Goal: Task Accomplishment & Management: Manage account settings

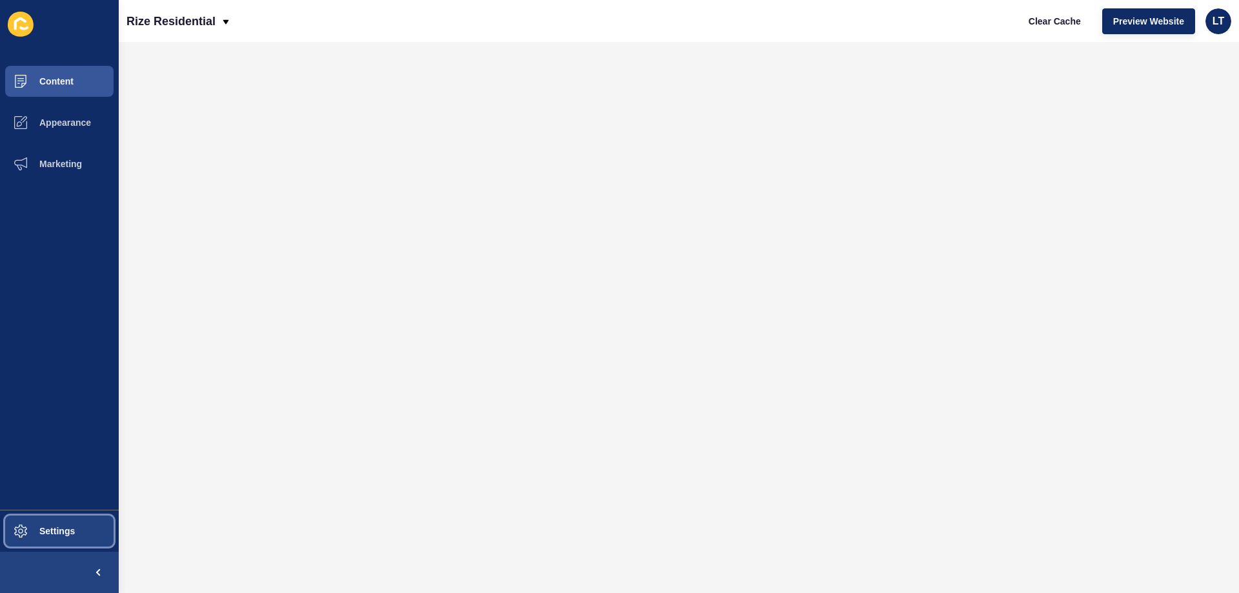
click at [72, 525] on button "Settings" at bounding box center [59, 530] width 119 height 41
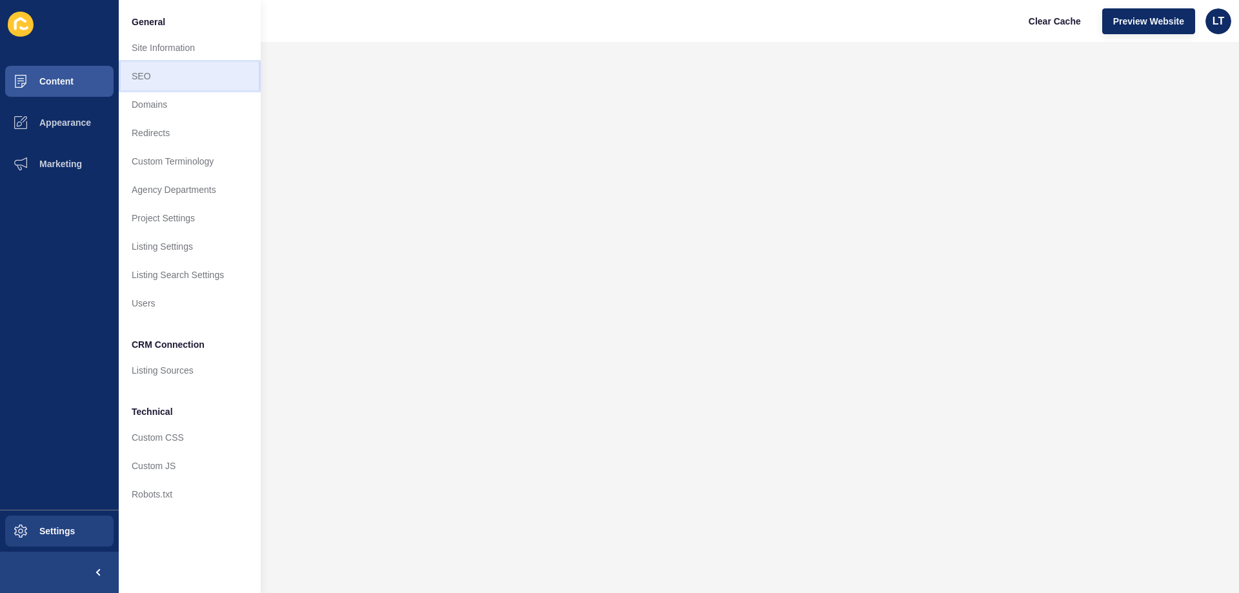
click at [152, 78] on link "SEO" at bounding box center [190, 76] width 142 height 28
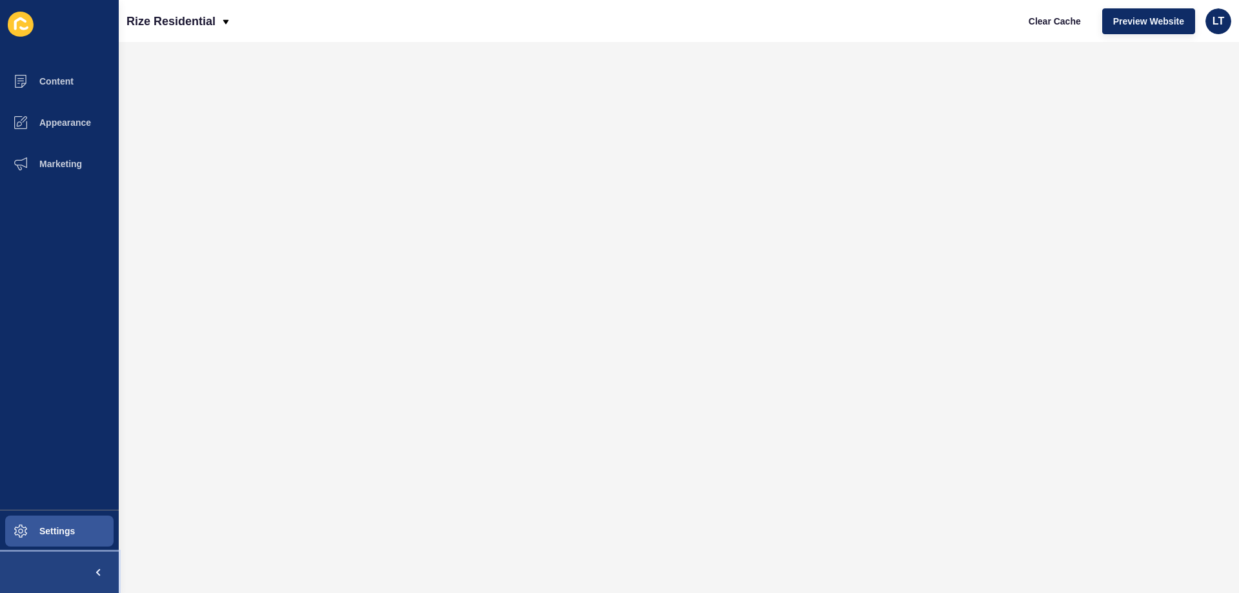
click at [93, 563] on span at bounding box center [97, 572] width 41 height 41
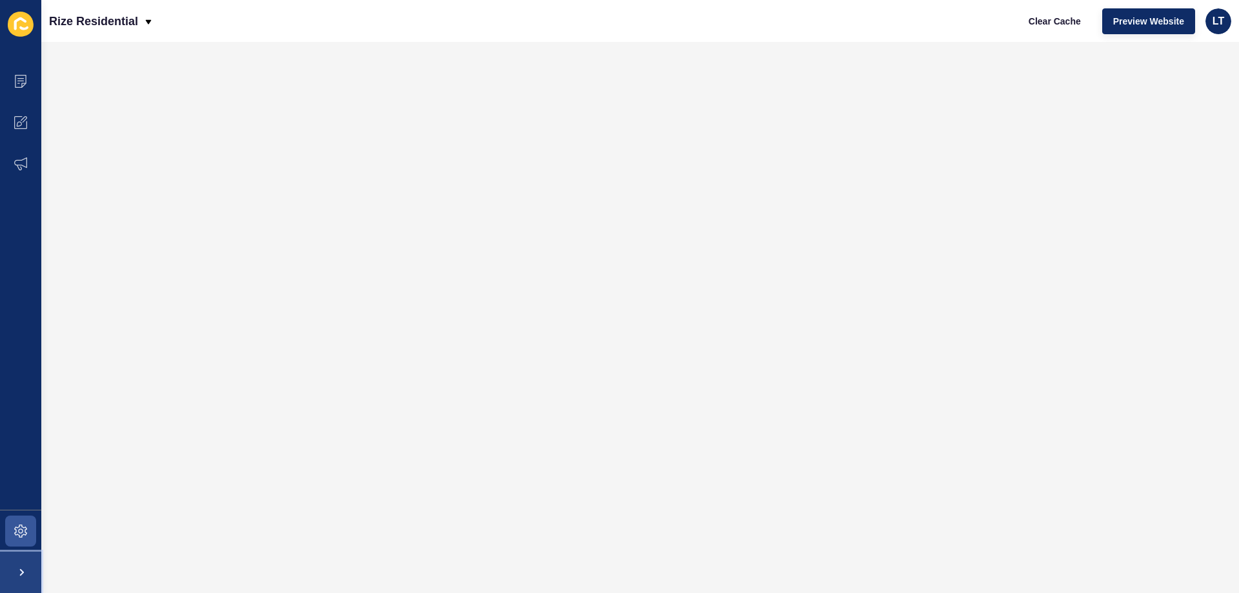
click at [14, 569] on span at bounding box center [20, 572] width 41 height 41
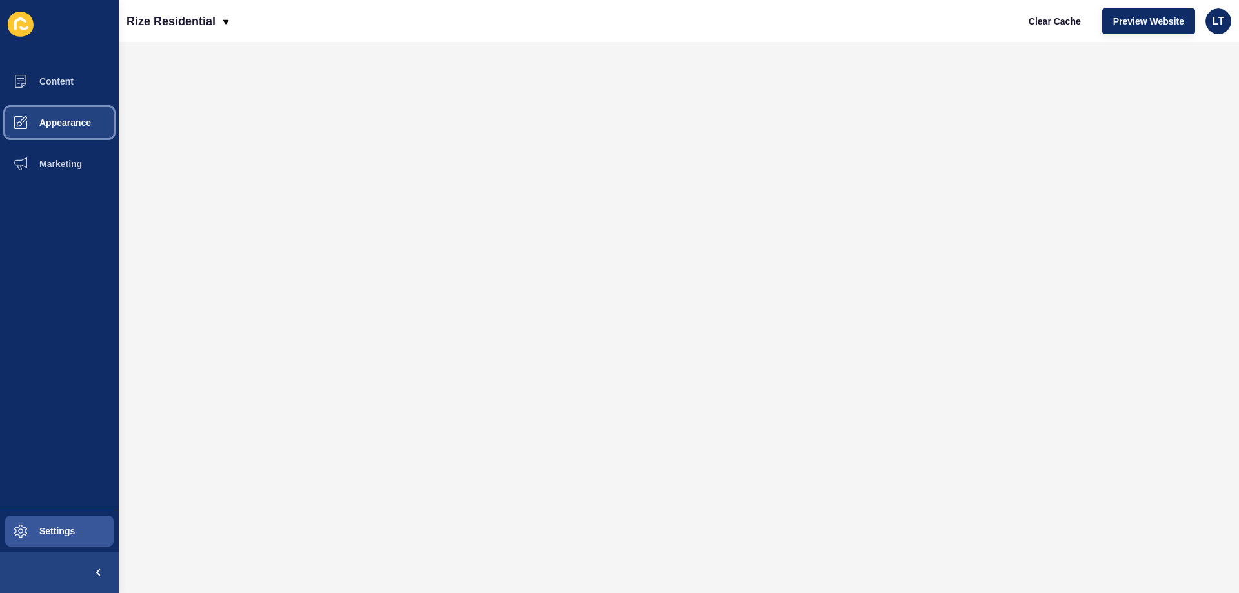
click at [58, 124] on span "Appearance" at bounding box center [44, 122] width 93 height 10
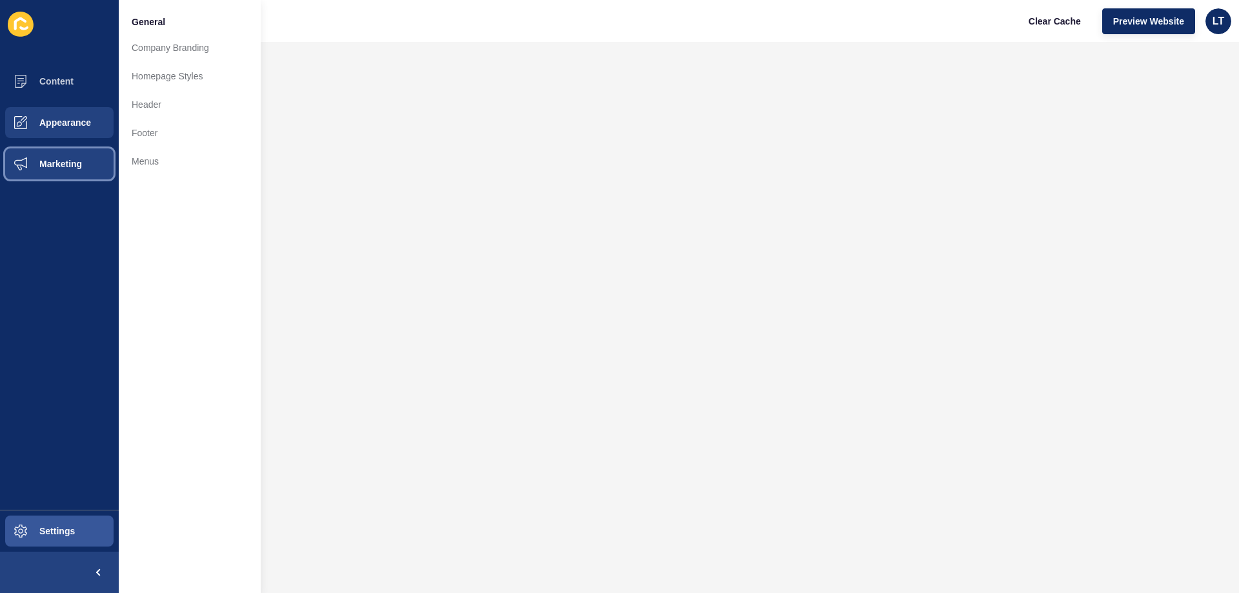
click at [50, 162] on span "Marketing" at bounding box center [40, 164] width 84 height 10
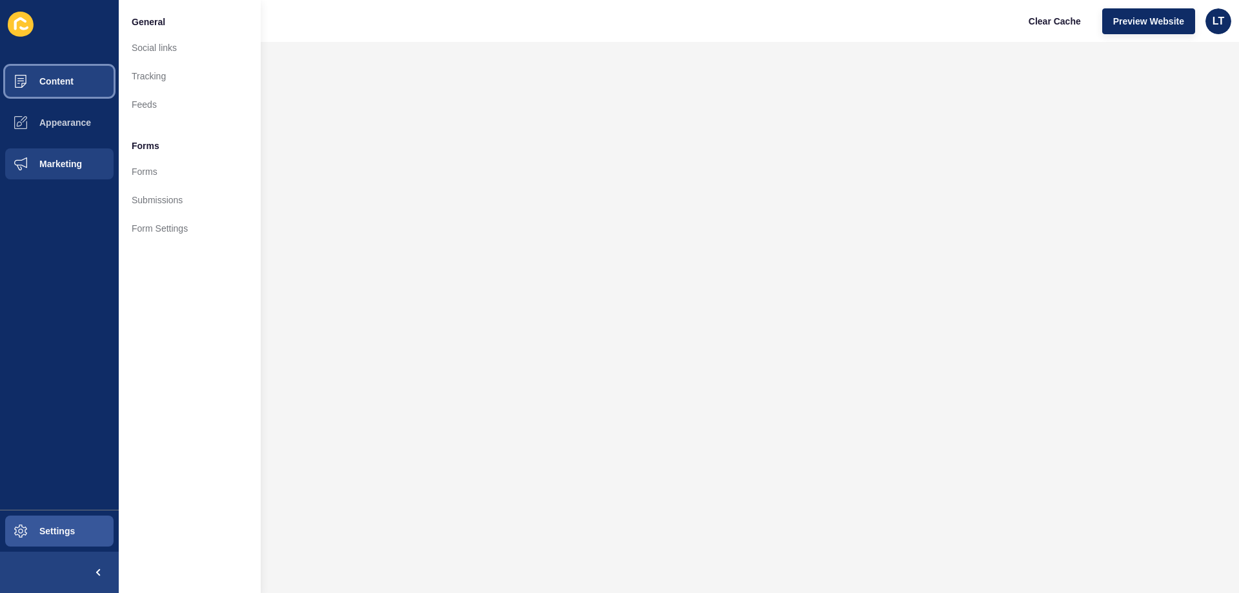
click at [53, 77] on span "Content" at bounding box center [35, 81] width 75 height 10
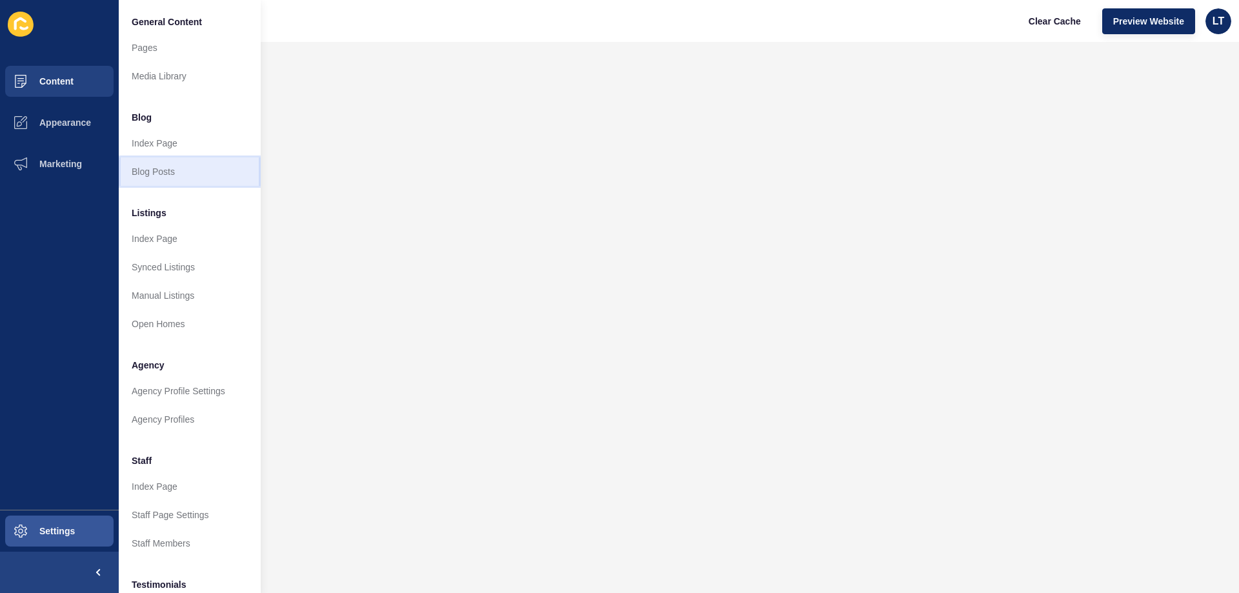
click at [145, 163] on link "Blog Posts" at bounding box center [190, 171] width 142 height 28
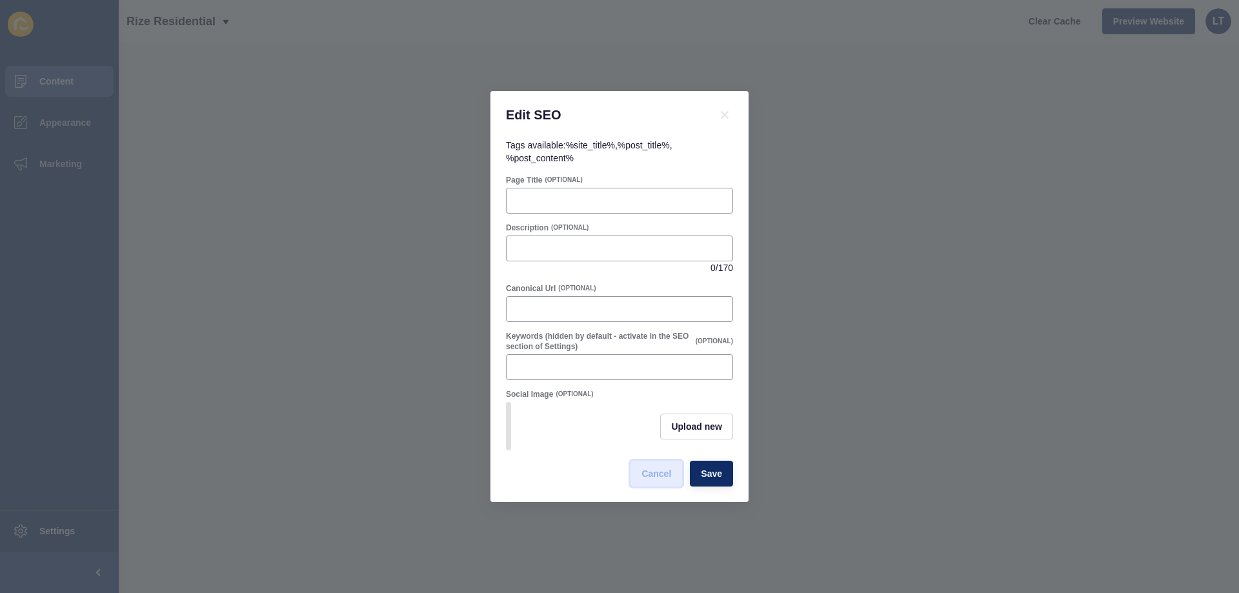
click at [665, 479] on span "Cancel" at bounding box center [656, 473] width 30 height 13
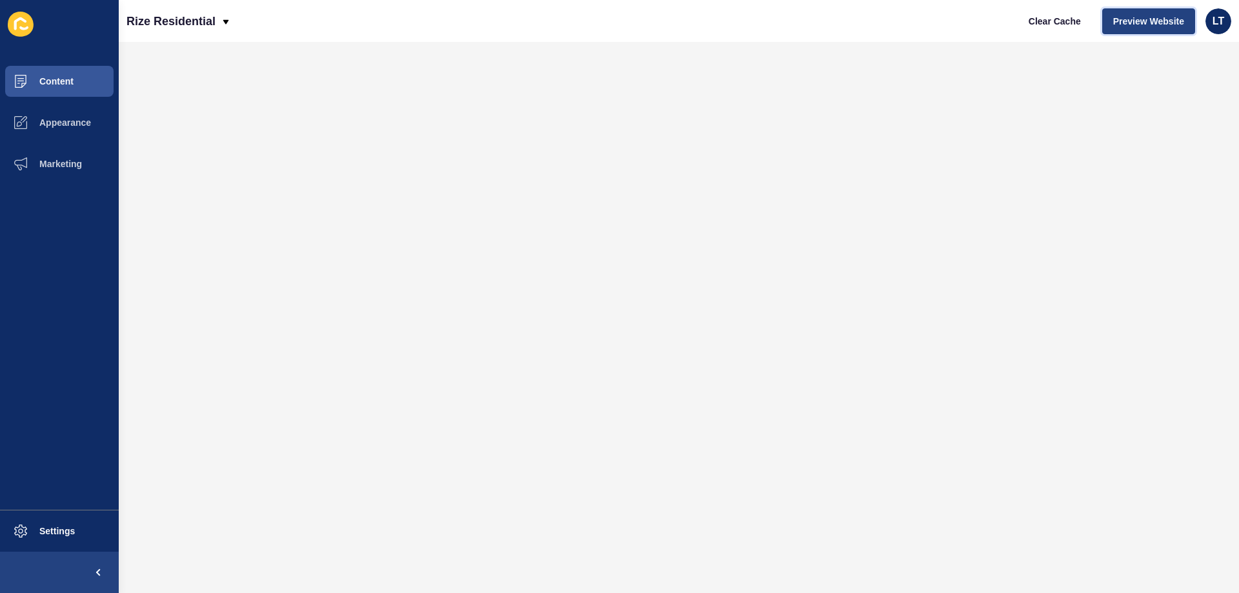
click at [1158, 19] on span "Preview Website" at bounding box center [1148, 21] width 71 height 13
click at [46, 124] on span "Appearance" at bounding box center [44, 122] width 93 height 10
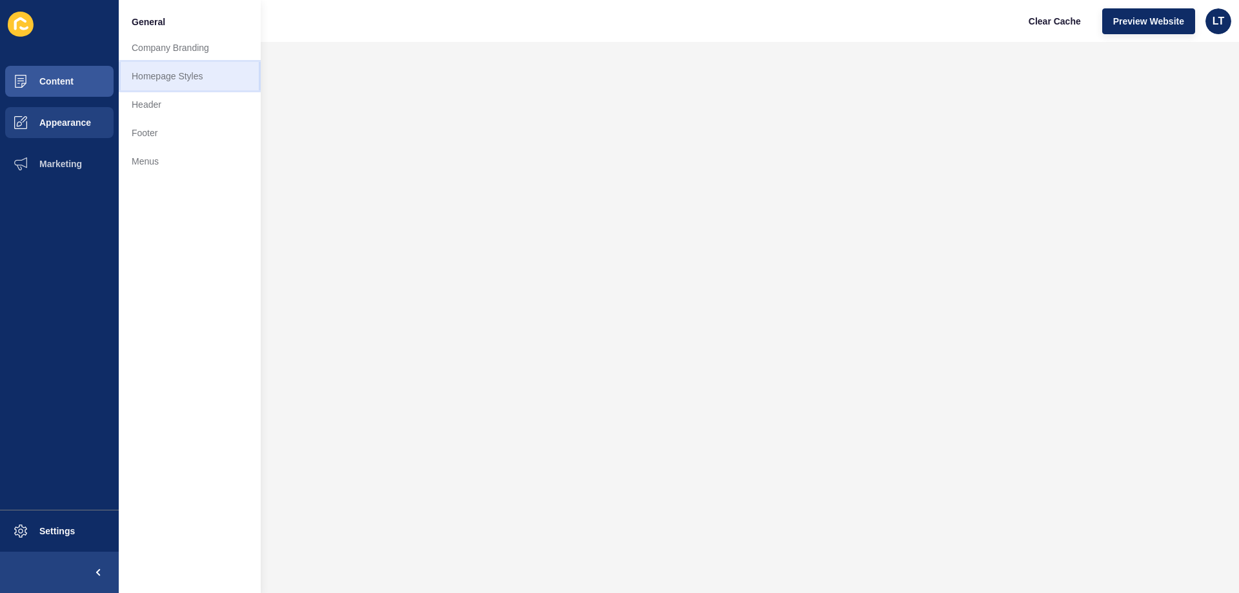
click at [170, 76] on link "Homepage Styles" at bounding box center [190, 76] width 142 height 28
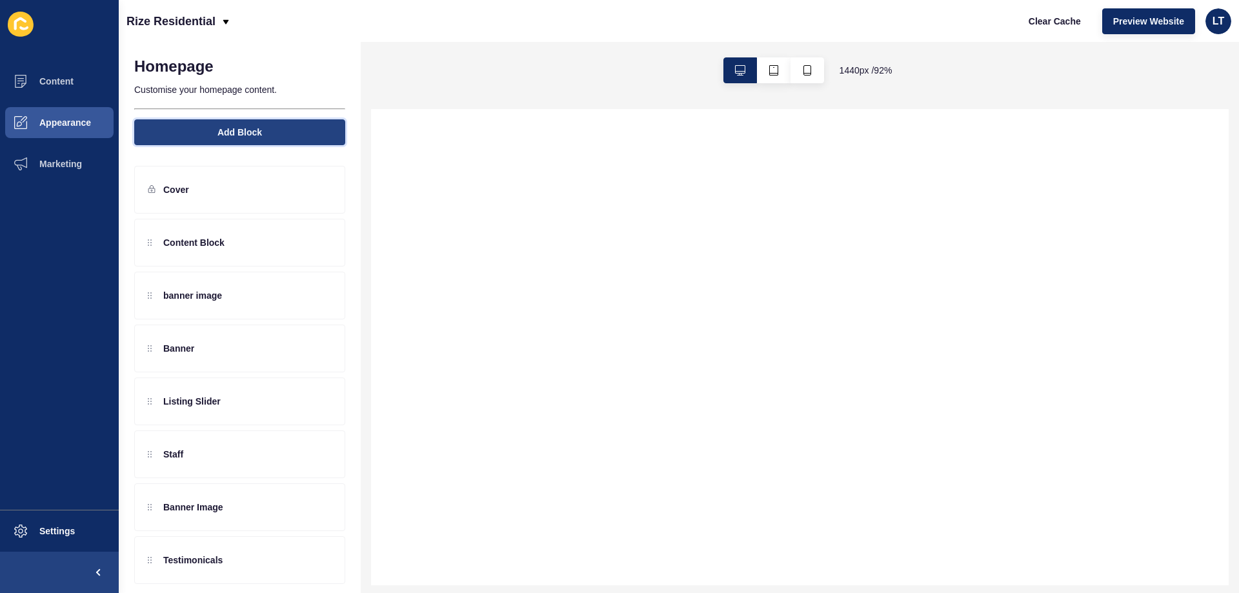
click at [217, 131] on span "Add Block" at bounding box center [239, 132] width 45 height 13
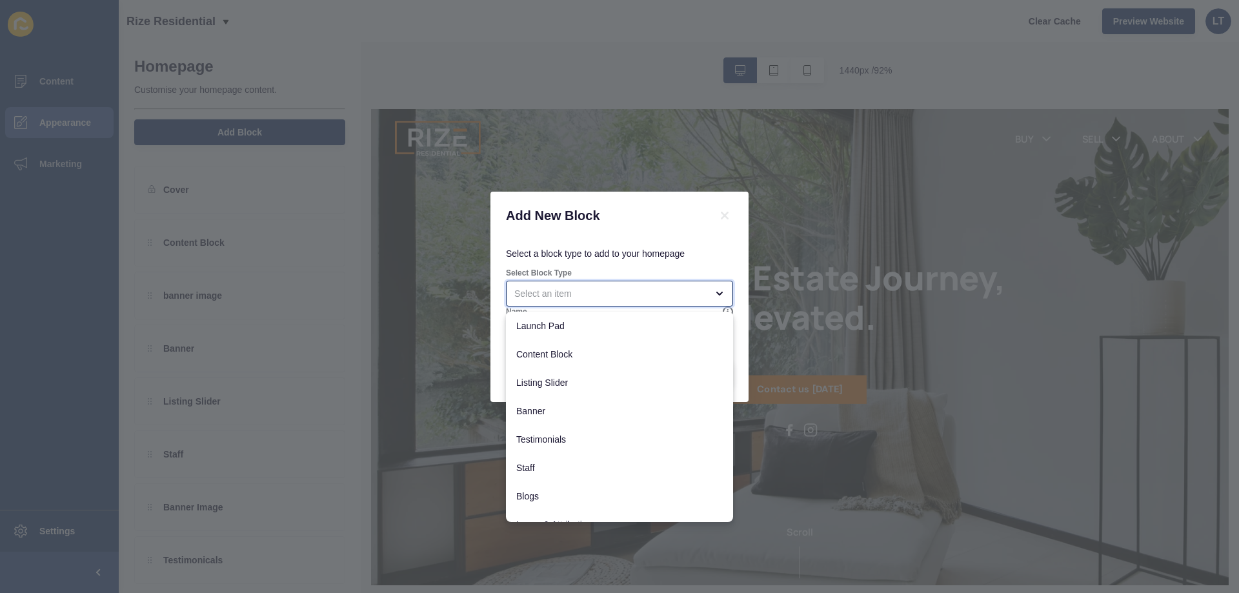
click at [574, 292] on div "close menu" at bounding box center [610, 293] width 192 height 13
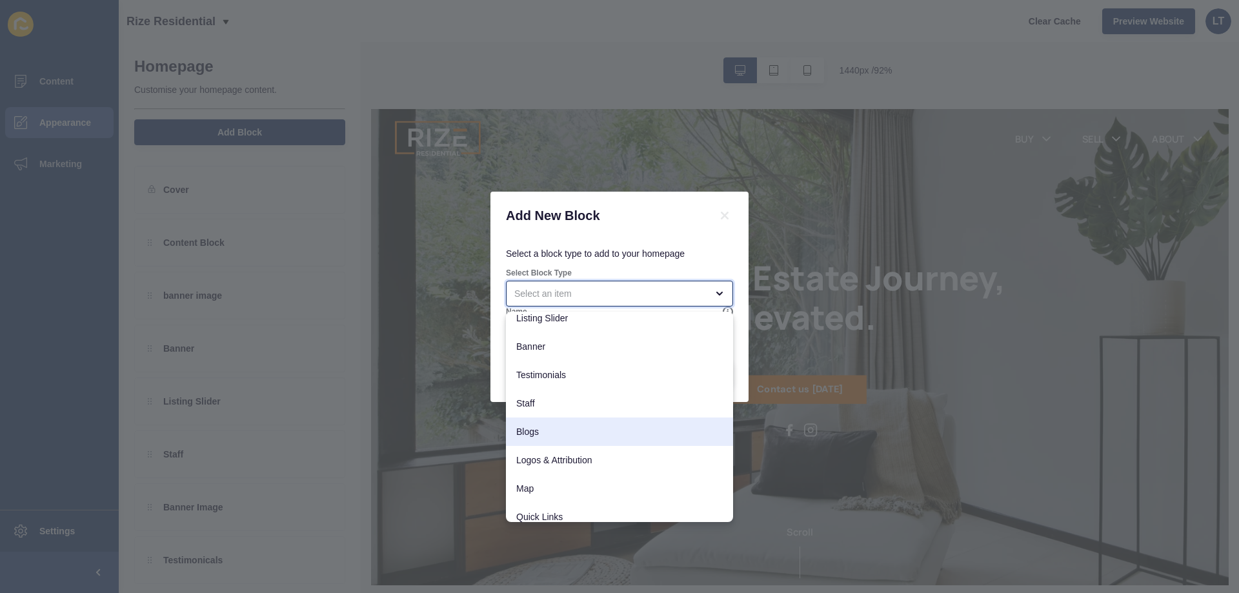
click at [528, 436] on span "Blogs" at bounding box center [619, 431] width 206 height 13
type input "Blogs"
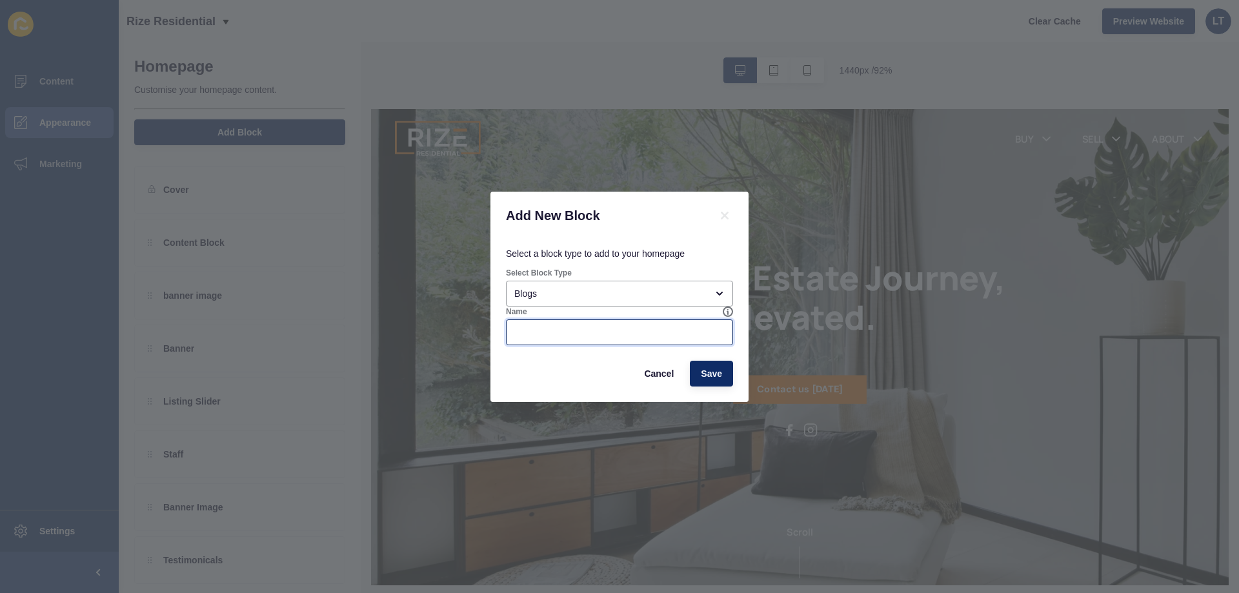
click at [539, 332] on input "Name" at bounding box center [619, 332] width 210 height 13
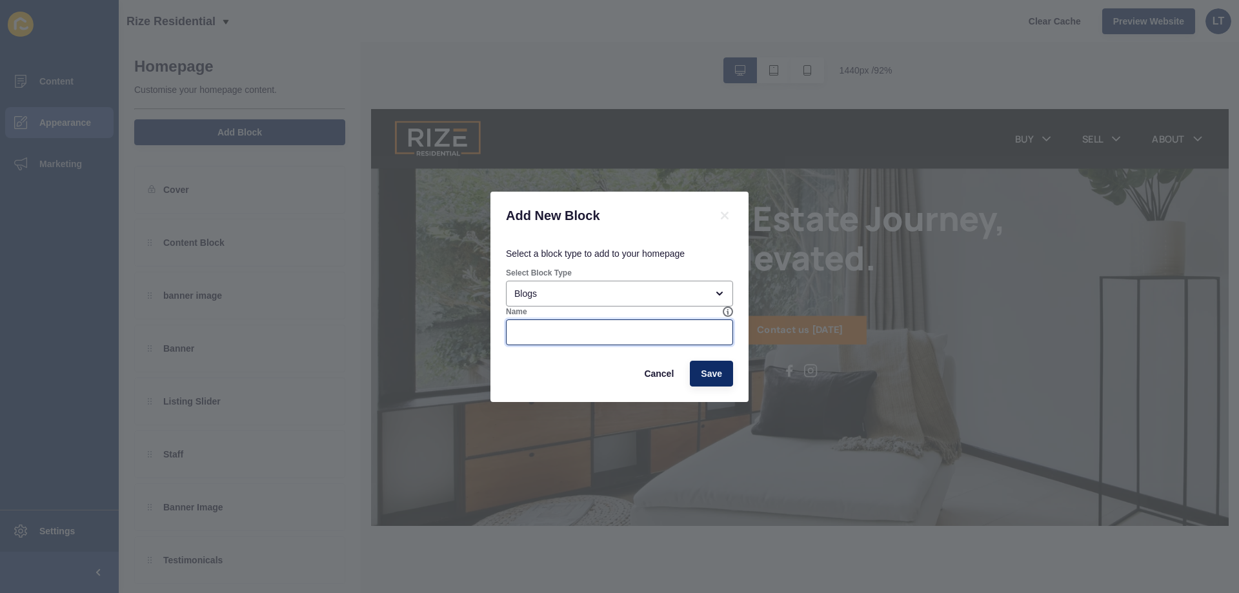
scroll to position [0, 0]
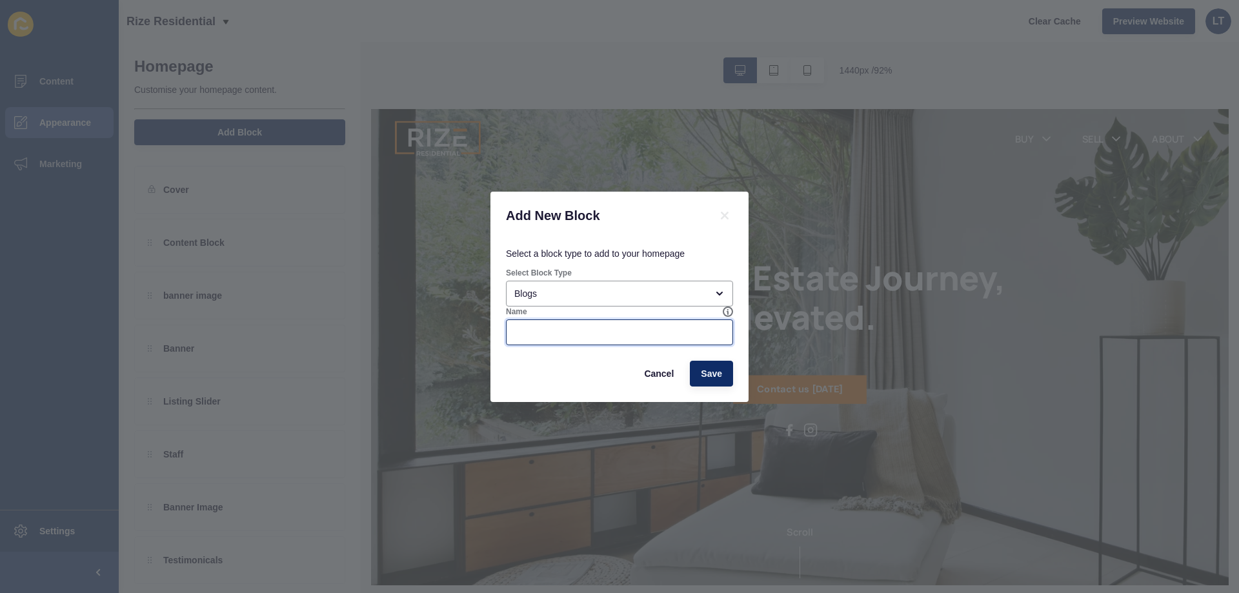
click at [532, 336] on input "Name" at bounding box center [619, 332] width 210 height 13
click at [532, 332] on input "Name" at bounding box center [619, 332] width 210 height 13
type input "o"
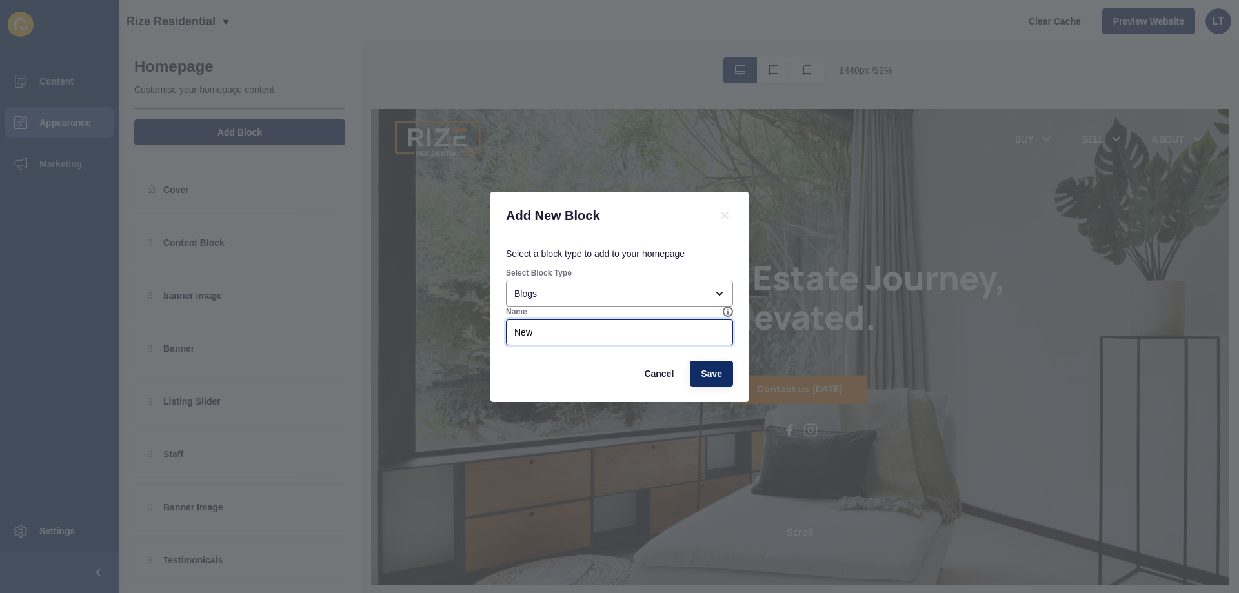
type input "News"
drag, startPoint x: 569, startPoint y: 331, endPoint x: 490, endPoint y: 337, distance: 78.9
click at [490, 337] on div "Select a block type to add to your homepage Select Block Type Blogs Name News C…" at bounding box center [619, 320] width 258 height 163
type input "On the Blog"
click at [709, 373] on span "Save" at bounding box center [711, 373] width 21 height 13
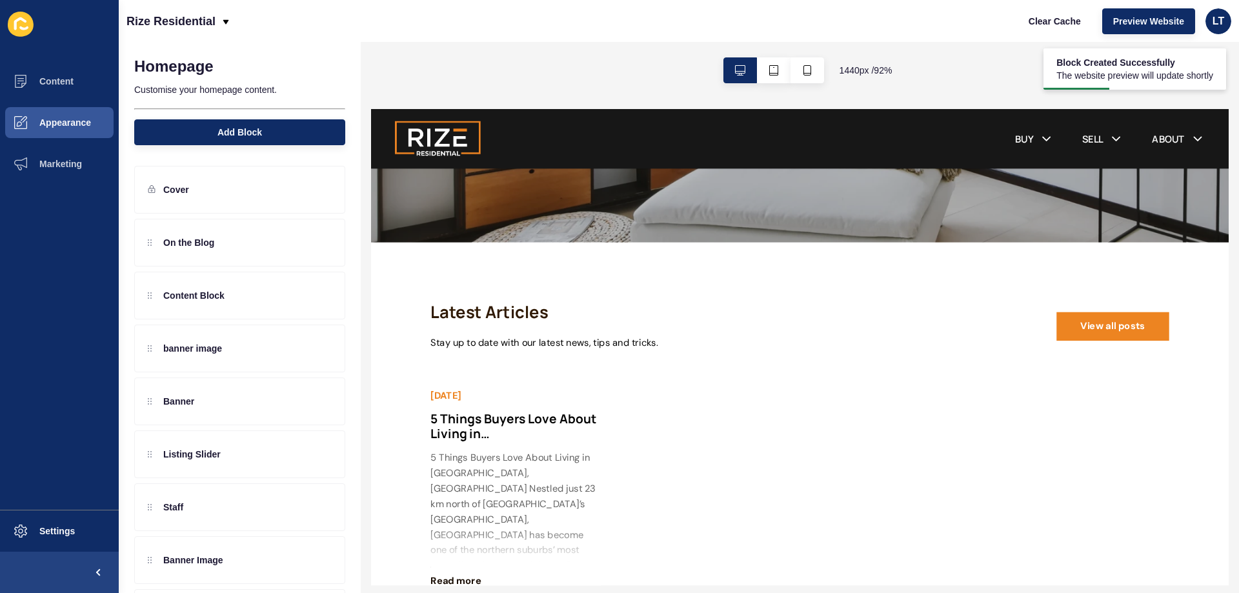
scroll to position [387, 0]
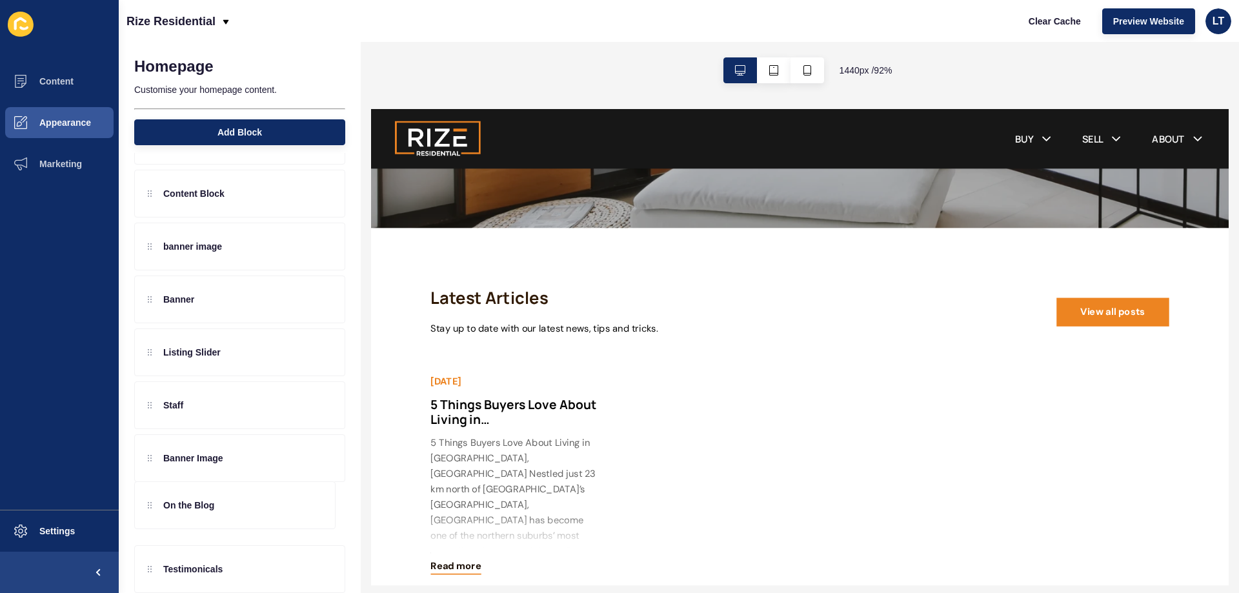
drag, startPoint x: 152, startPoint y: 247, endPoint x: 162, endPoint y: 513, distance: 266.0
click at [162, 513] on div "On the Blog Content Block banner image Banner Listing Slider Staff Banner Image…" at bounding box center [239, 352] width 211 height 365
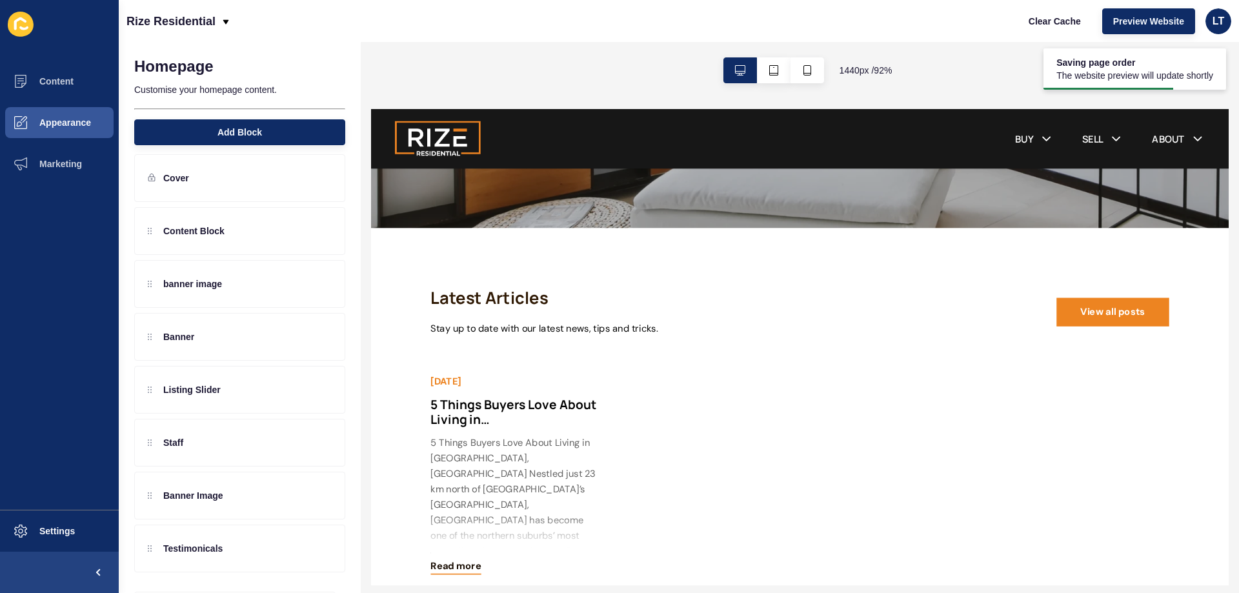
scroll to position [12, 0]
drag, startPoint x: 149, startPoint y: 506, endPoint x: 141, endPoint y: 534, distance: 29.6
click at [141, 534] on div "Content Block banner image Banner Listing Slider Staff Banner Image On the Blog…" at bounding box center [239, 389] width 211 height 365
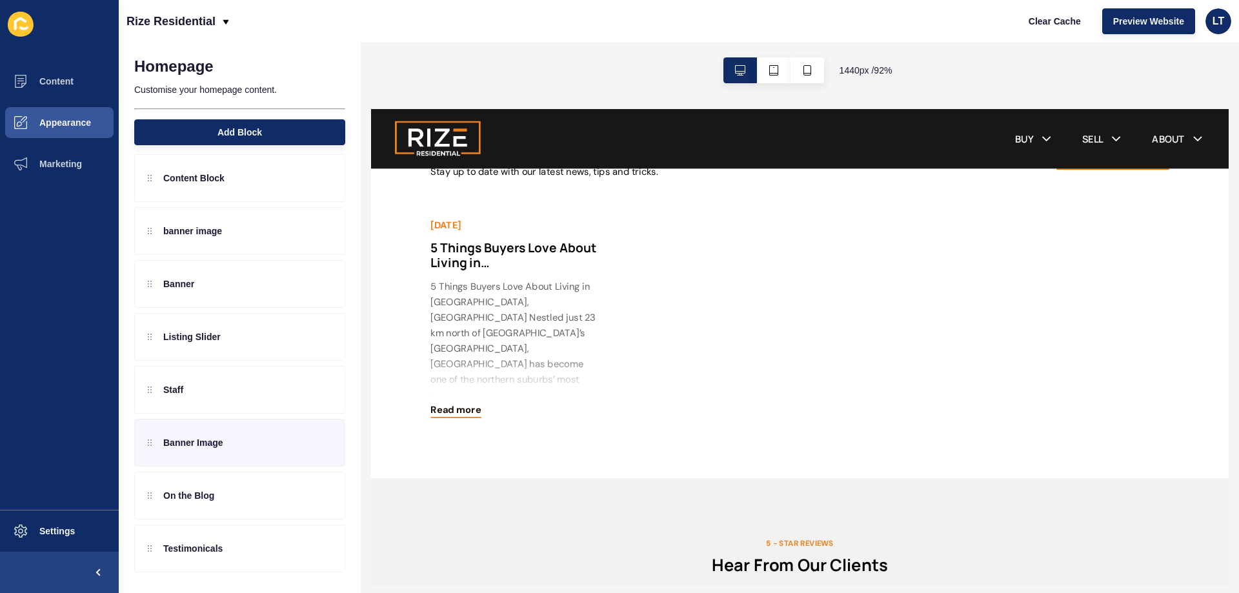
scroll to position [2516, 0]
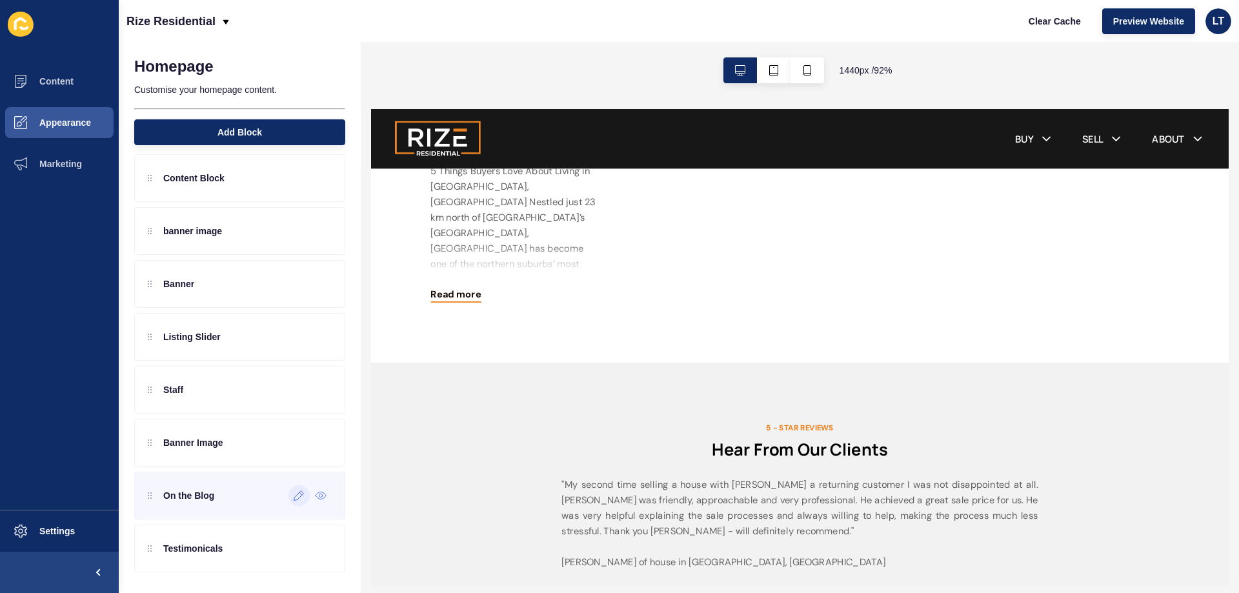
click at [294, 494] on icon at bounding box center [299, 495] width 11 height 10
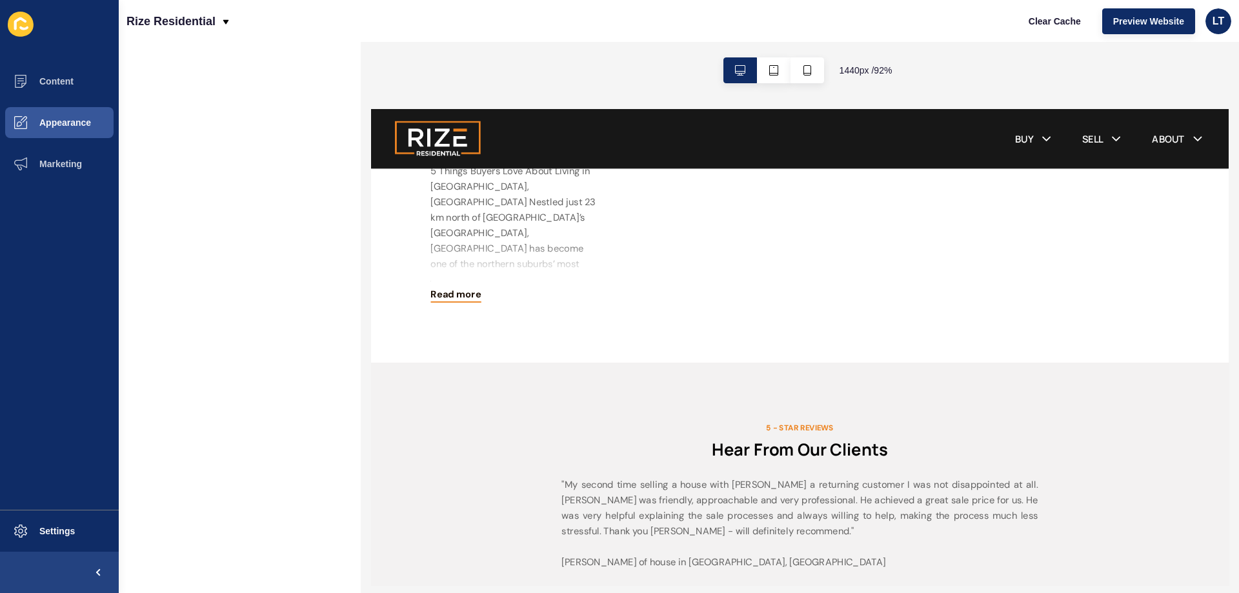
scroll to position [0, 0]
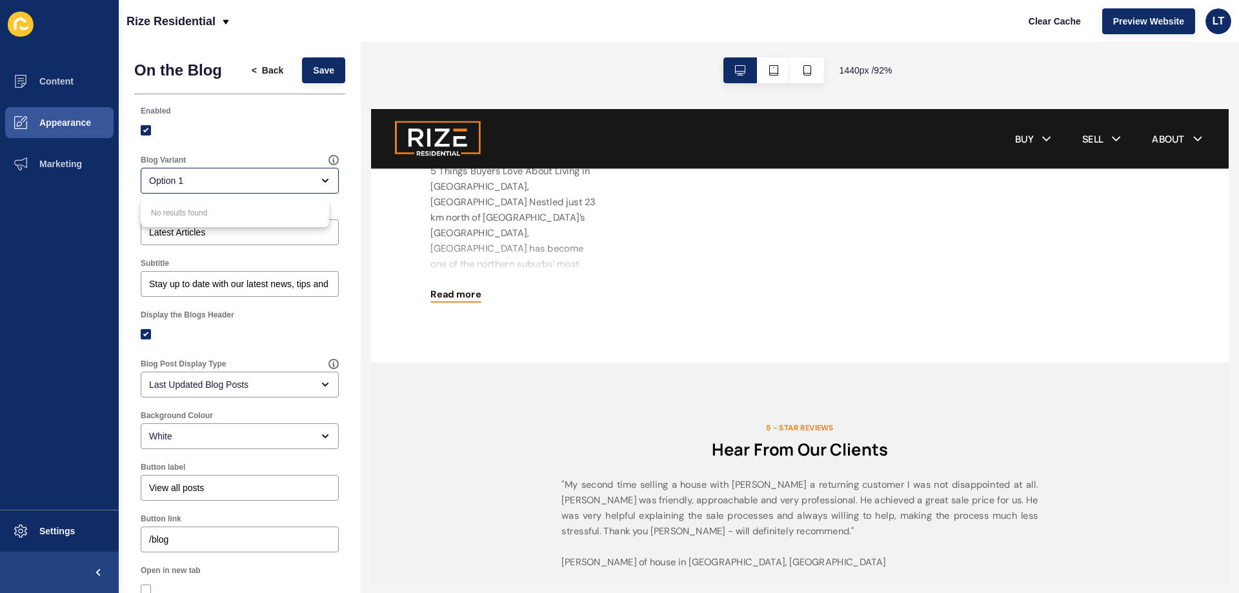
click at [231, 137] on div at bounding box center [240, 130] width 198 height 23
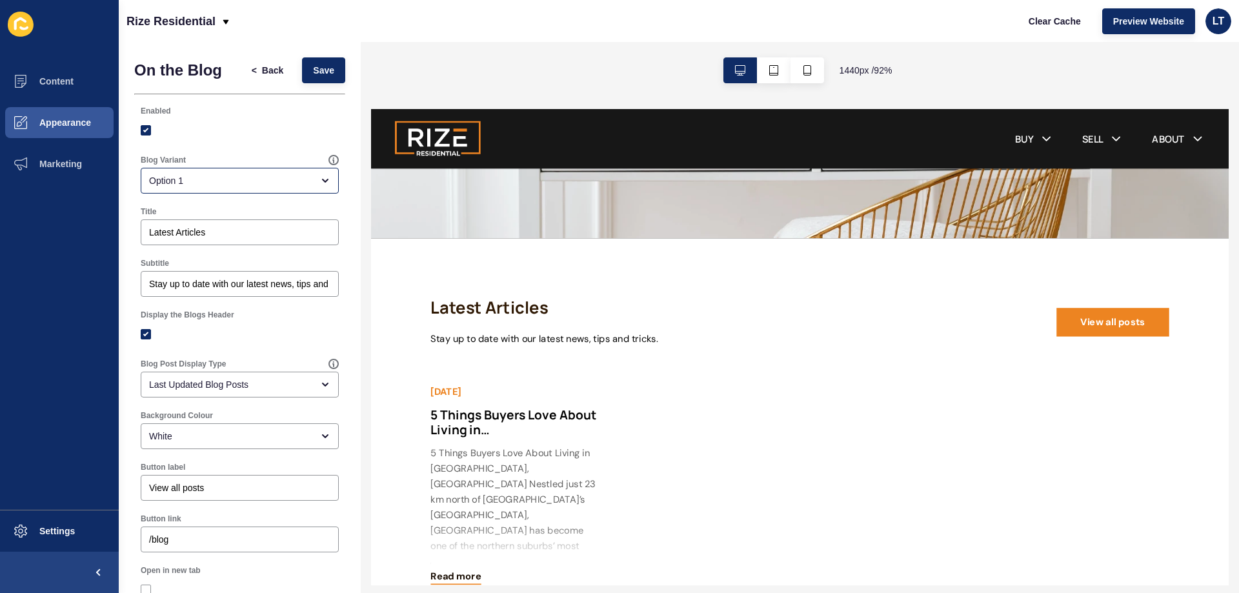
scroll to position [2194, 0]
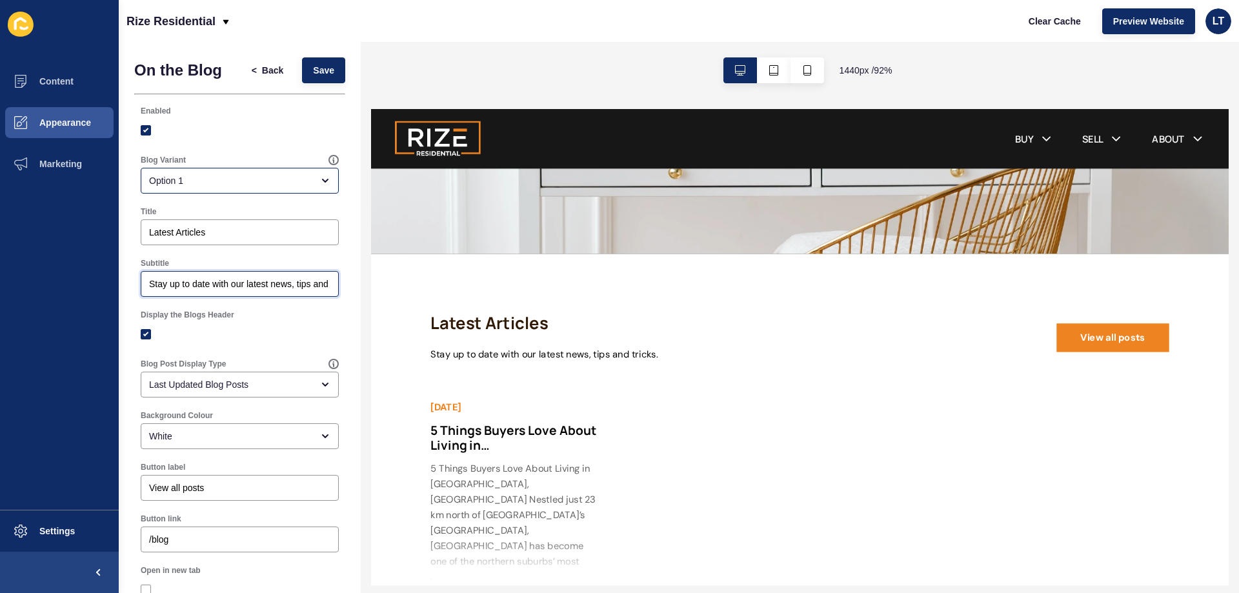
click at [254, 286] on input "Stay up to date with our latest news, tips and tricks." at bounding box center [239, 283] width 181 height 13
drag, startPoint x: 269, startPoint y: 284, endPoint x: 325, endPoint y: 288, distance: 55.6
click at [325, 288] on div "Stay up to date with our latest news, tips and tricks." at bounding box center [240, 284] width 198 height 26
click at [242, 284] on input "Stay up to date with our latest news, tips and tricks." at bounding box center [239, 283] width 181 height 13
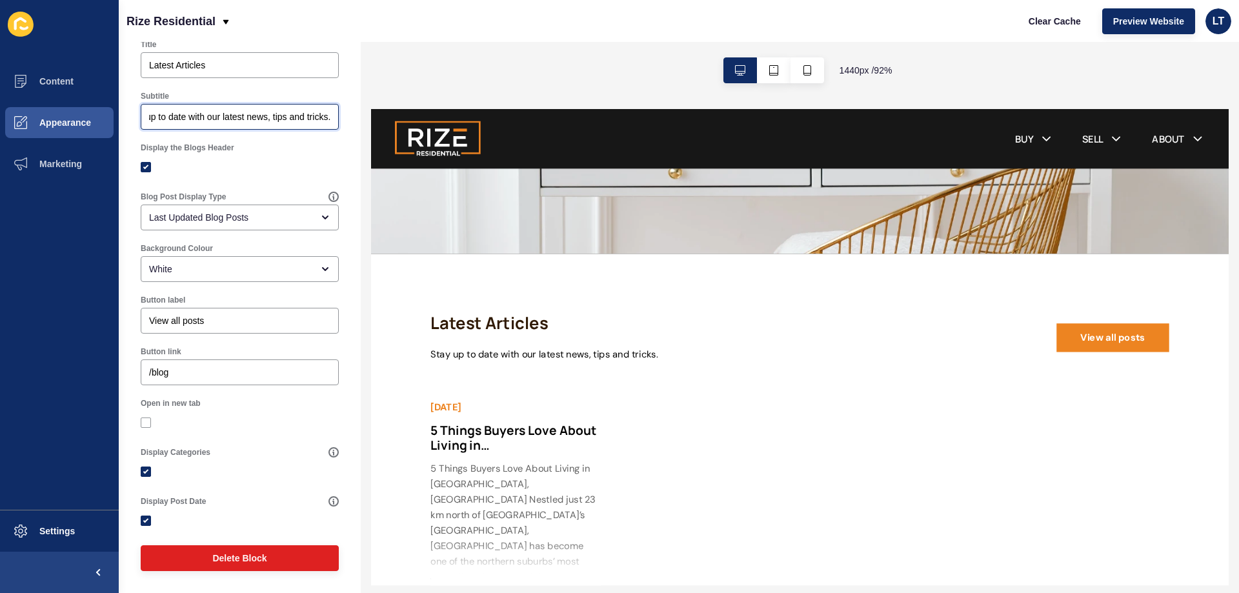
scroll to position [0, 0]
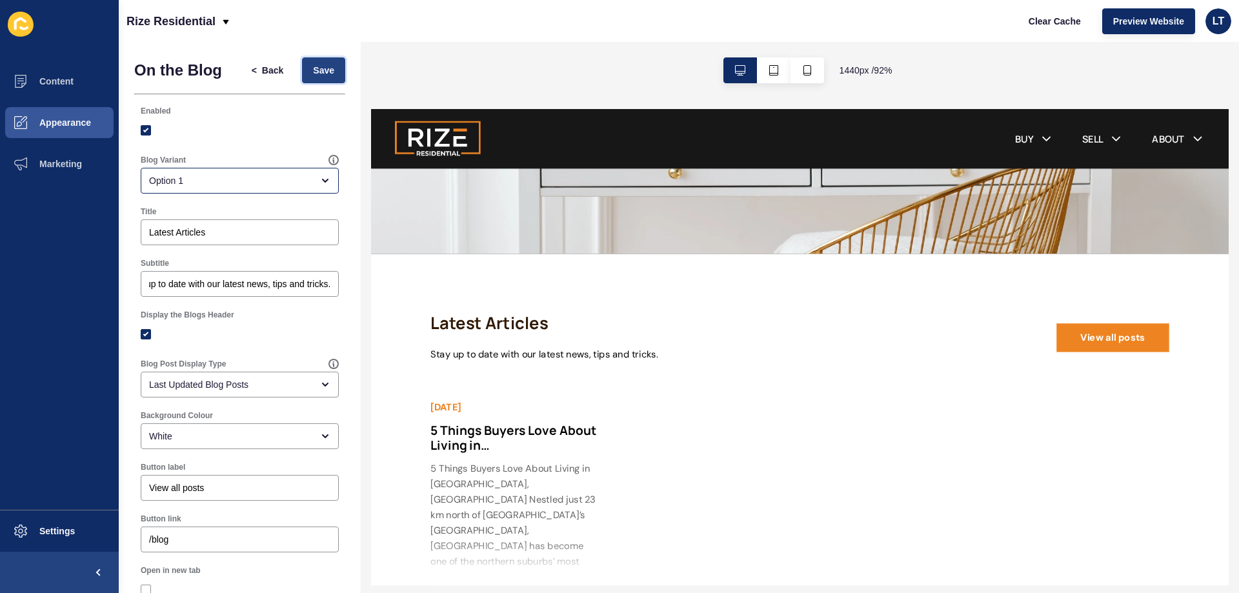
click at [330, 74] on button "Save" at bounding box center [323, 70] width 43 height 26
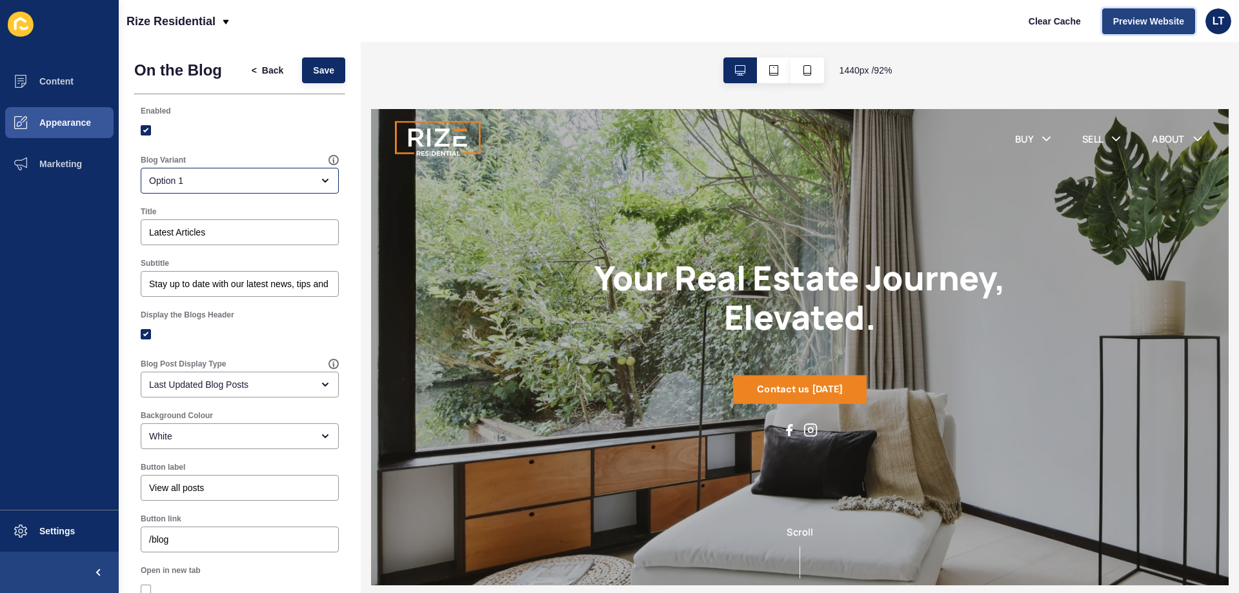
click at [1140, 17] on span "Preview Website" at bounding box center [1148, 21] width 71 height 13
click at [277, 67] on button "< Back" at bounding box center [268, 70] width 54 height 26
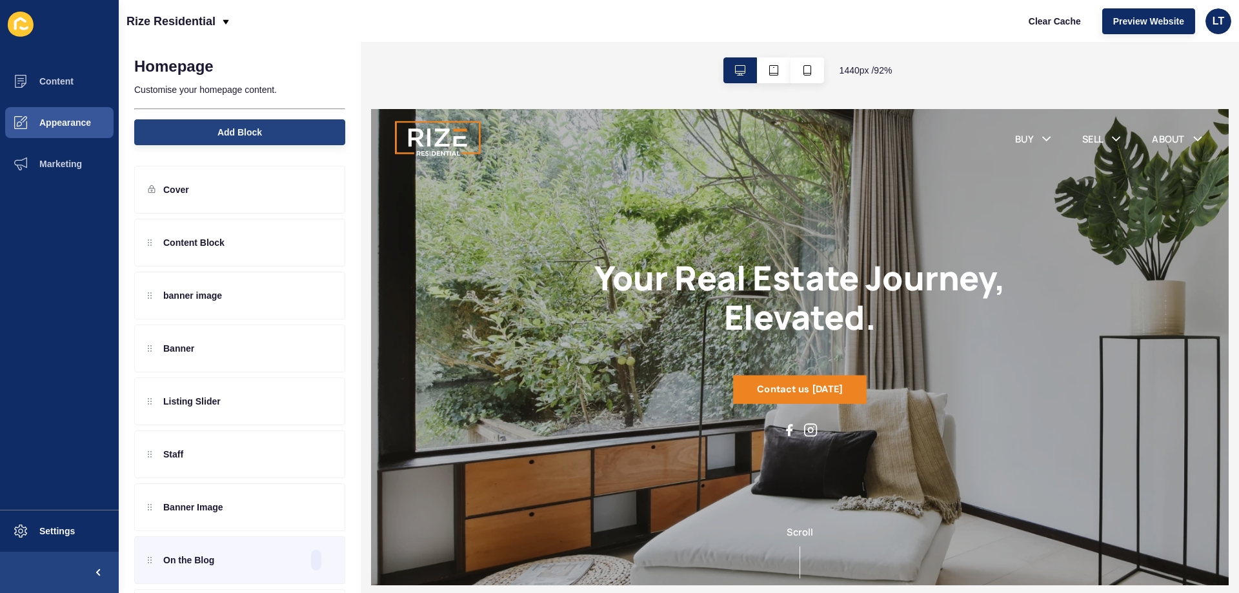
scroll to position [65, 0]
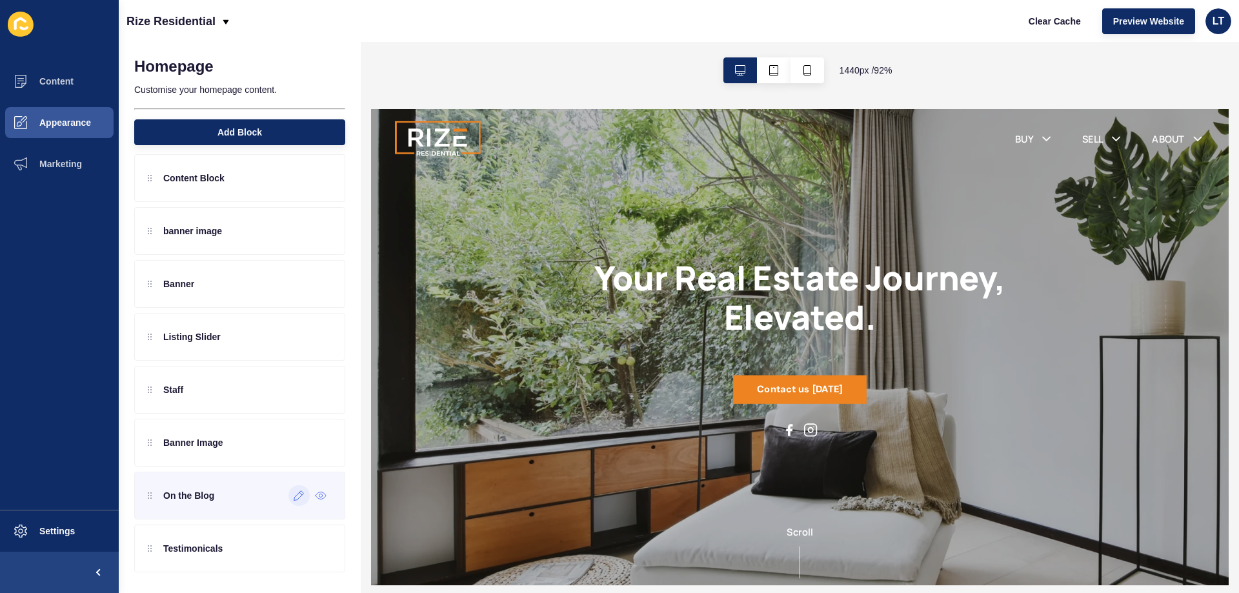
click at [288, 501] on div at bounding box center [298, 495] width 21 height 21
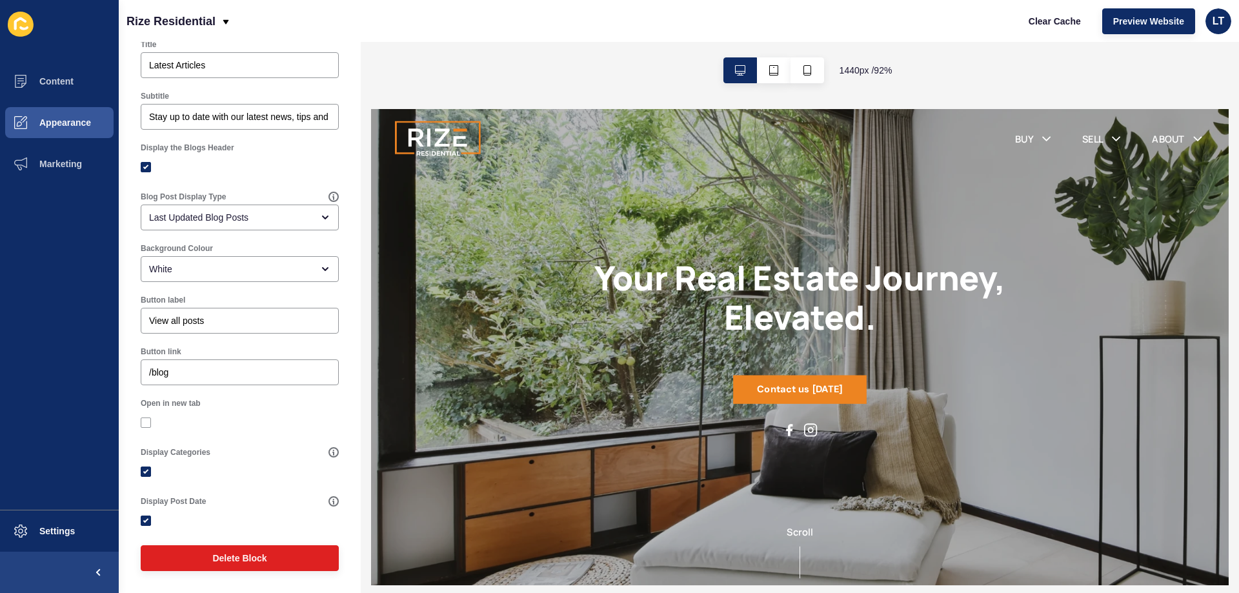
scroll to position [0, 0]
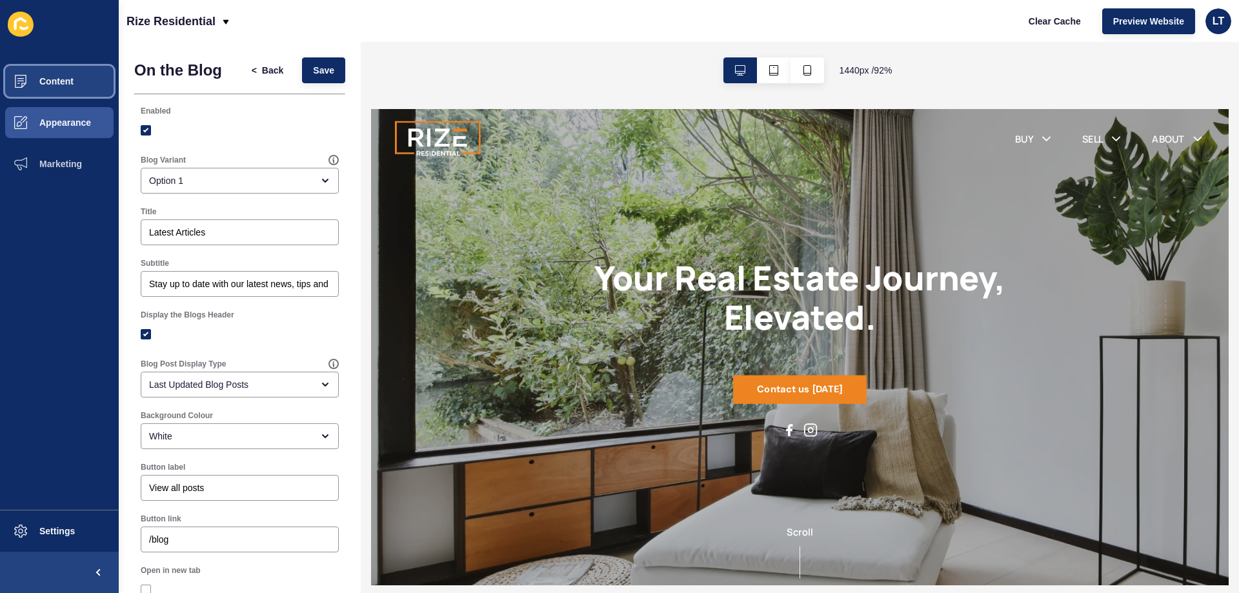
click at [57, 90] on button "Content" at bounding box center [59, 81] width 119 height 41
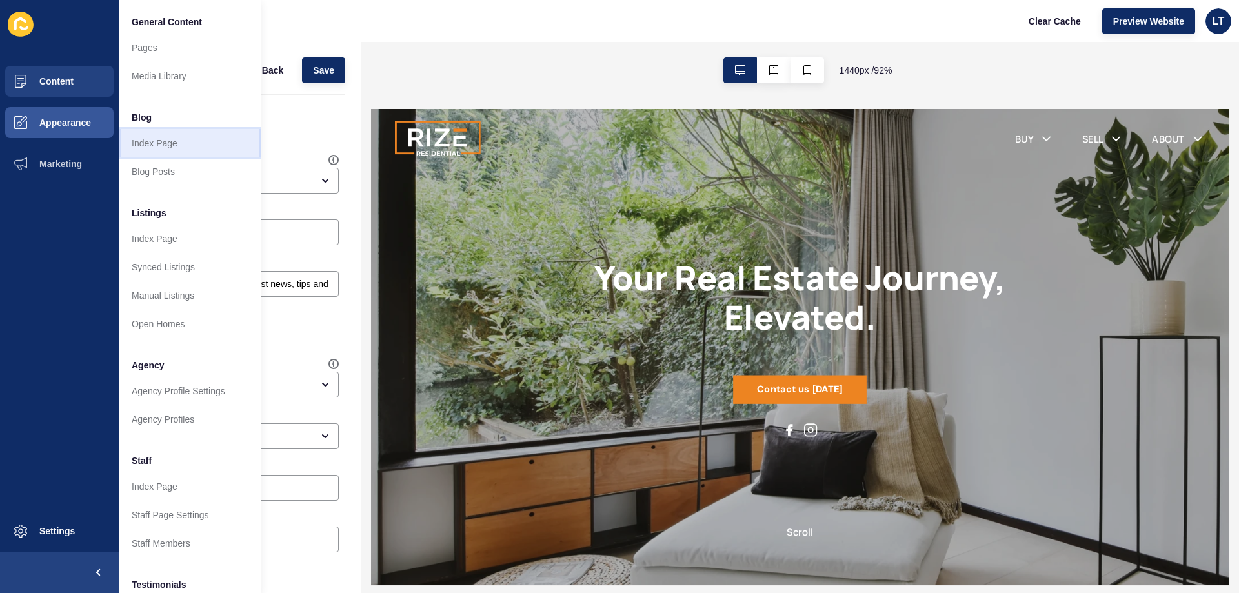
click at [162, 150] on link "Index Page" at bounding box center [190, 143] width 142 height 28
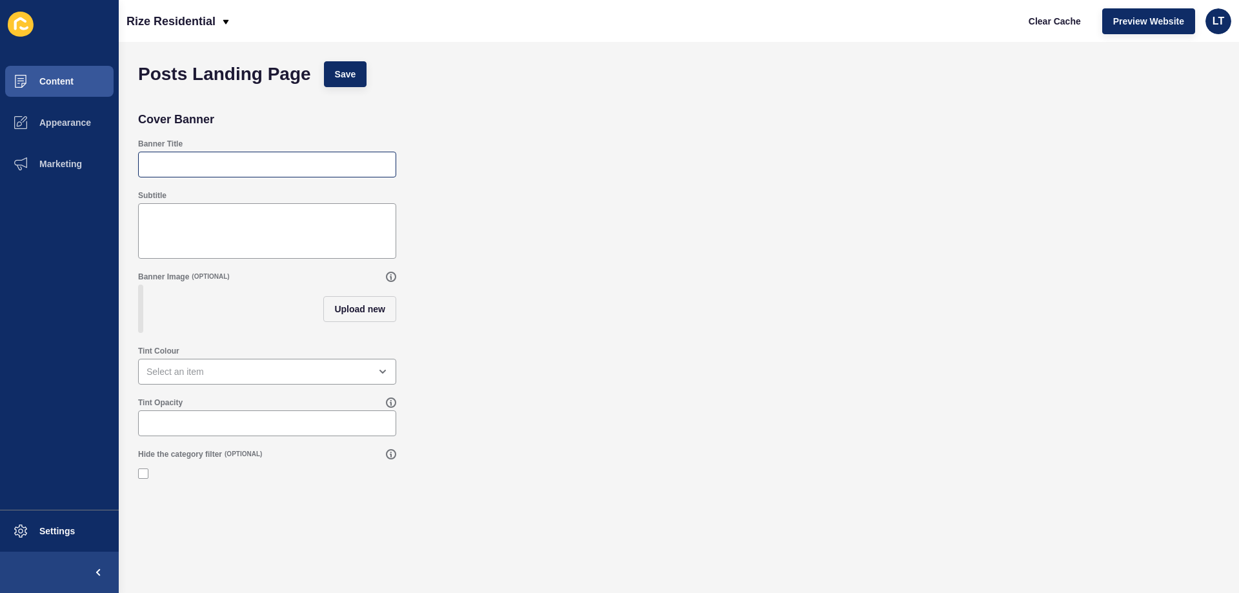
click at [194, 157] on div at bounding box center [267, 165] width 258 height 26
type input "Rize Residential News"
click at [226, 224] on textarea "Subtitle" at bounding box center [267, 231] width 254 height 52
click at [390, 313] on button "Upload new" at bounding box center [359, 309] width 73 height 26
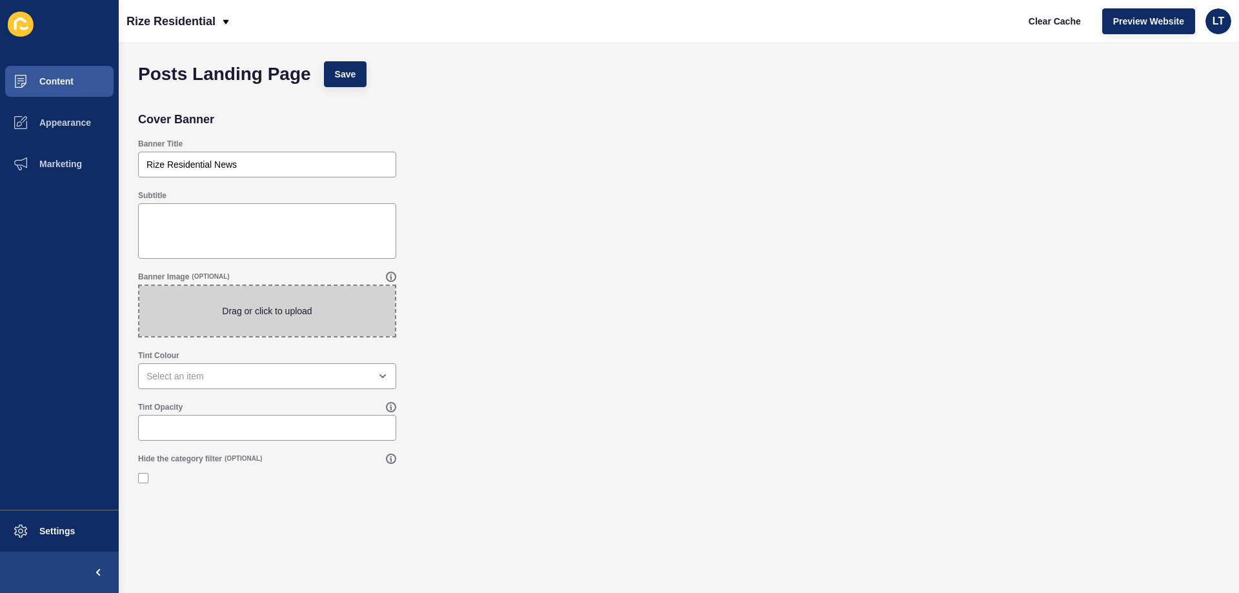
click at [313, 314] on span at bounding box center [267, 311] width 256 height 50
click at [139, 286] on input "Drag or click to upload" at bounding box center [139, 286] width 0 height 0
type input "C:\fakepath\Untitled design (4).png"
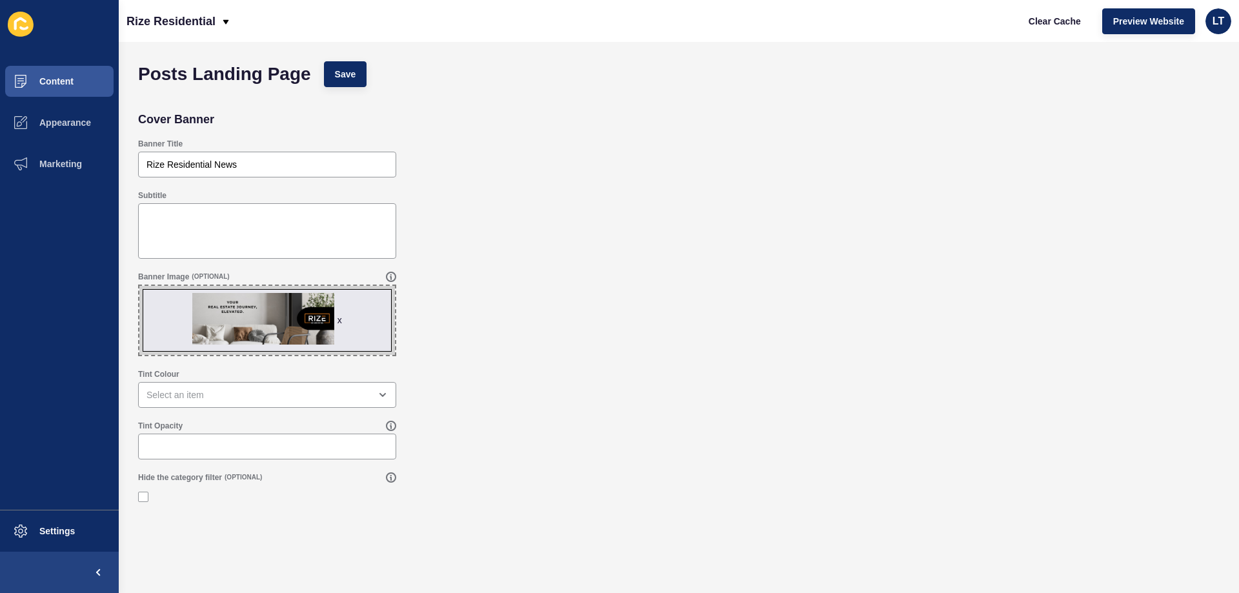
click at [339, 320] on div "x" at bounding box center [339, 320] width 5 height 13
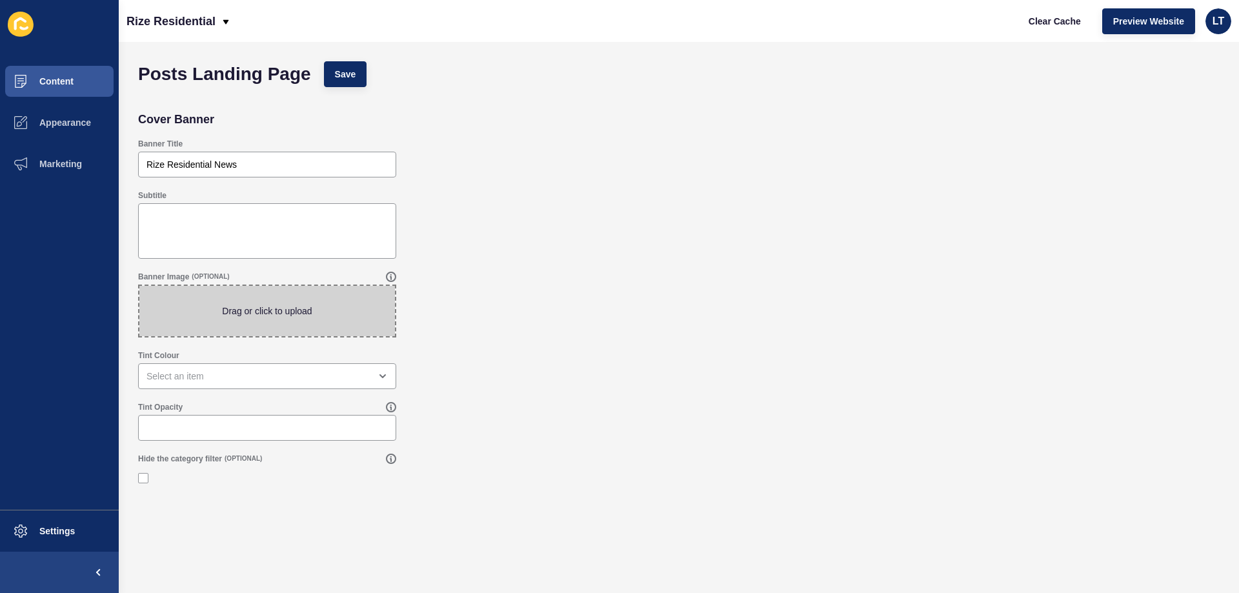
click at [305, 305] on span at bounding box center [267, 311] width 256 height 50
click at [139, 286] on input "Drag or click to upload" at bounding box center [139, 286] width 0 height 0
type input "C:\fakepath\kitchen.png"
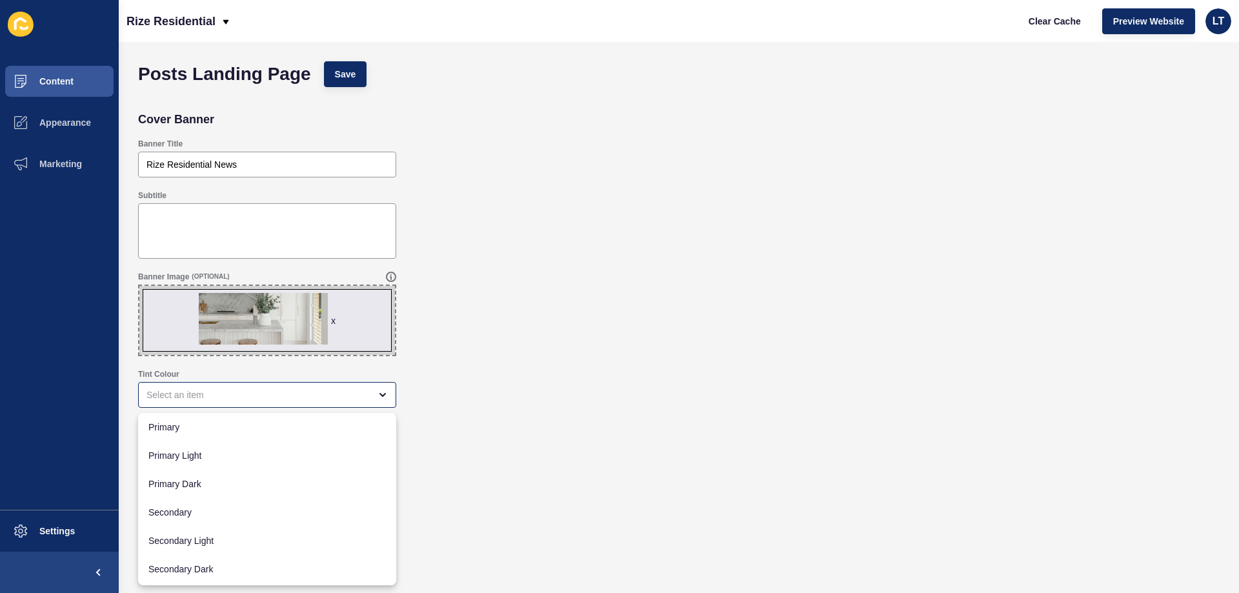
click at [508, 393] on div "Tint Colour" at bounding box center [679, 389] width 1094 height 52
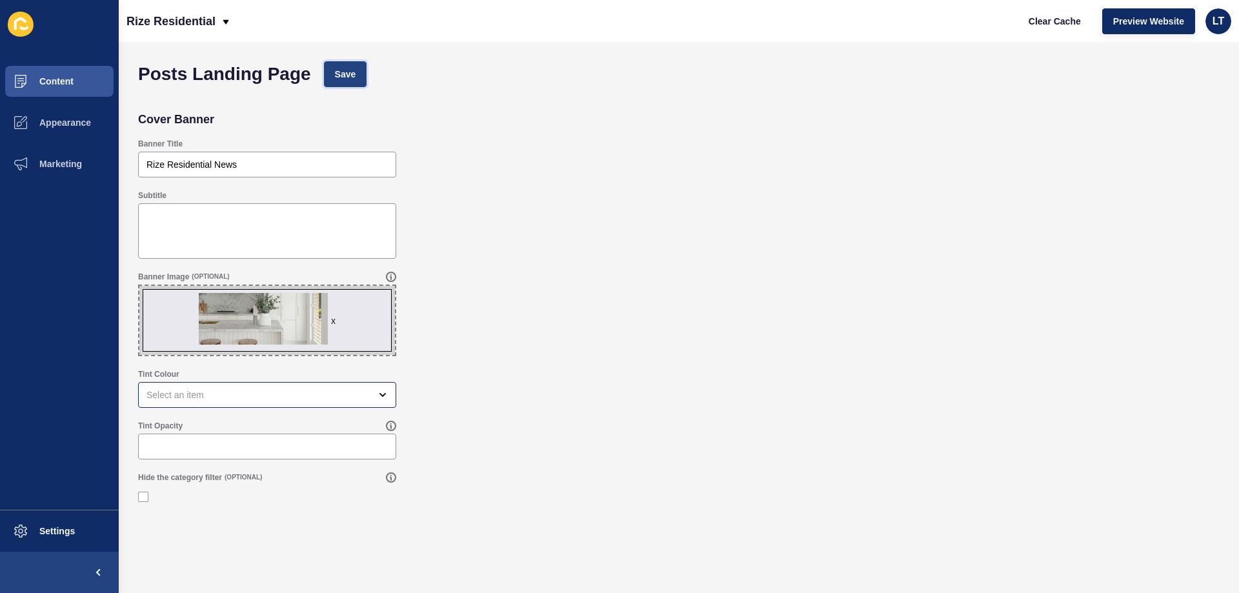
click at [348, 77] on span "Save" at bounding box center [345, 74] width 21 height 13
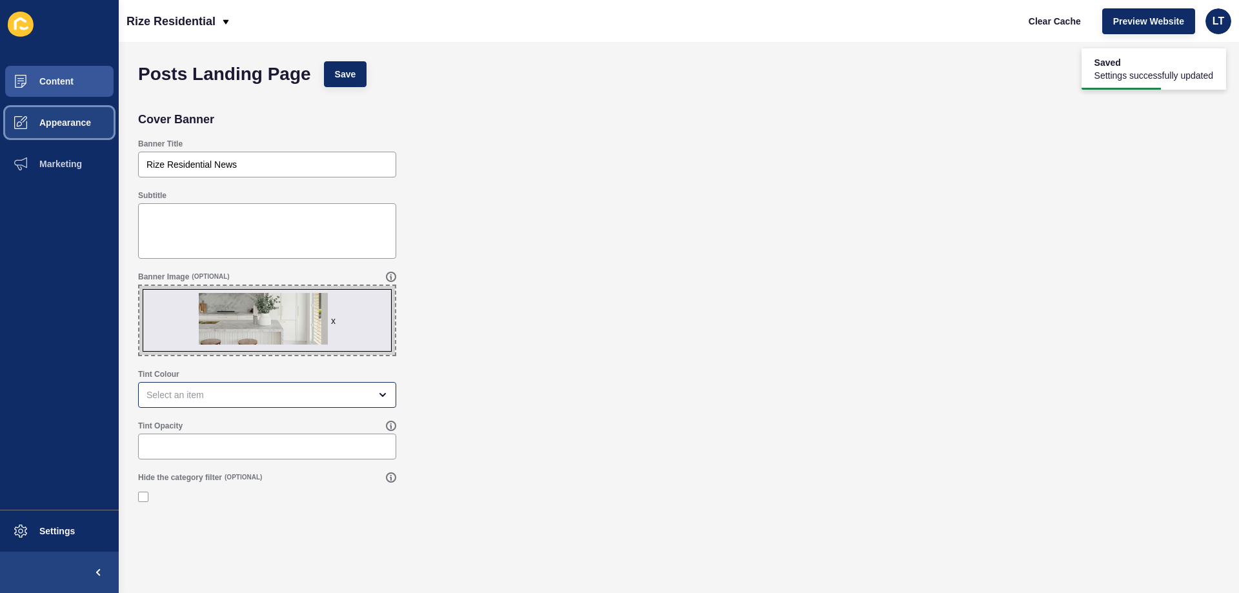
click at [65, 123] on span "Appearance" at bounding box center [44, 122] width 93 height 10
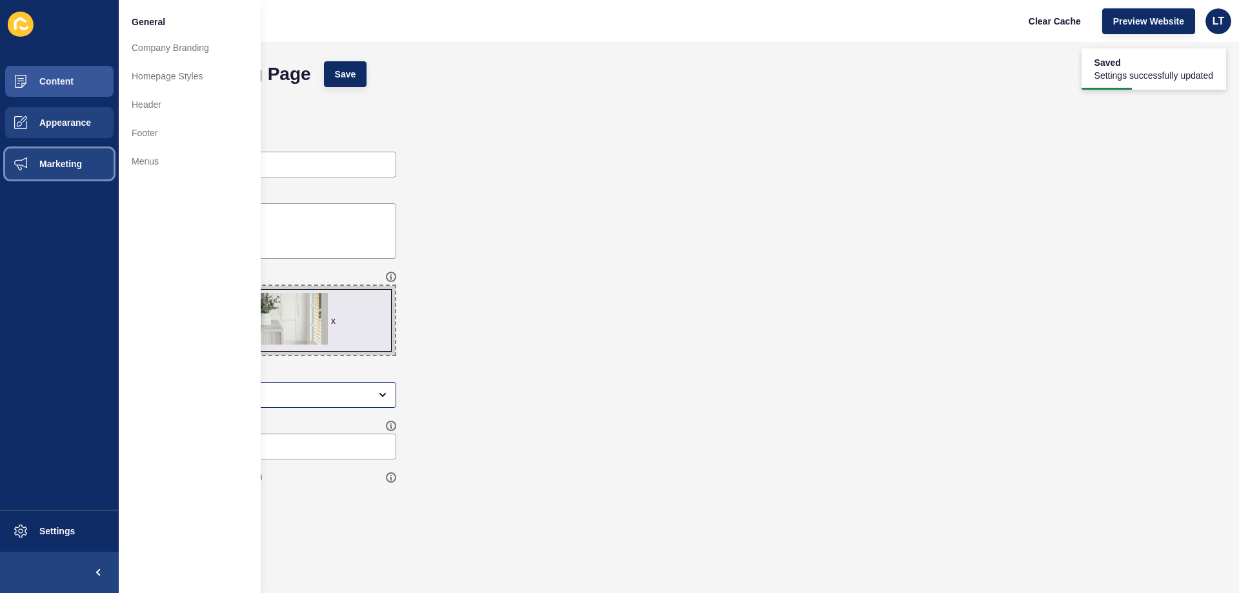
click at [76, 162] on span "Marketing" at bounding box center [40, 164] width 84 height 10
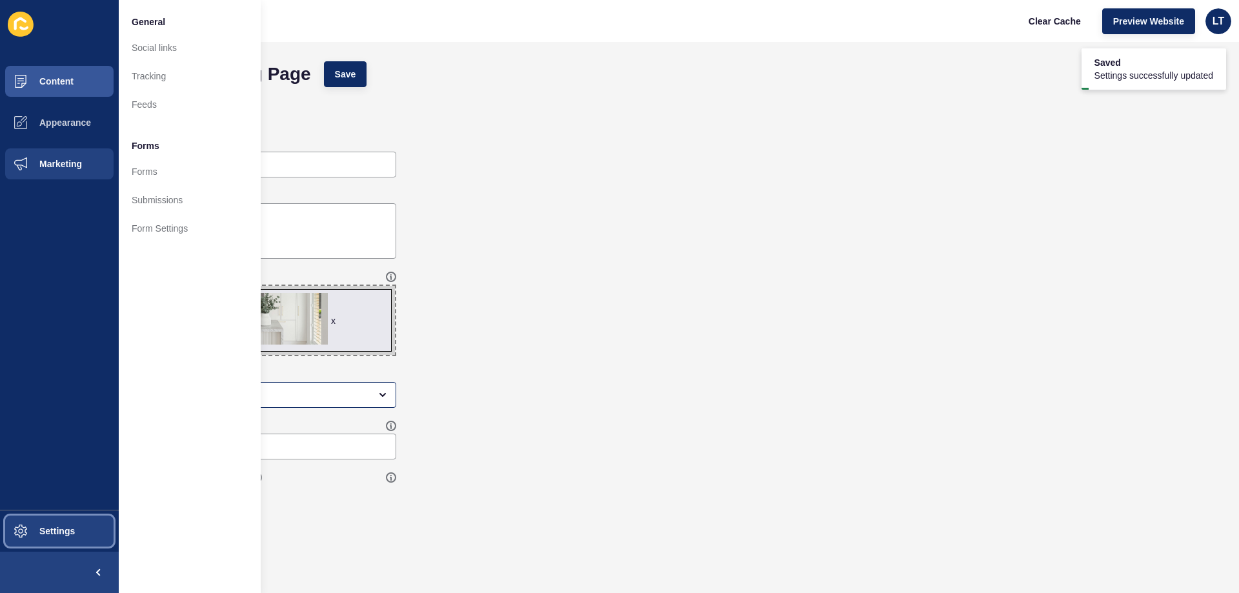
click at [55, 530] on span "Settings" at bounding box center [36, 531] width 77 height 10
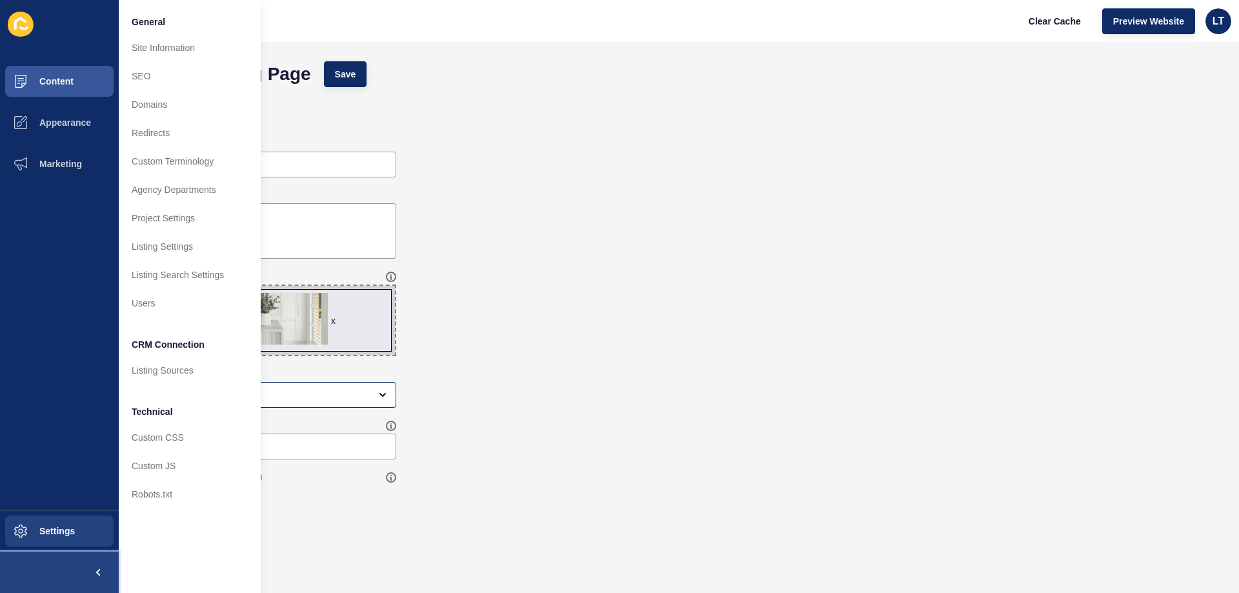
click at [92, 574] on span at bounding box center [97, 572] width 41 height 41
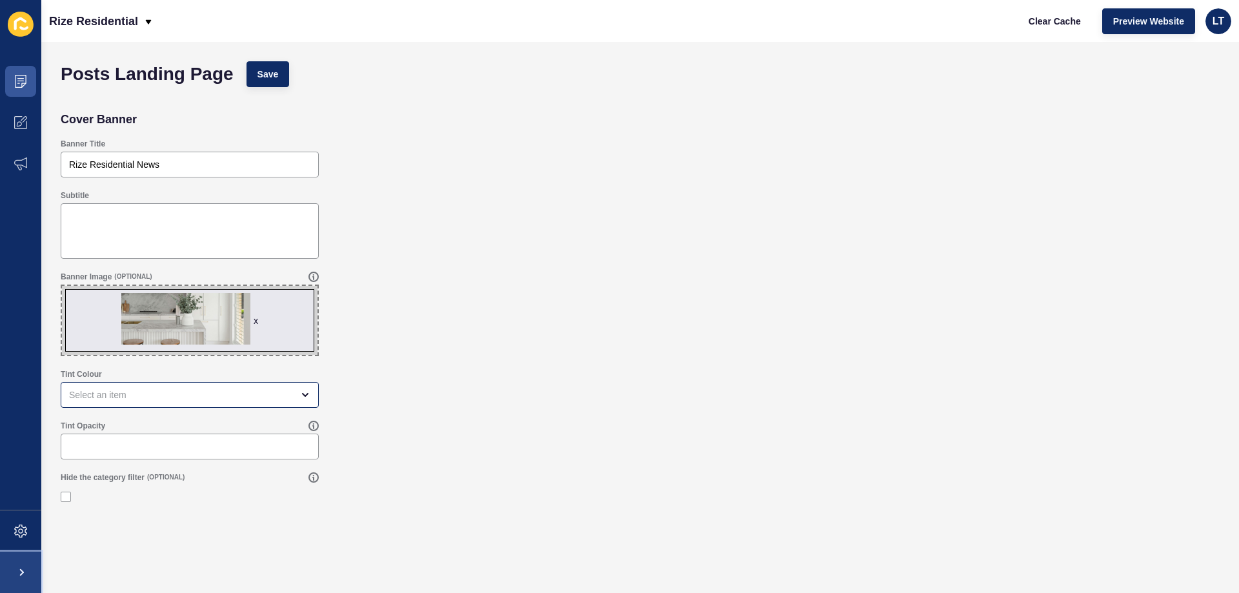
click at [23, 571] on span at bounding box center [20, 572] width 41 height 41
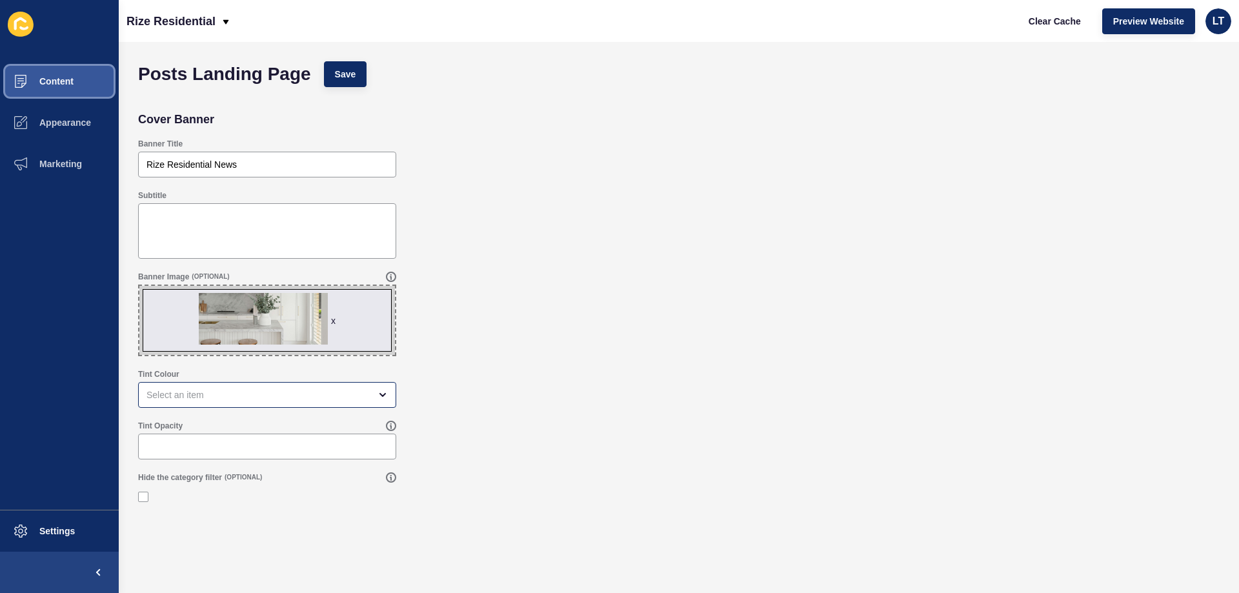
click at [58, 90] on button "Content" at bounding box center [59, 81] width 119 height 41
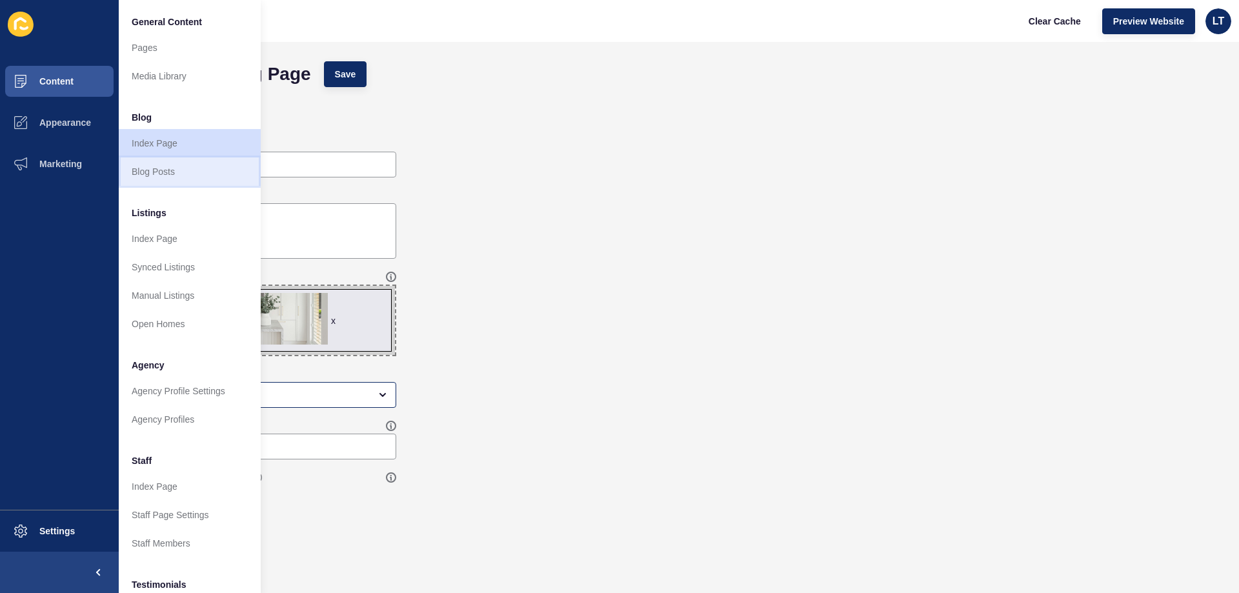
click at [163, 171] on link "Blog Posts" at bounding box center [190, 171] width 142 height 28
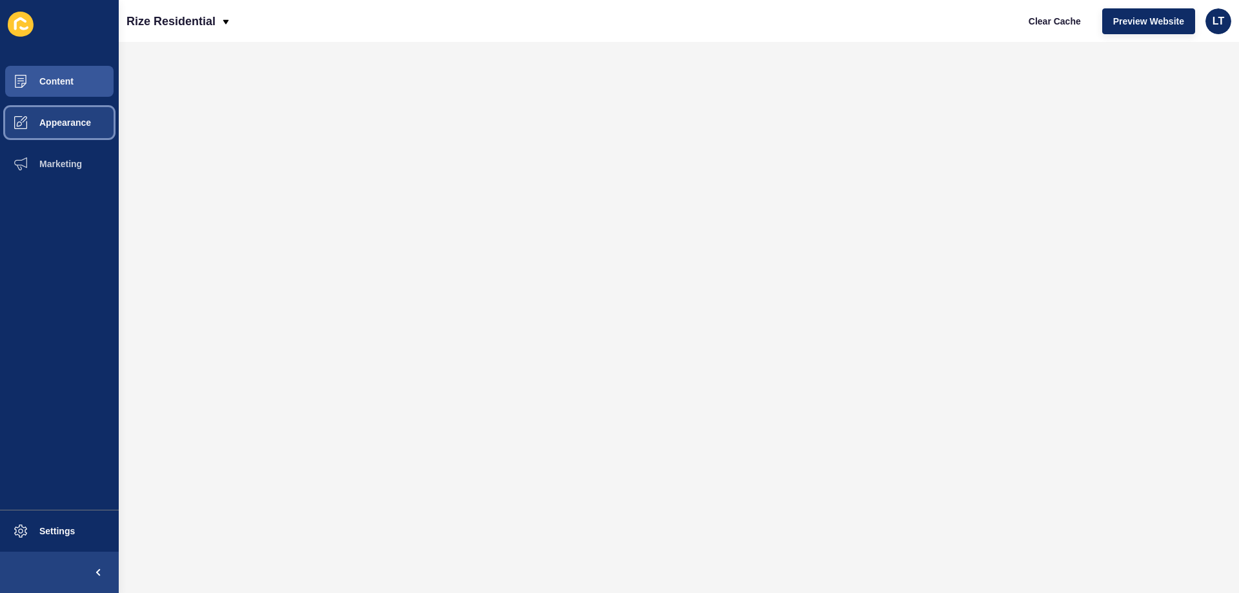
click at [63, 118] on span "Appearance" at bounding box center [44, 122] width 93 height 10
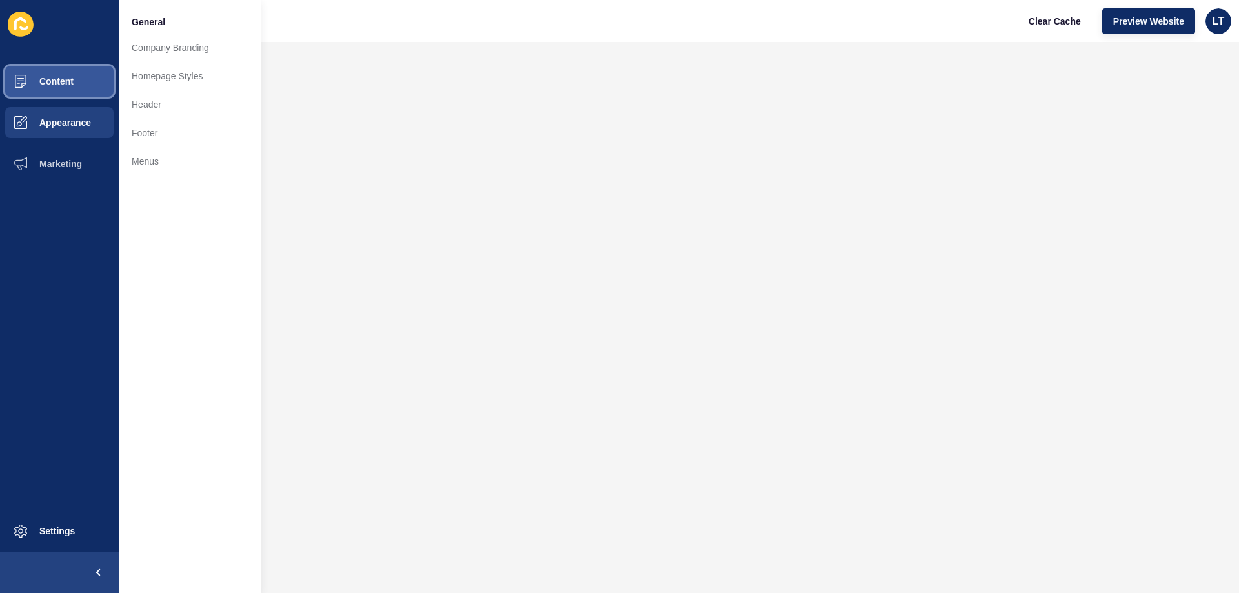
click at [59, 78] on span "Content" at bounding box center [35, 81] width 75 height 10
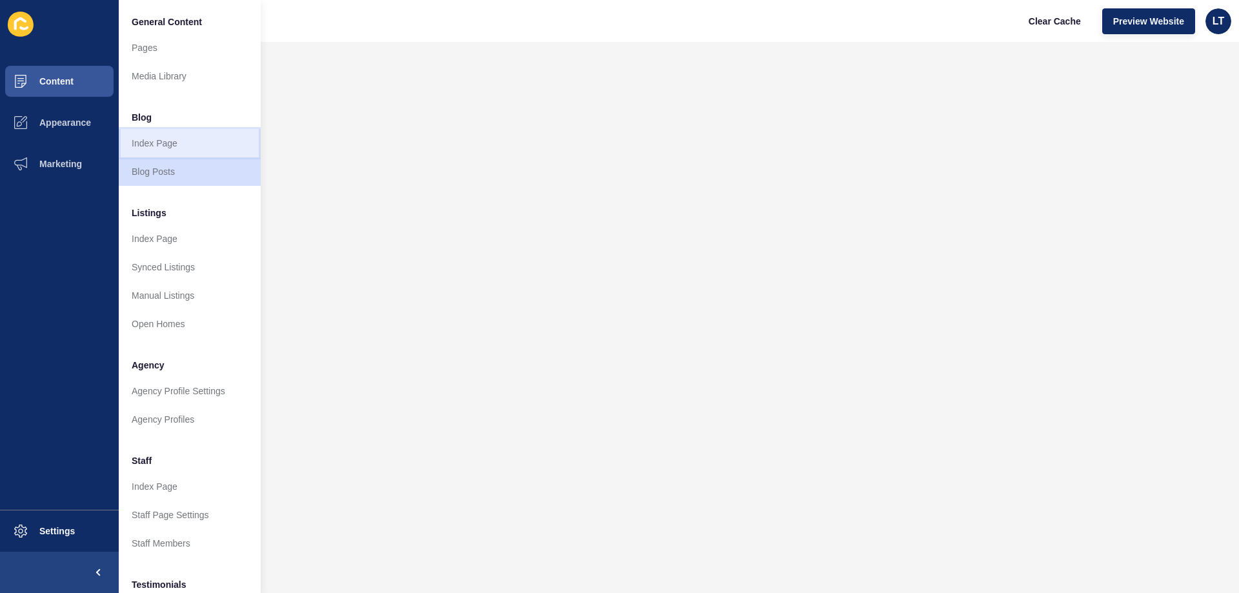
click at [146, 142] on link "Index Page" at bounding box center [190, 143] width 142 height 28
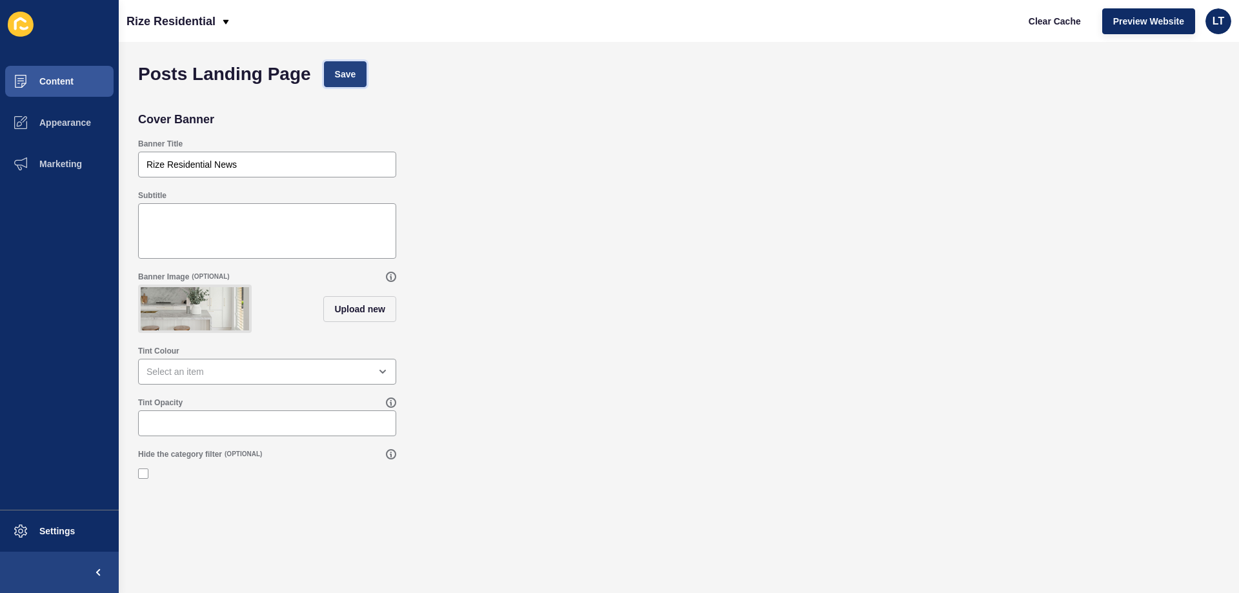
click at [337, 72] on span "Save" at bounding box center [345, 74] width 21 height 13
click at [63, 531] on span "Settings" at bounding box center [36, 531] width 77 height 10
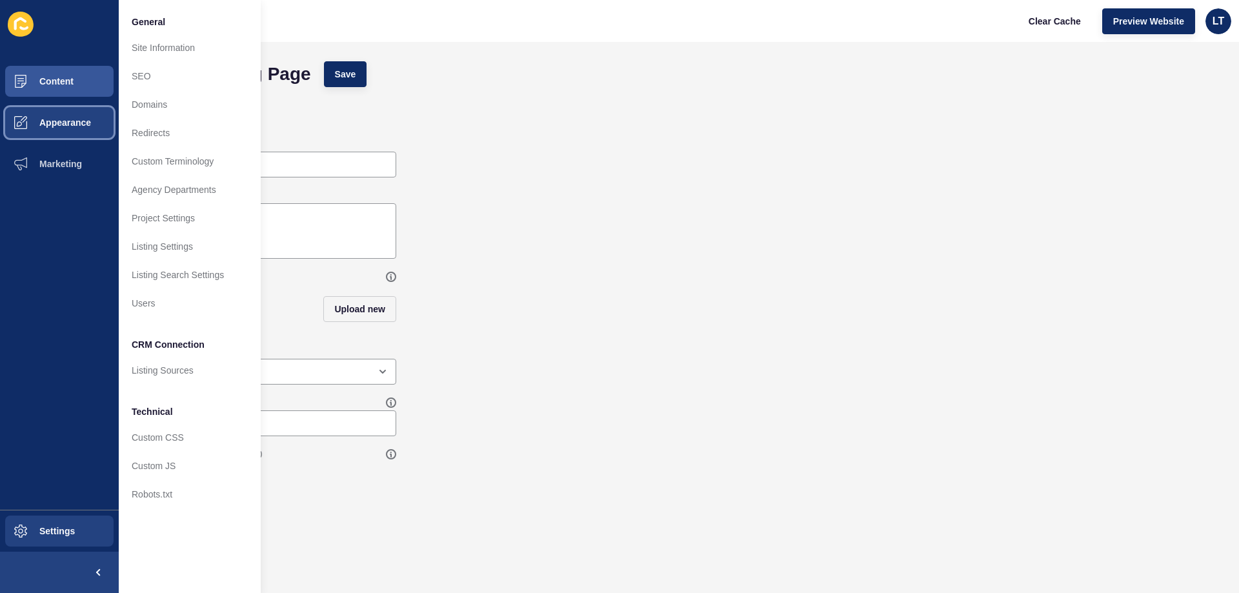
click at [85, 121] on span "Appearance" at bounding box center [44, 122] width 93 height 10
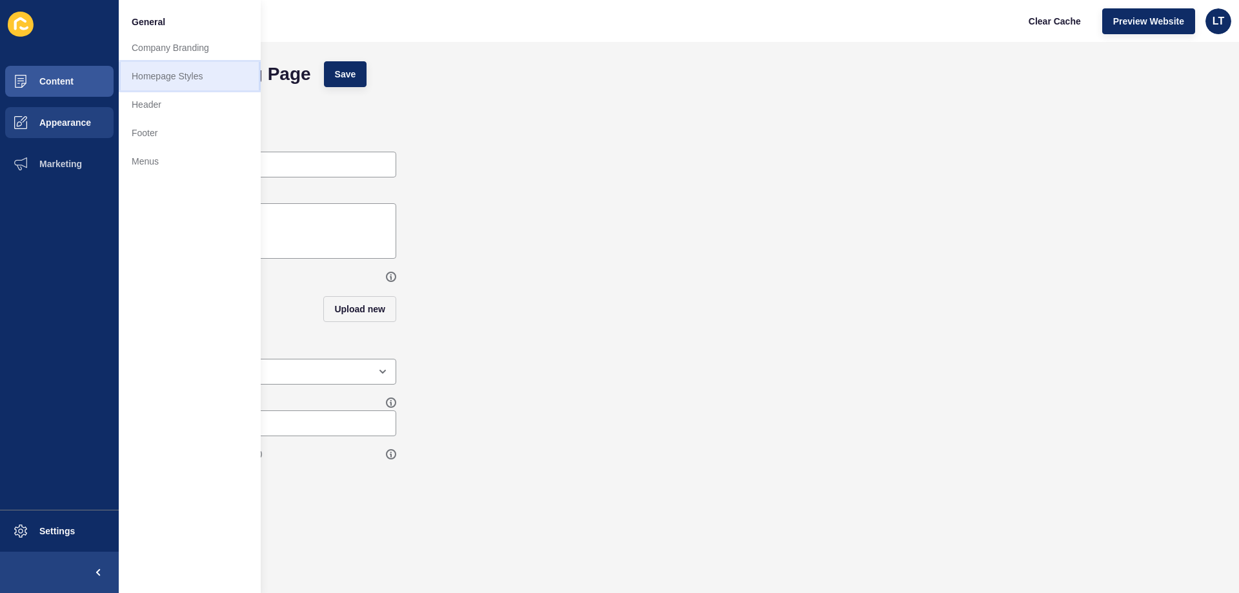
click at [159, 79] on link "Homepage Styles" at bounding box center [190, 76] width 142 height 28
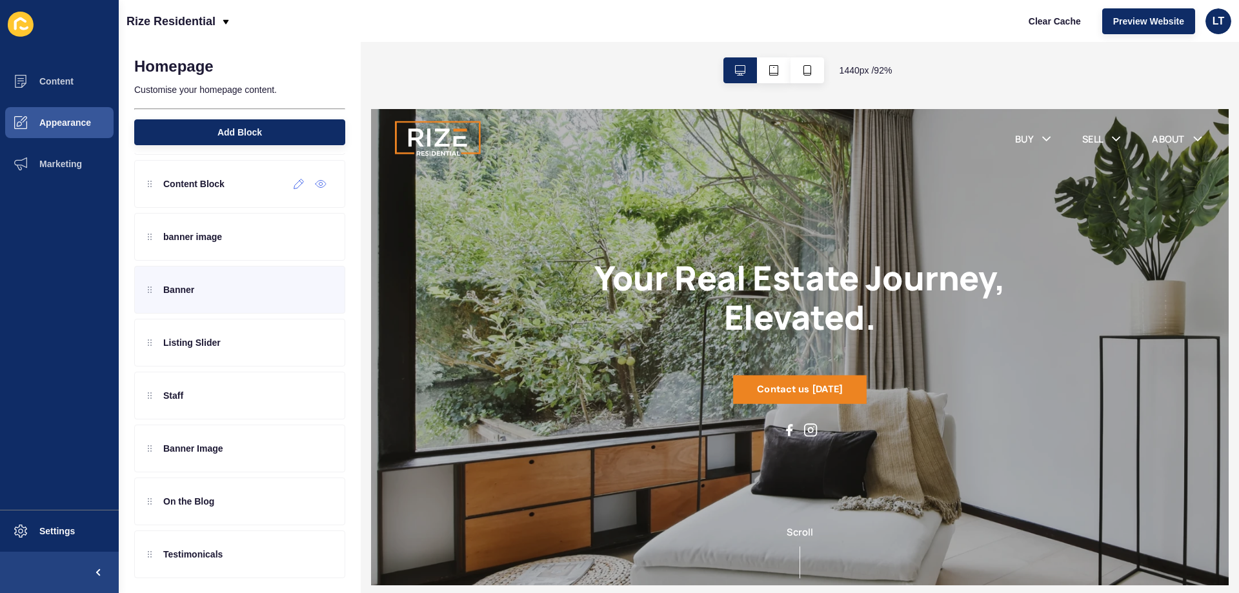
scroll to position [65, 0]
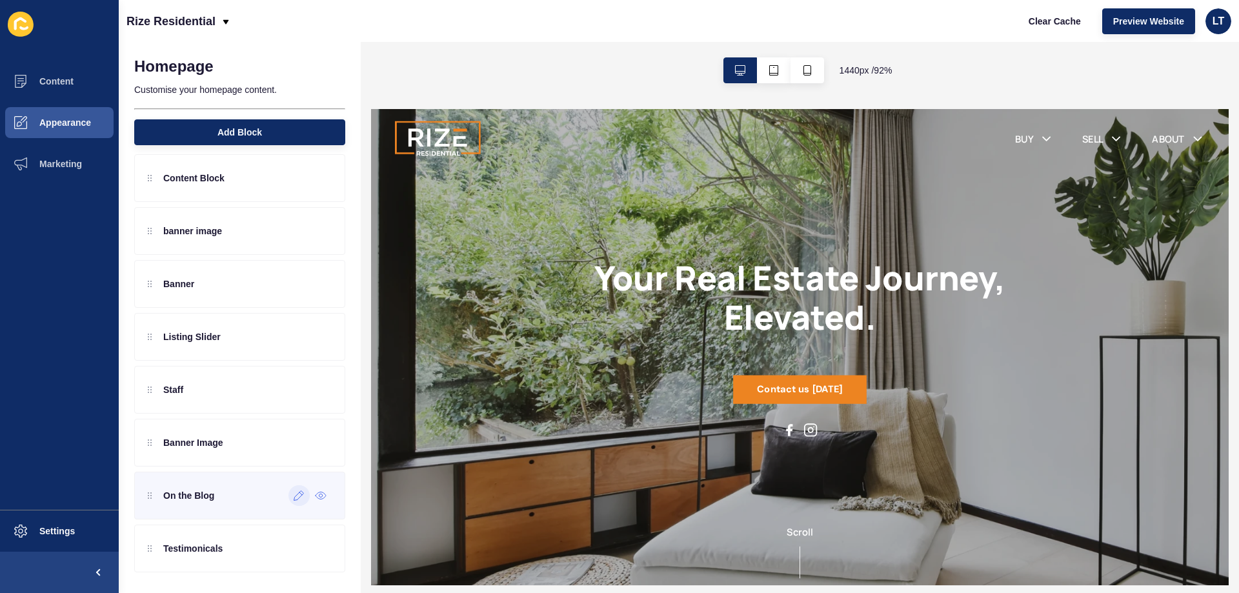
click at [294, 496] on icon at bounding box center [299, 495] width 11 height 10
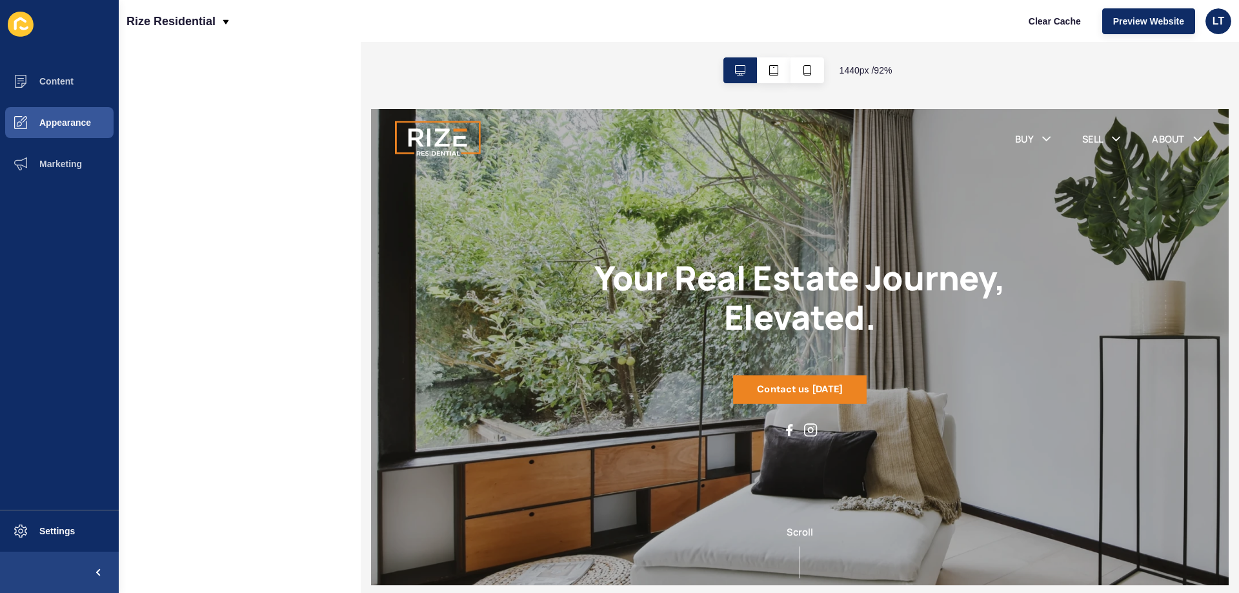
scroll to position [0, 0]
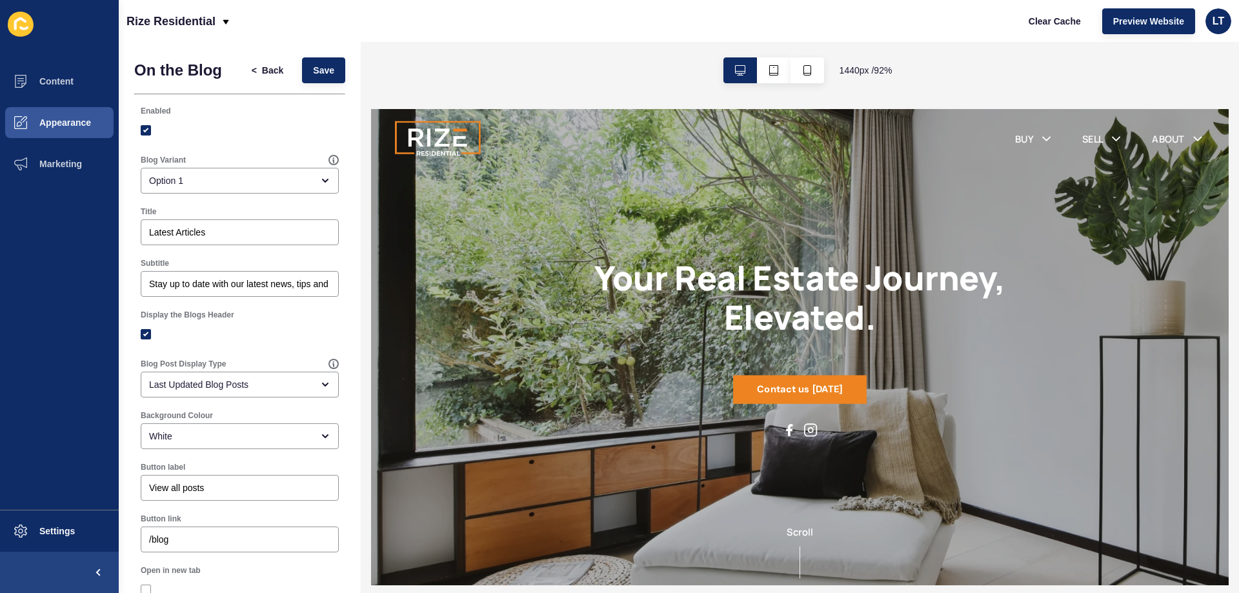
click at [189, 72] on h1 "On the Blog" at bounding box center [178, 70] width 88 height 18
click at [186, 182] on div "Option 1" at bounding box center [230, 180] width 163 height 13
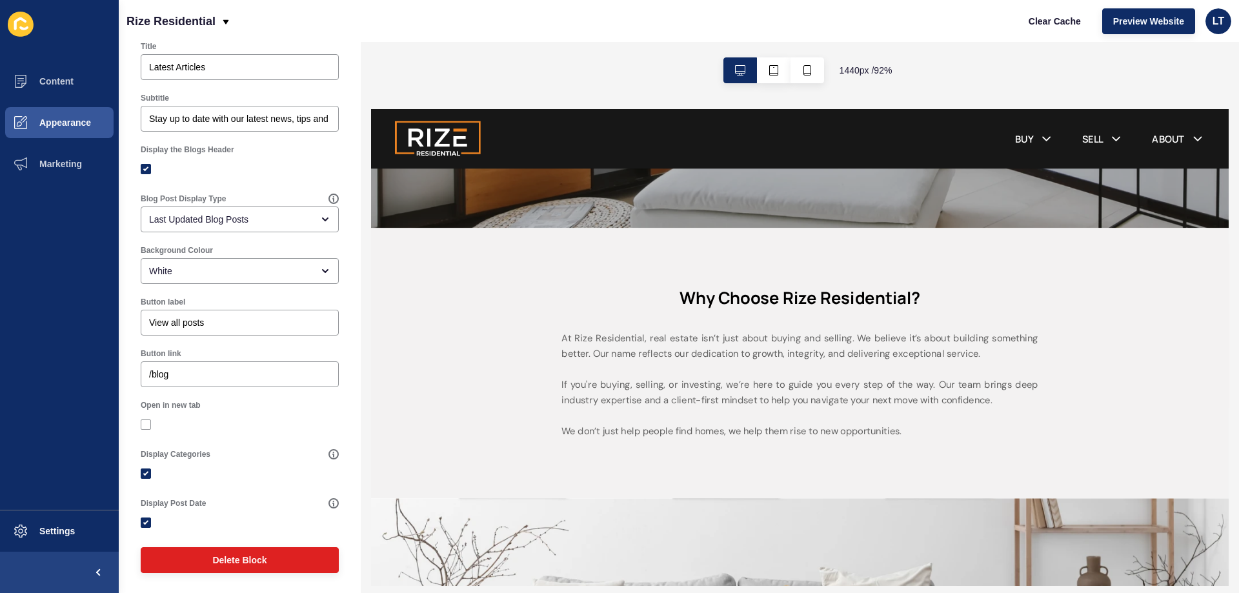
scroll to position [167, 0]
click at [274, 563] on button "Delete Block" at bounding box center [240, 558] width 198 height 26
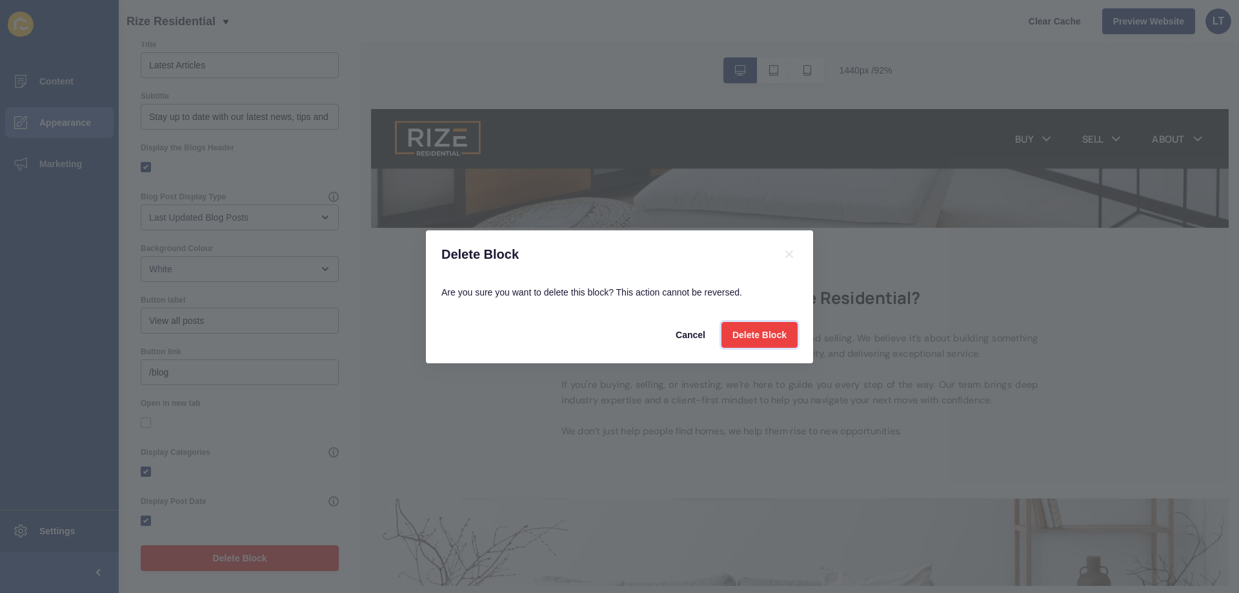
click at [776, 336] on span "Delete Block" at bounding box center [759, 334] width 54 height 13
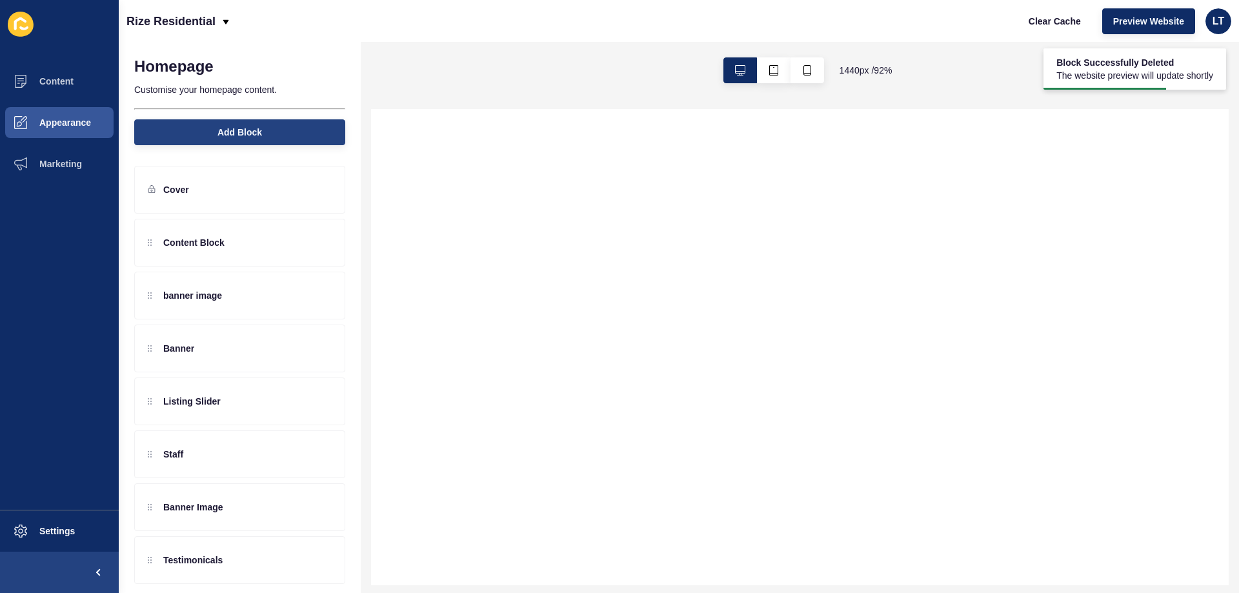
scroll to position [0, 0]
click at [219, 137] on span "Add Block" at bounding box center [239, 132] width 45 height 13
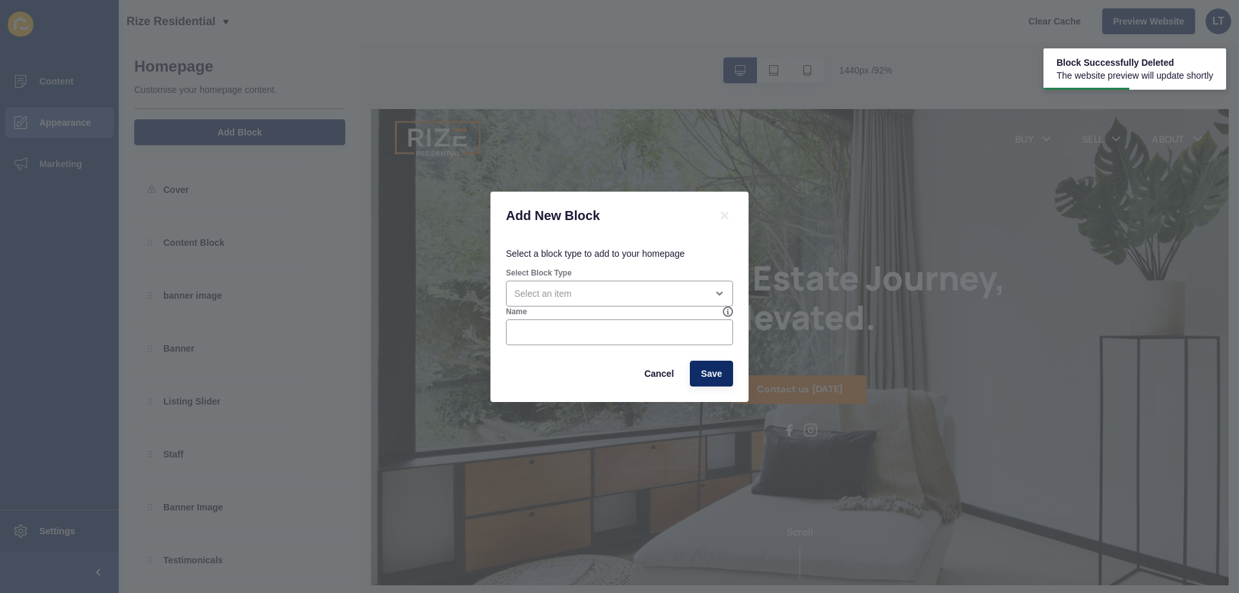
click at [552, 308] on div "Name" at bounding box center [614, 311] width 217 height 10
click at [551, 296] on div "open menu" at bounding box center [610, 293] width 192 height 13
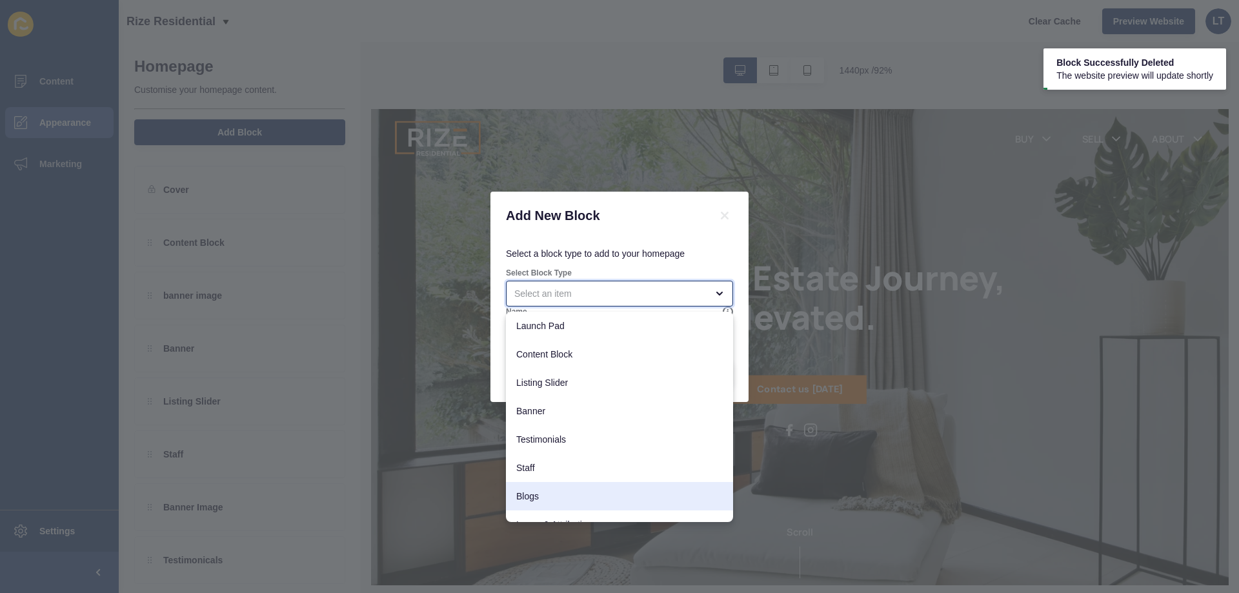
click at [551, 489] on div "Blogs" at bounding box center [619, 496] width 227 height 28
type input "Blogs"
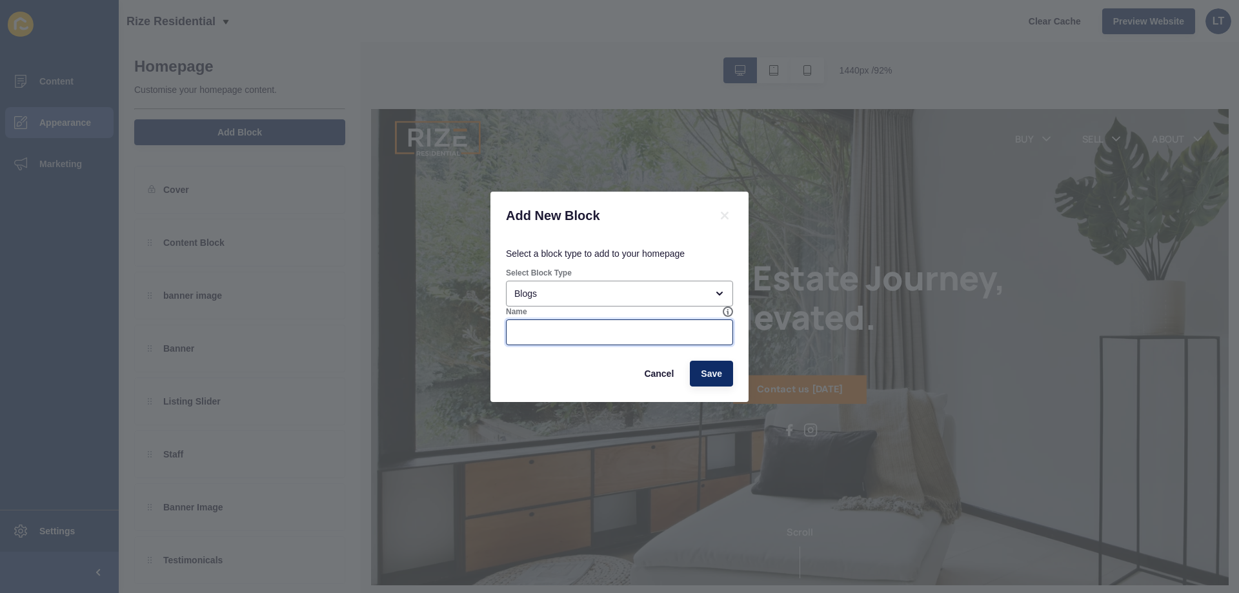
click at [539, 334] on input "Name" at bounding box center [619, 332] width 210 height 13
type input "Rize Residential News"
click at [708, 364] on button "Save" at bounding box center [711, 374] width 43 height 26
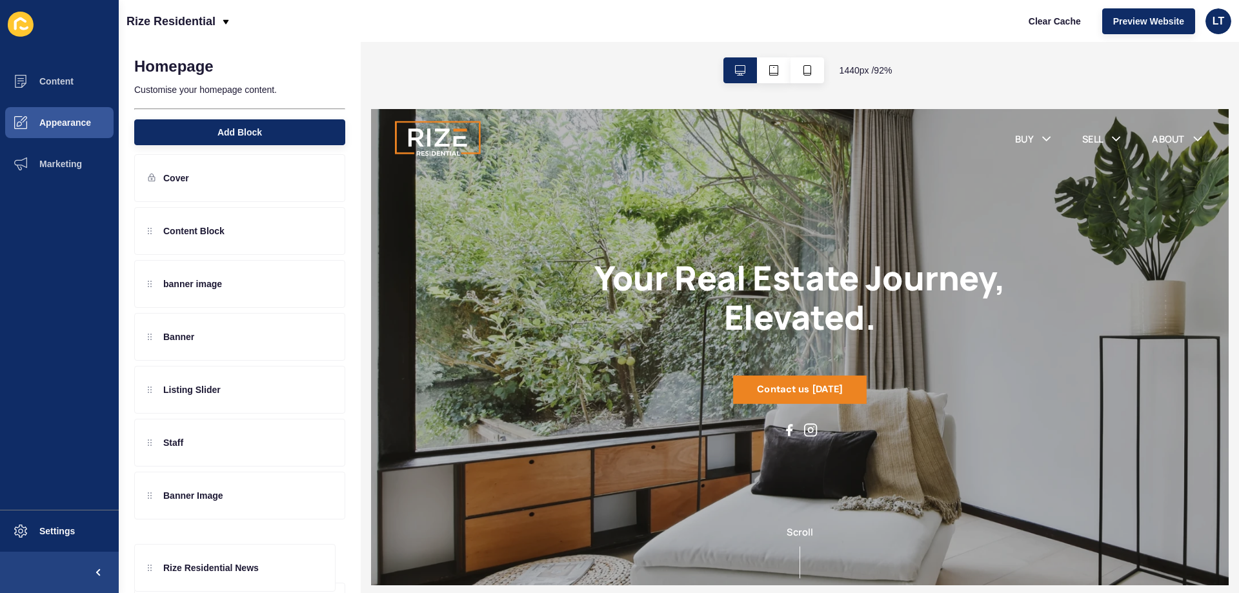
drag, startPoint x: 150, startPoint y: 250, endPoint x: 154, endPoint y: 581, distance: 331.0
click at [154, 581] on div "No settings found... Homepage Customise your homepage content. Add Block Cover …" at bounding box center [240, 317] width 242 height 551
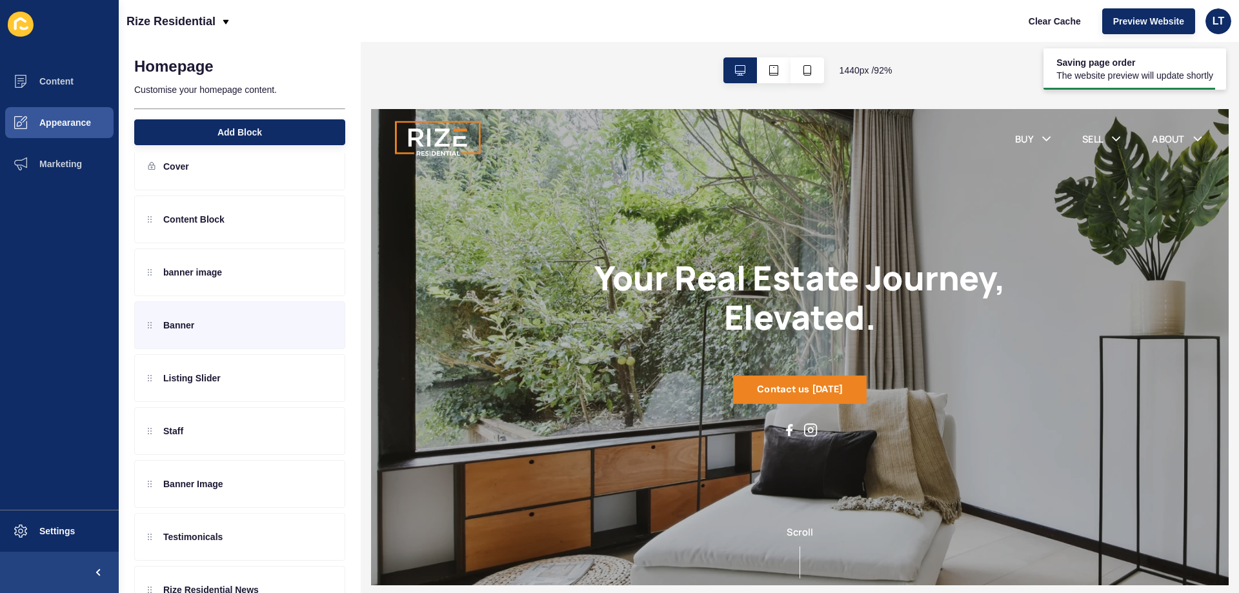
scroll to position [65, 0]
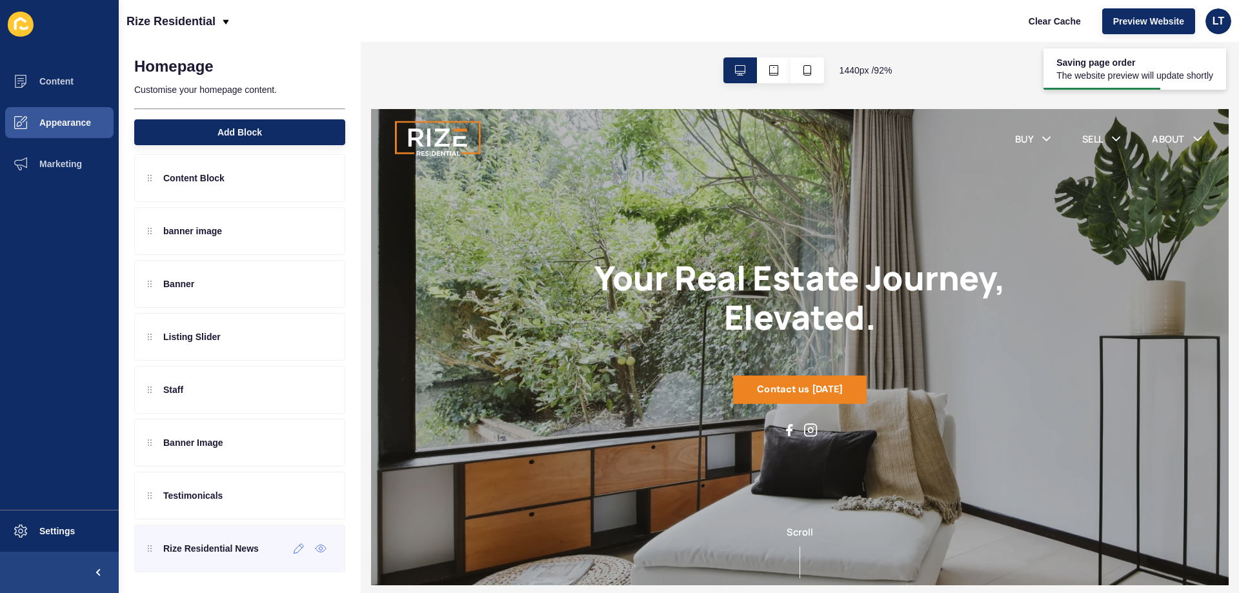
click at [288, 559] on div "Rize Residential News" at bounding box center [239, 549] width 211 height 48
click at [294, 552] on icon at bounding box center [299, 548] width 11 height 10
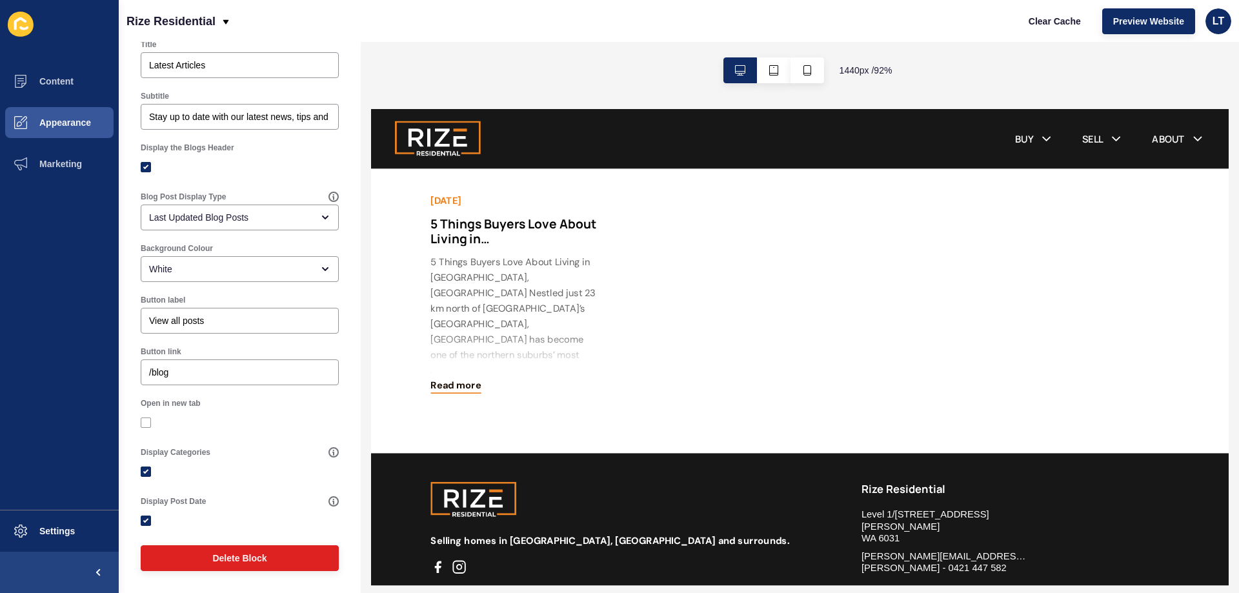
scroll to position [0, 0]
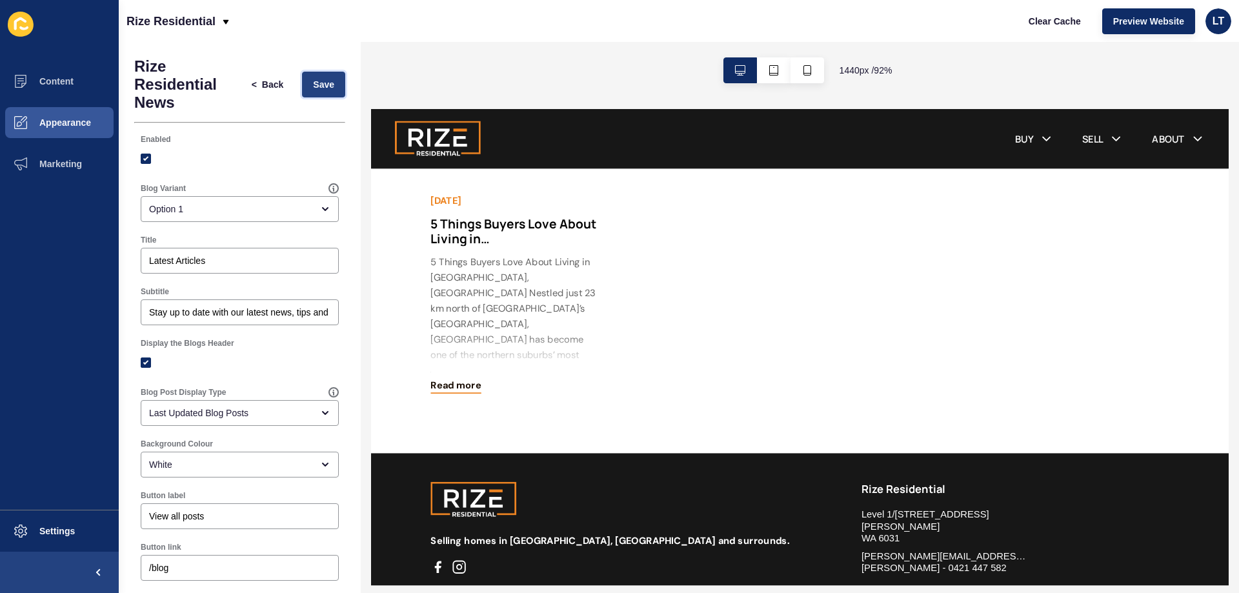
click at [317, 87] on span "Save" at bounding box center [323, 84] width 21 height 13
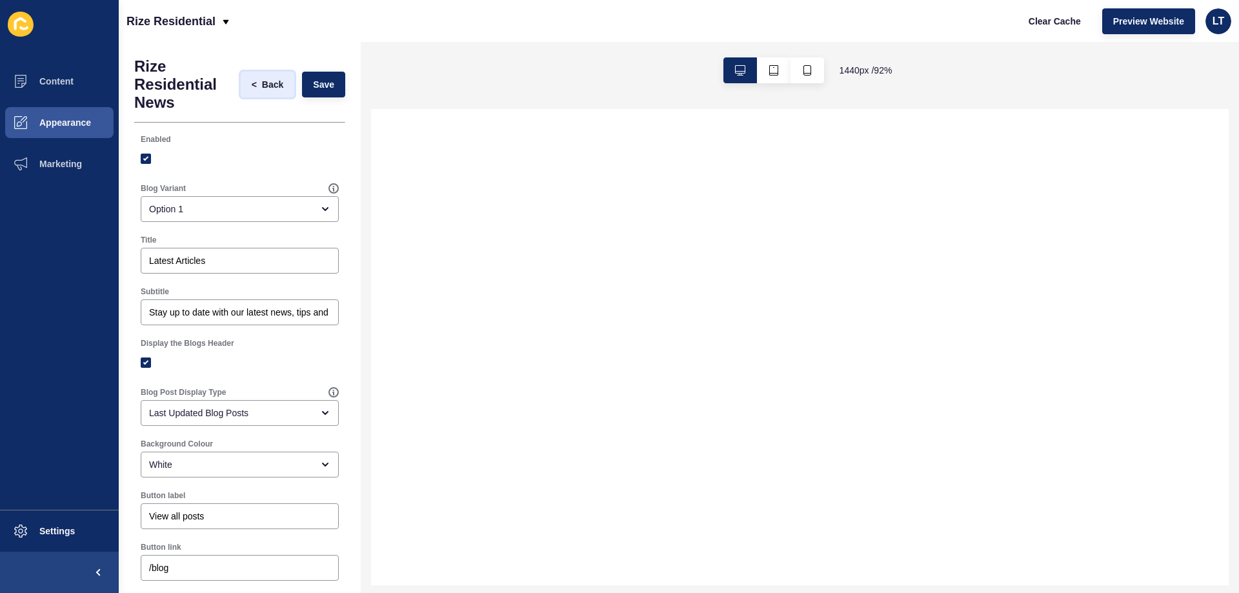
click at [266, 90] on span "Back" at bounding box center [272, 84] width 21 height 13
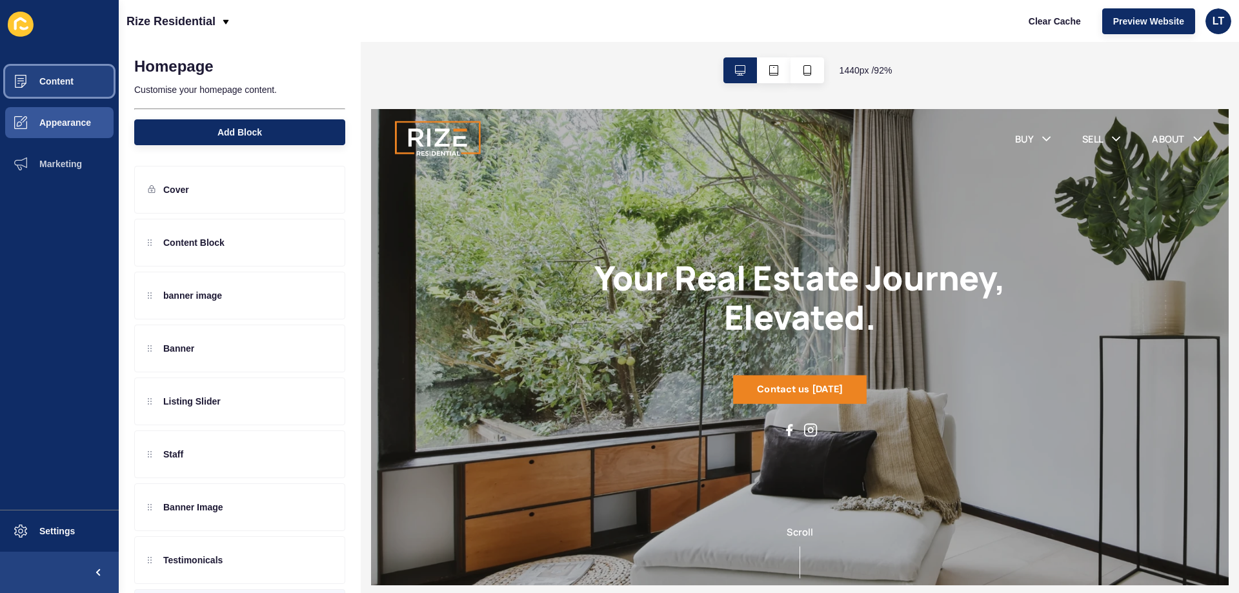
click at [57, 93] on button "Content" at bounding box center [59, 81] width 119 height 41
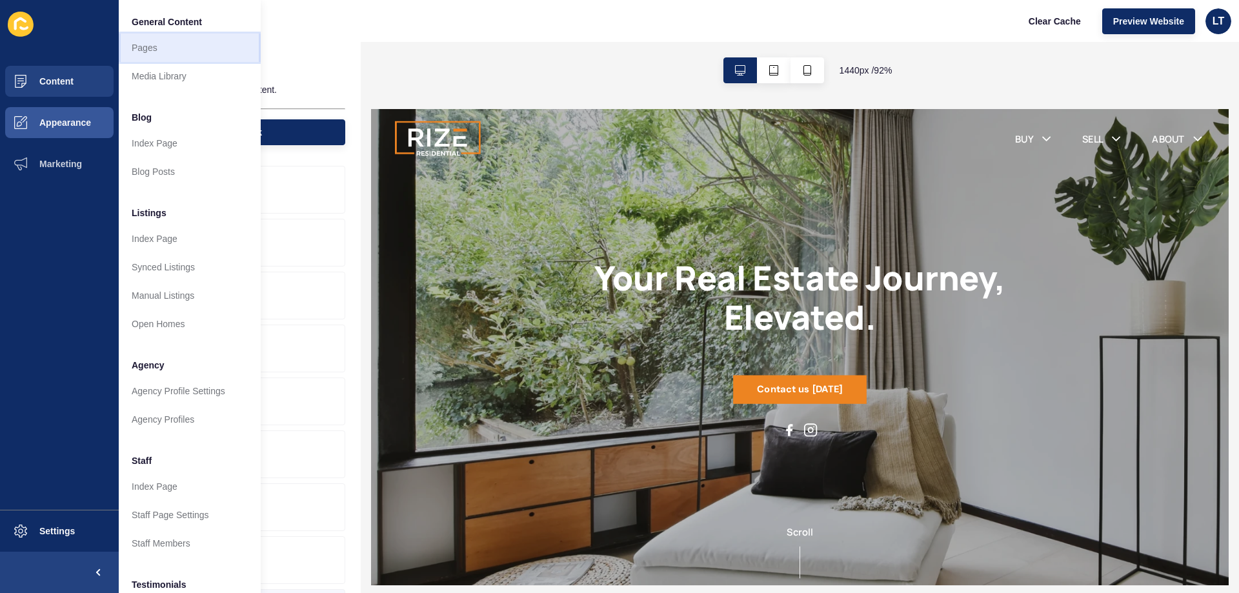
click at [137, 48] on link "Pages" at bounding box center [190, 48] width 142 height 28
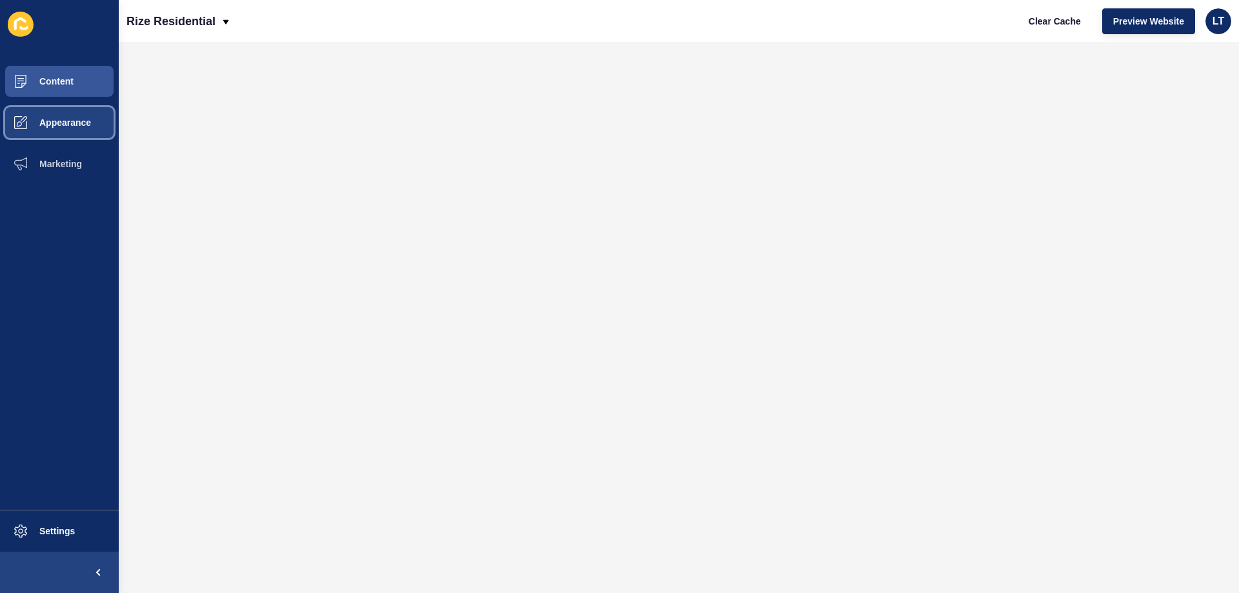
click at [81, 129] on button "Appearance" at bounding box center [59, 122] width 119 height 41
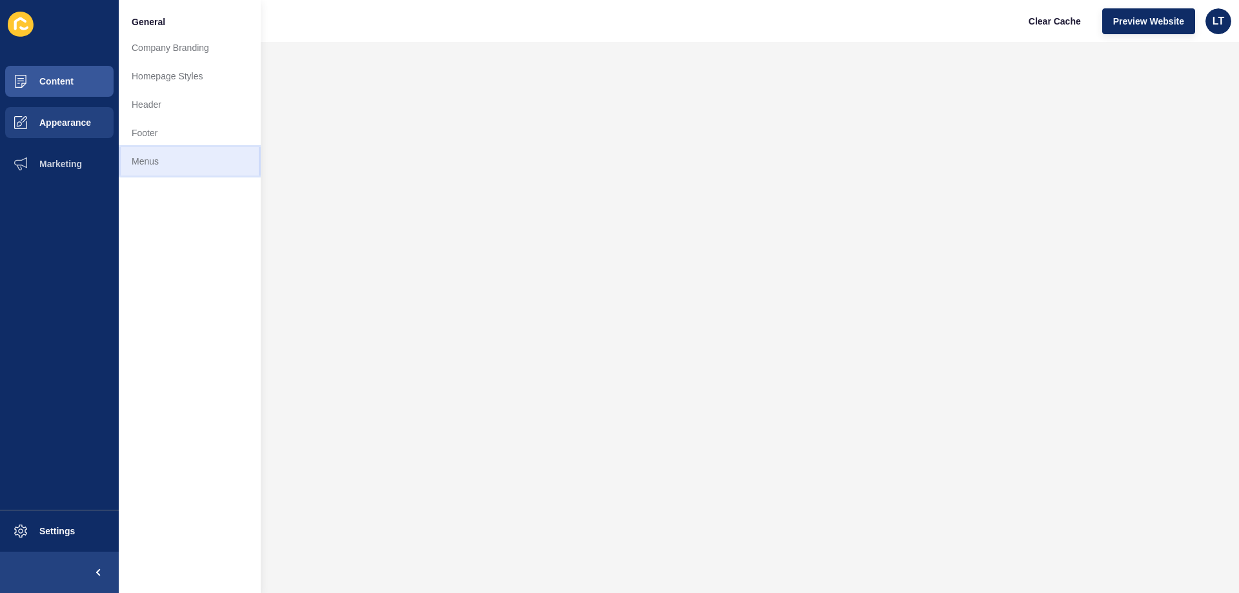
click at [157, 165] on link "Menus" at bounding box center [190, 161] width 142 height 28
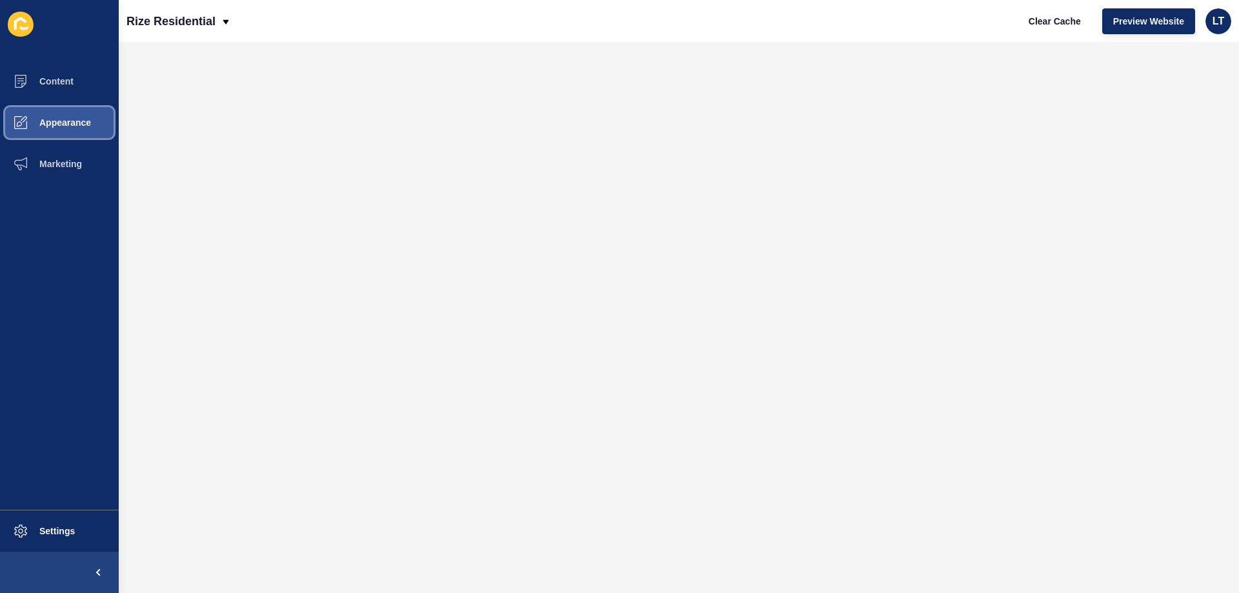
click at [70, 120] on span "Appearance" at bounding box center [44, 122] width 93 height 10
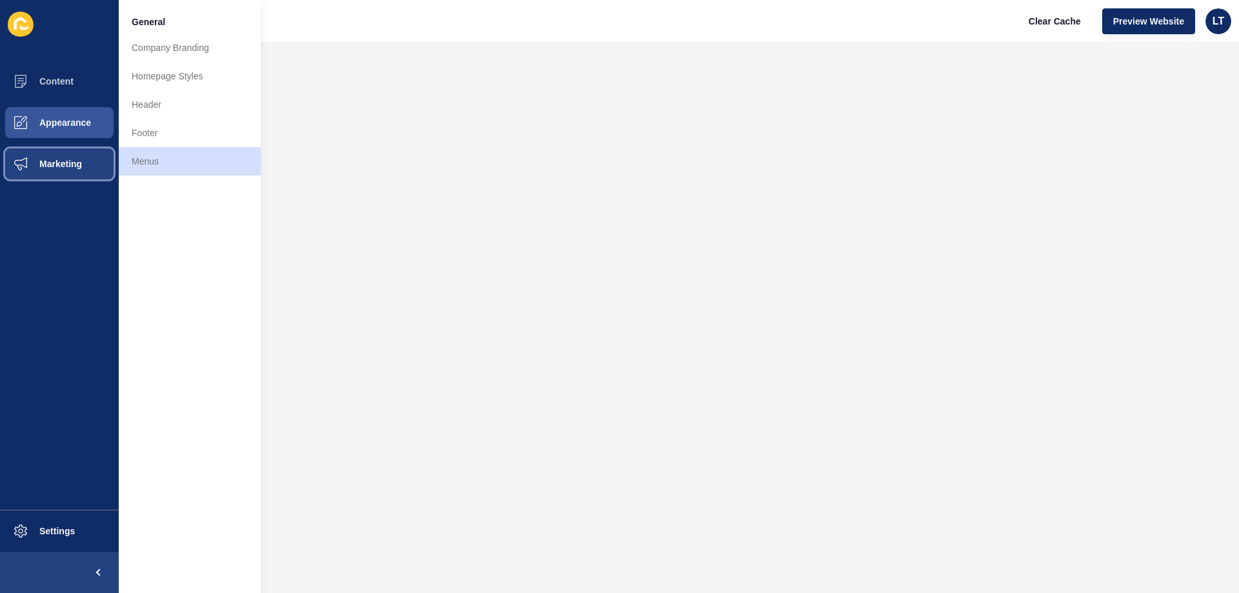
click at [74, 157] on button "Marketing" at bounding box center [59, 163] width 119 height 41
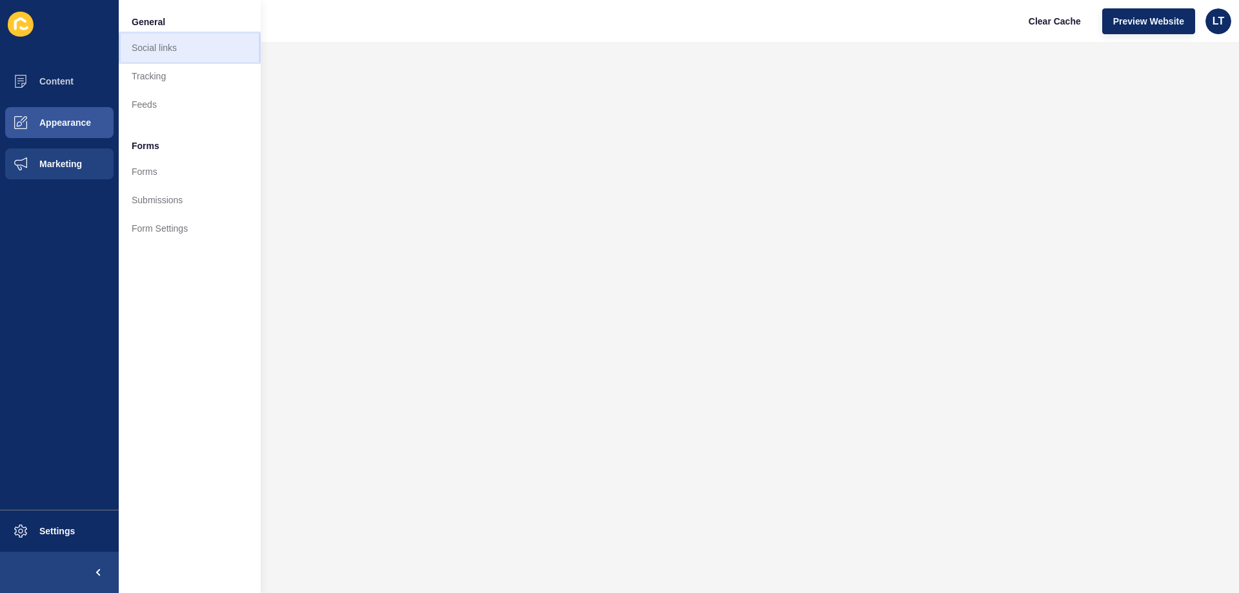
click at [150, 52] on link "Social links" at bounding box center [190, 48] width 142 height 28
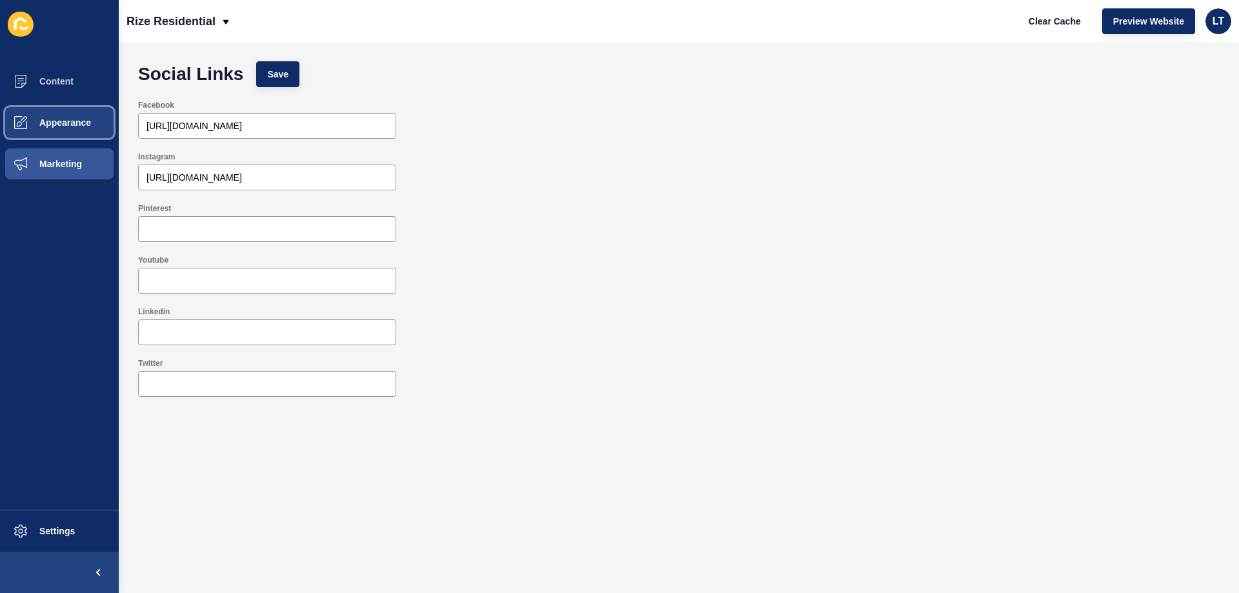
click at [45, 120] on span "Appearance" at bounding box center [44, 122] width 93 height 10
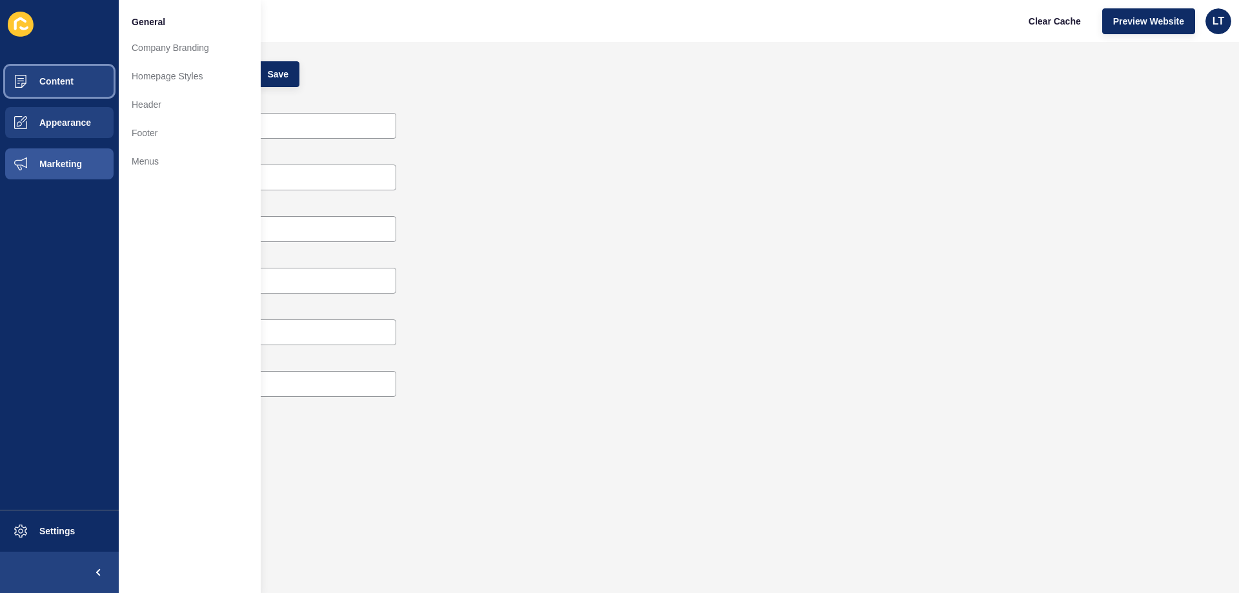
click at [76, 86] on button "Content" at bounding box center [59, 81] width 119 height 41
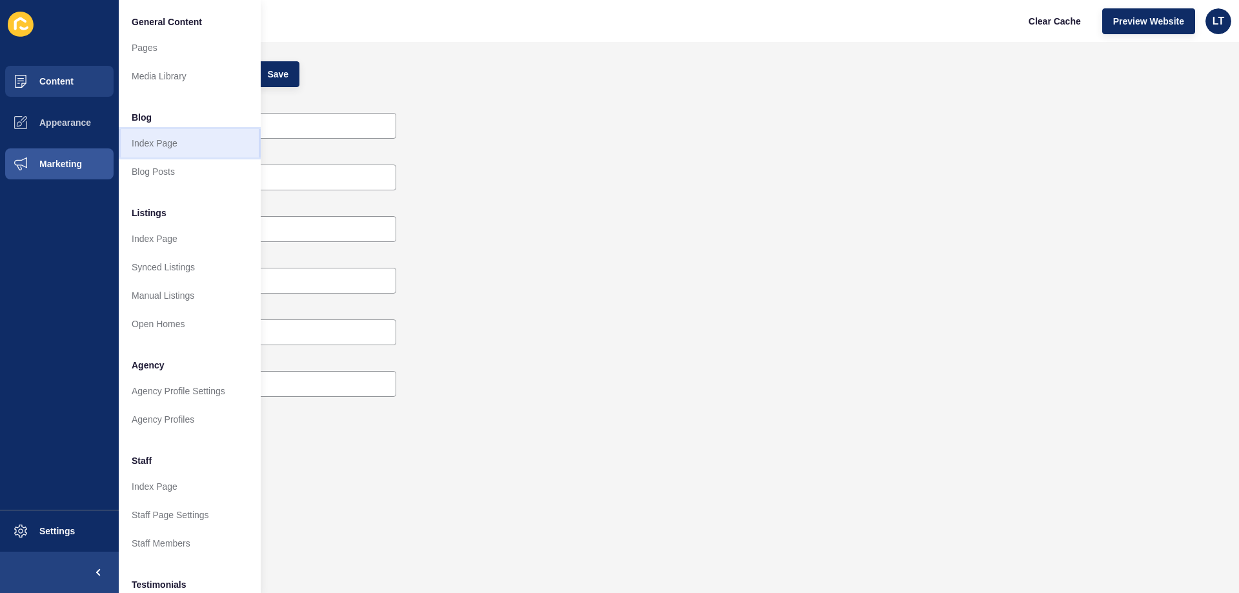
click at [141, 143] on link "Index Page" at bounding box center [190, 143] width 142 height 28
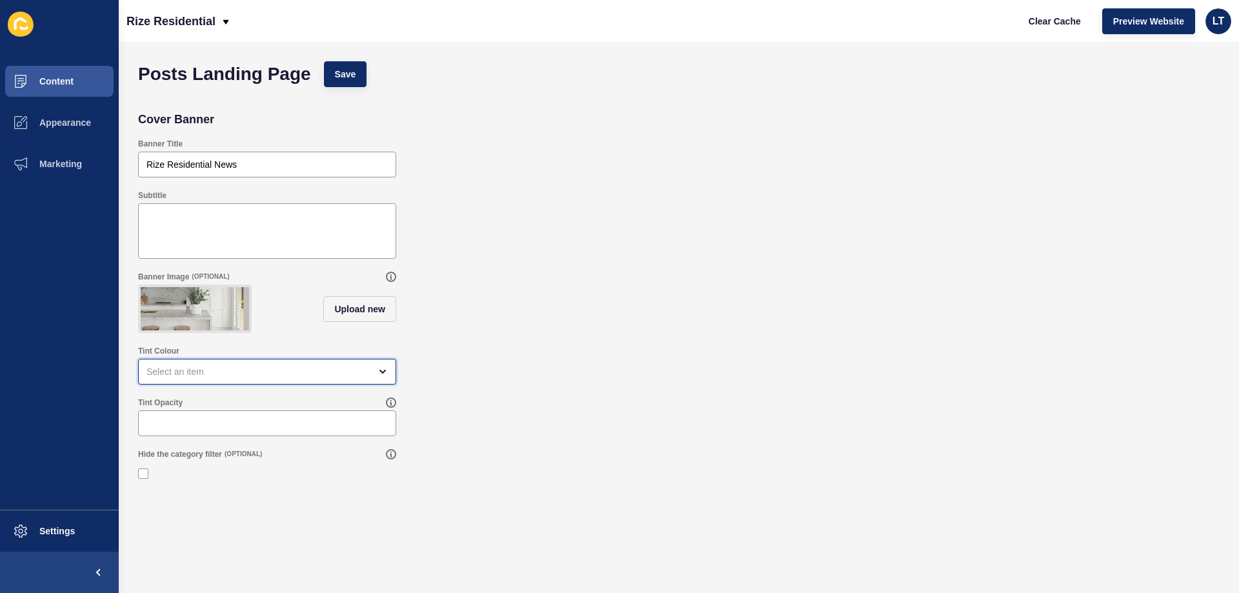
click at [224, 378] on div "open menu" at bounding box center [257, 371] width 223 height 13
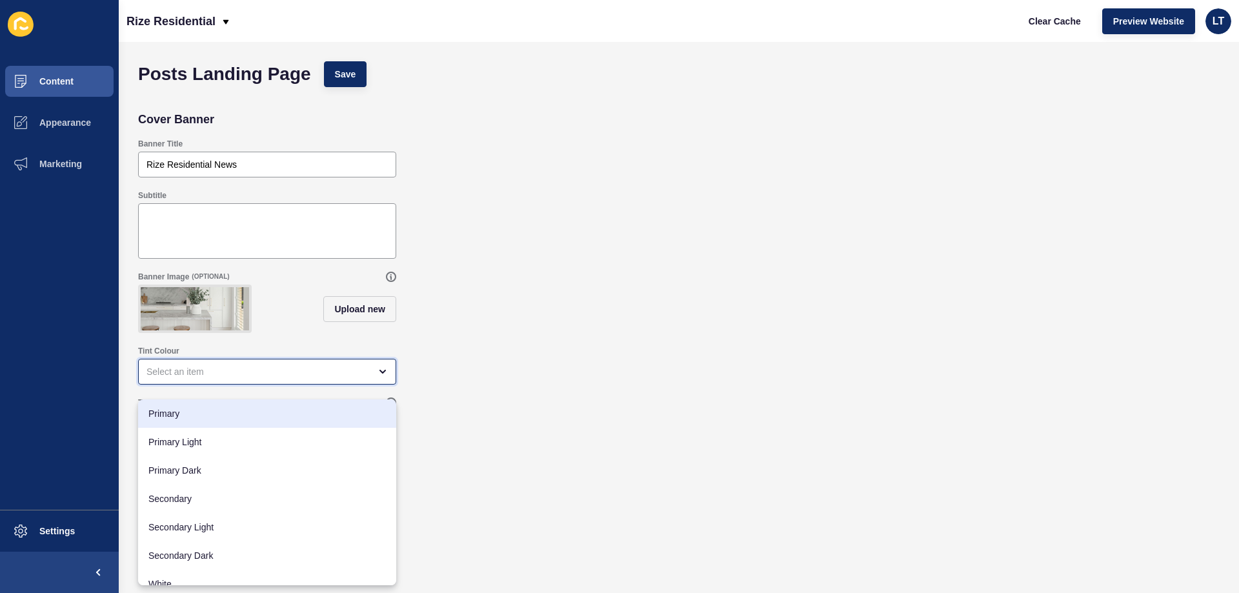
scroll to position [41, 0]
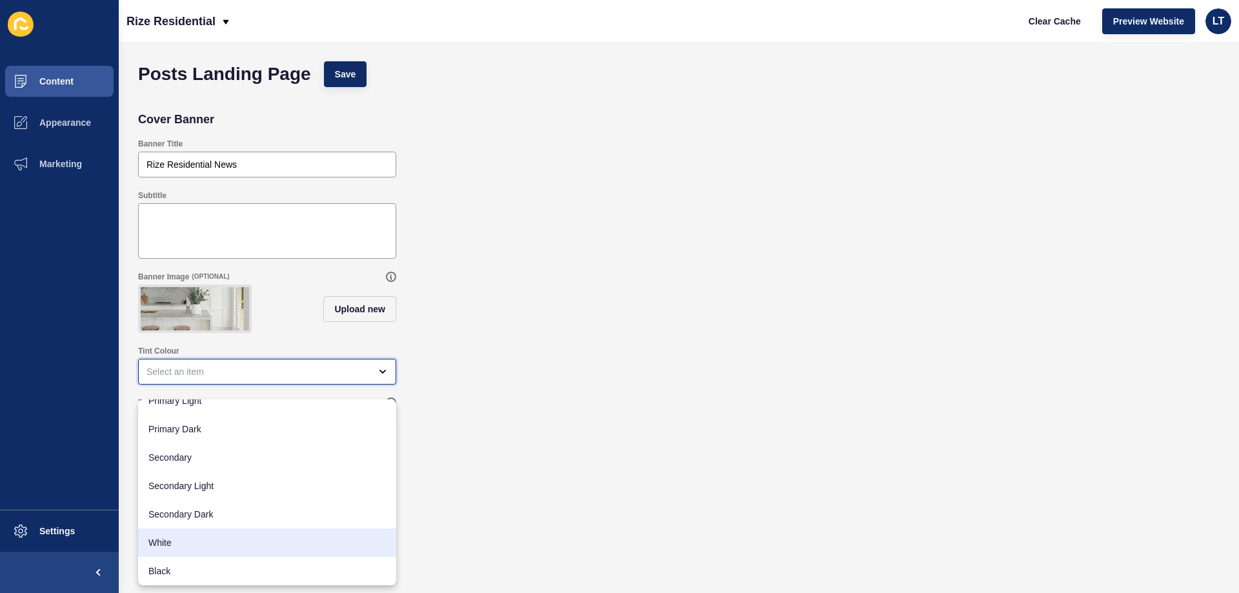
click at [175, 539] on span "White" at bounding box center [266, 542] width 237 height 13
type input "White"
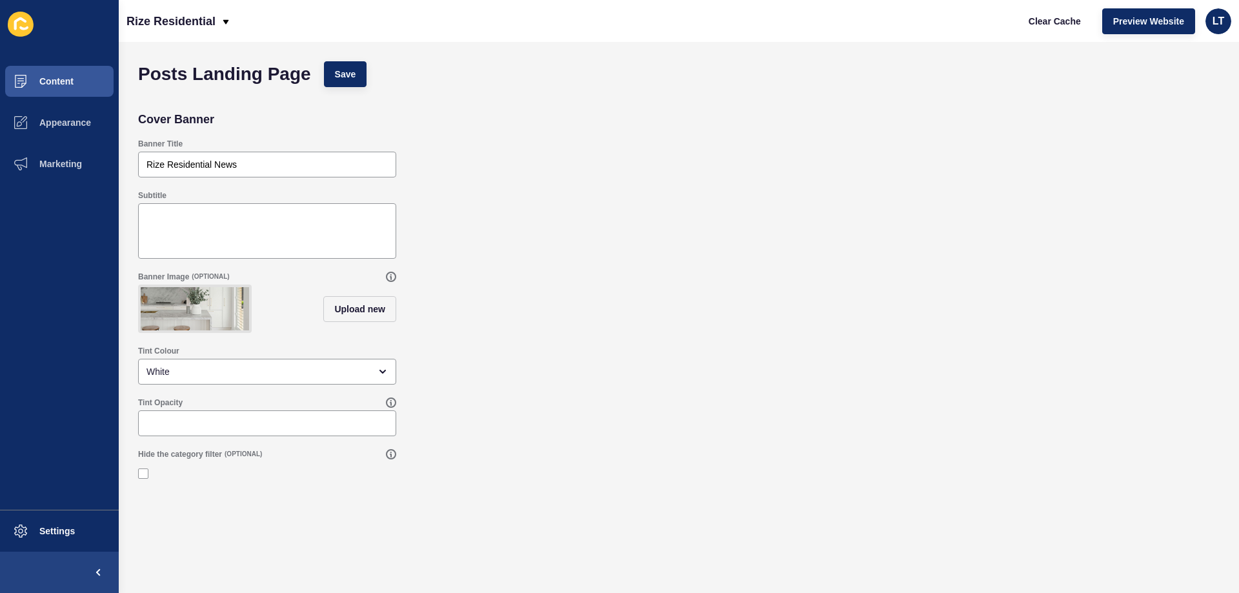
click at [472, 412] on div "Tint Opacity" at bounding box center [679, 417] width 1094 height 52
click at [376, 430] on input "Tint Opacity" at bounding box center [266, 423] width 241 height 13
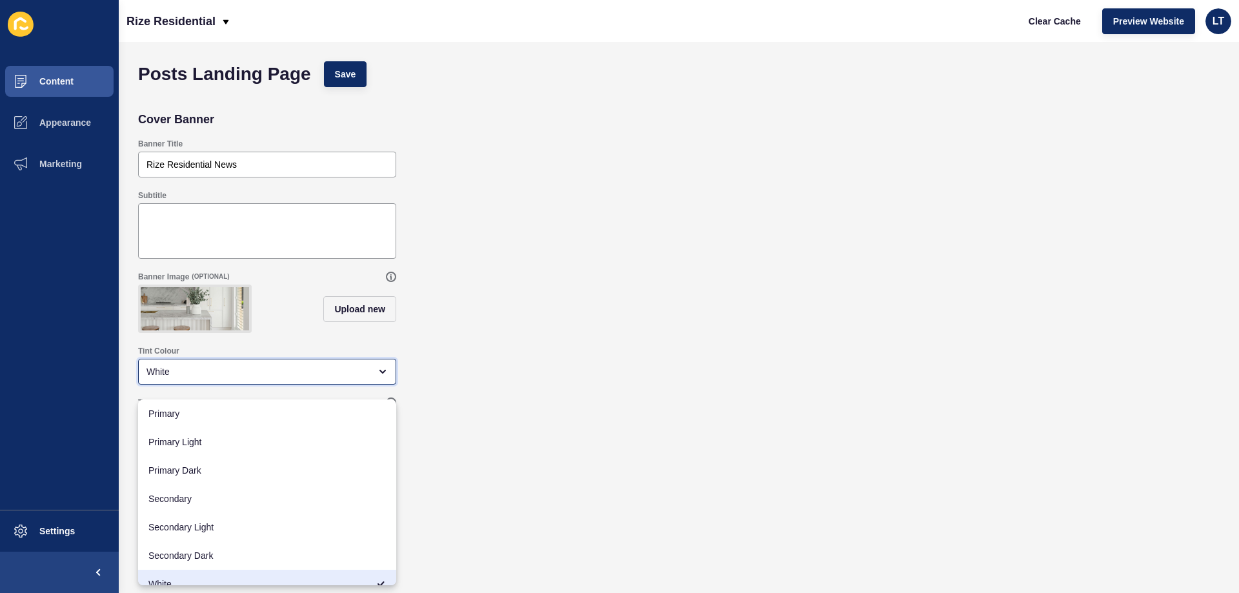
click at [383, 376] on div "White" at bounding box center [267, 372] width 258 height 26
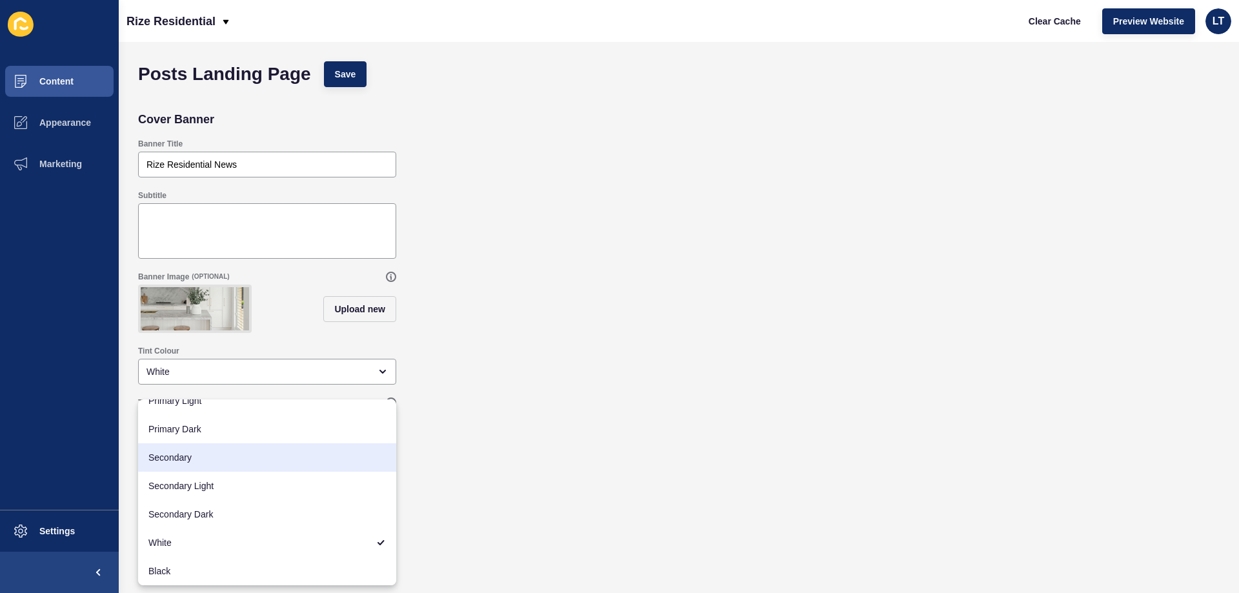
click at [535, 453] on div "Hide the category filter (OPTIONAL)" at bounding box center [679, 467] width 1094 height 49
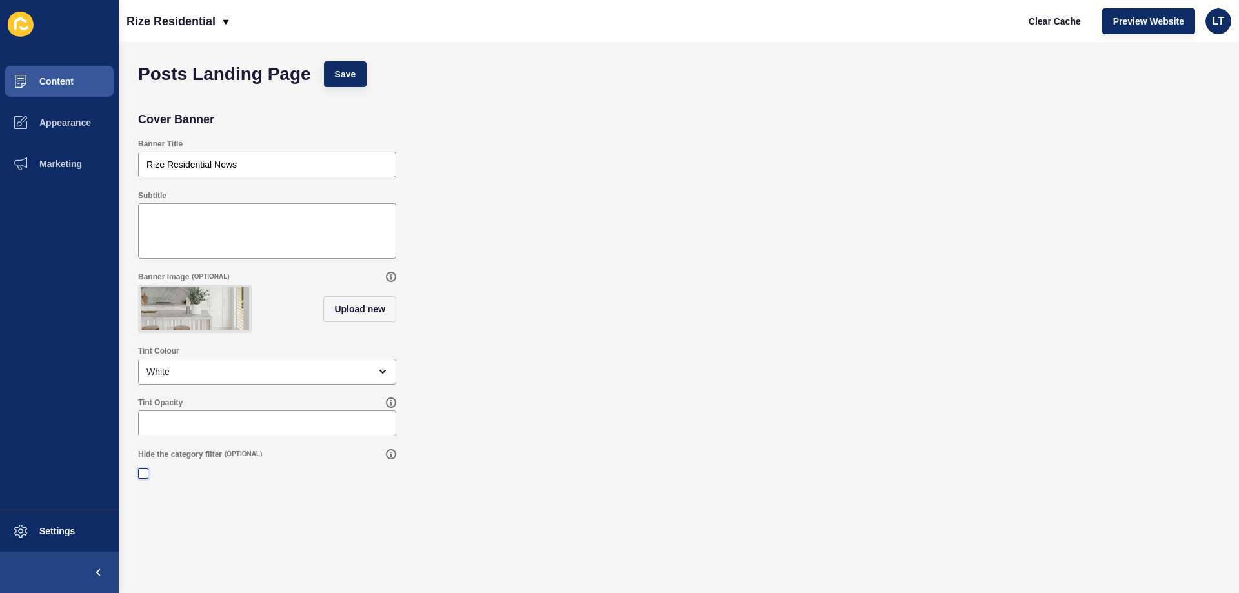
click at [143, 479] on label at bounding box center [143, 473] width 10 height 10
click at [143, 478] on input "Hide the category filter" at bounding box center [145, 474] width 8 height 8
checkbox input "true"
click at [430, 436] on div "Tint Opacity" at bounding box center [679, 417] width 1094 height 52
click at [324, 79] on button "Save" at bounding box center [345, 74] width 43 height 26
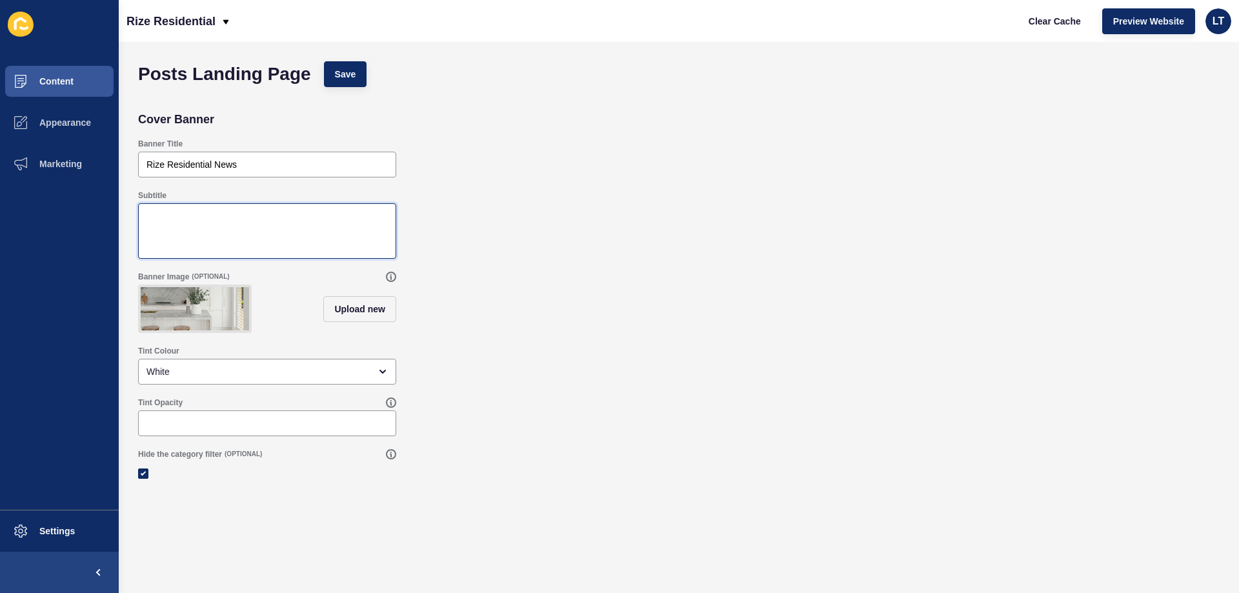
click at [154, 223] on textarea "Subtitle" at bounding box center [267, 231] width 254 height 52
click at [52, 127] on span "Appearance" at bounding box center [44, 122] width 93 height 10
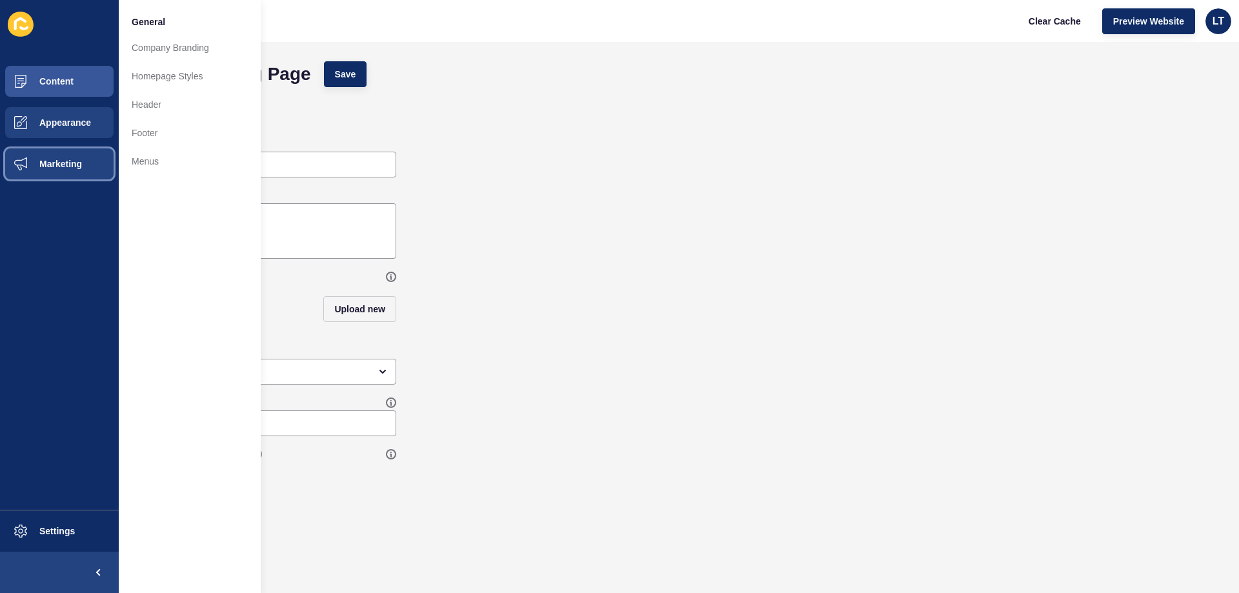
click at [59, 160] on span "Marketing" at bounding box center [40, 164] width 84 height 10
click at [72, 126] on span "Appearance" at bounding box center [44, 122] width 93 height 10
click at [69, 84] on span "Content" at bounding box center [35, 81] width 75 height 10
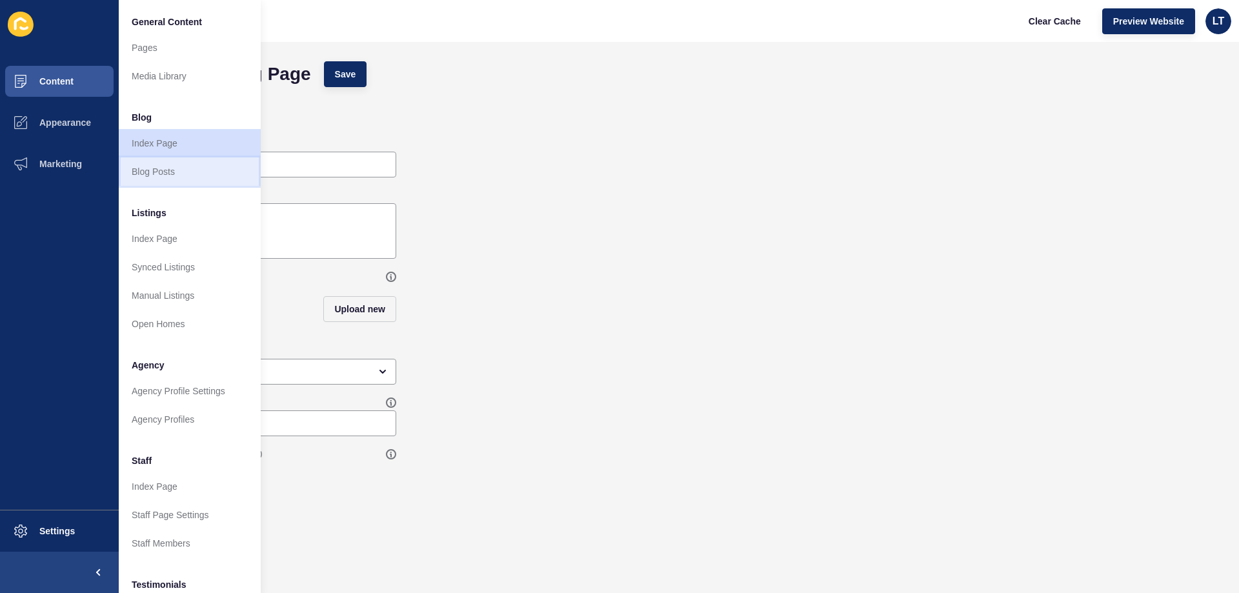
click at [170, 168] on link "Blog Posts" at bounding box center [190, 171] width 142 height 28
